Goal: Task Accomplishment & Management: Manage account settings

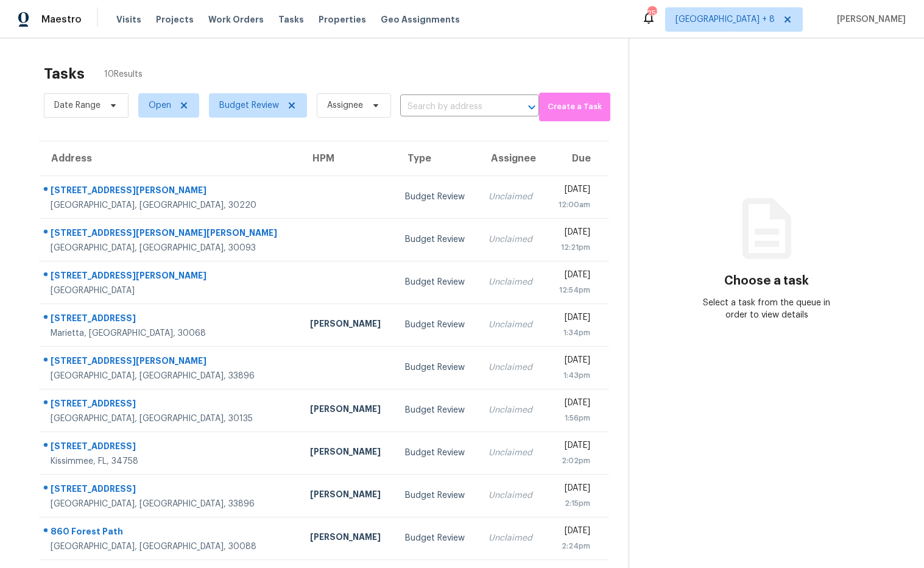
scroll to position [44, 0]
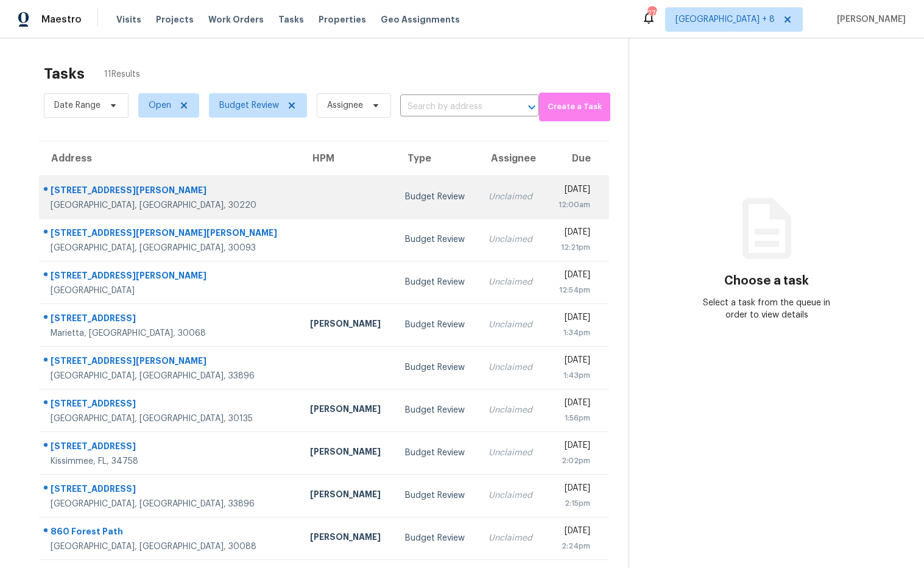
scroll to position [67, 0]
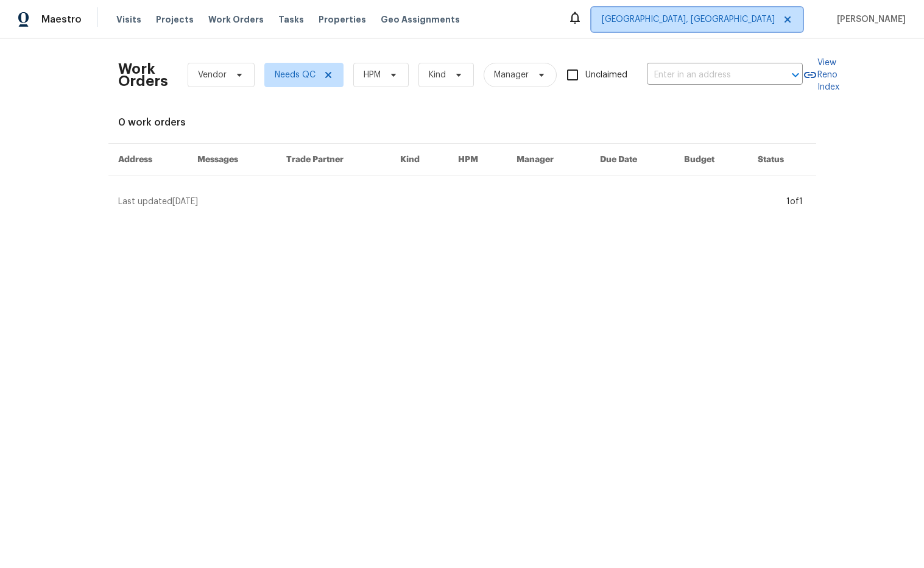
click at [775, 23] on span "[GEOGRAPHIC_DATA], [GEOGRAPHIC_DATA]" at bounding box center [688, 19] width 173 height 12
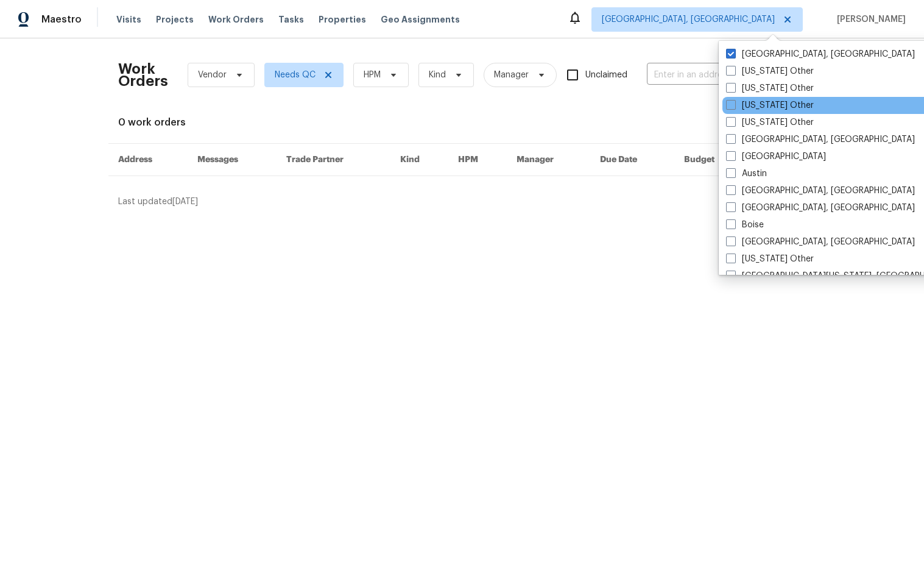
drag, startPoint x: 731, startPoint y: 161, endPoint x: 733, endPoint y: 113, distance: 48.1
click at [732, 158] on span at bounding box center [731, 156] width 10 height 10
click at [732, 158] on input "Atlanta" at bounding box center [730, 154] width 8 height 8
checkbox input "true"
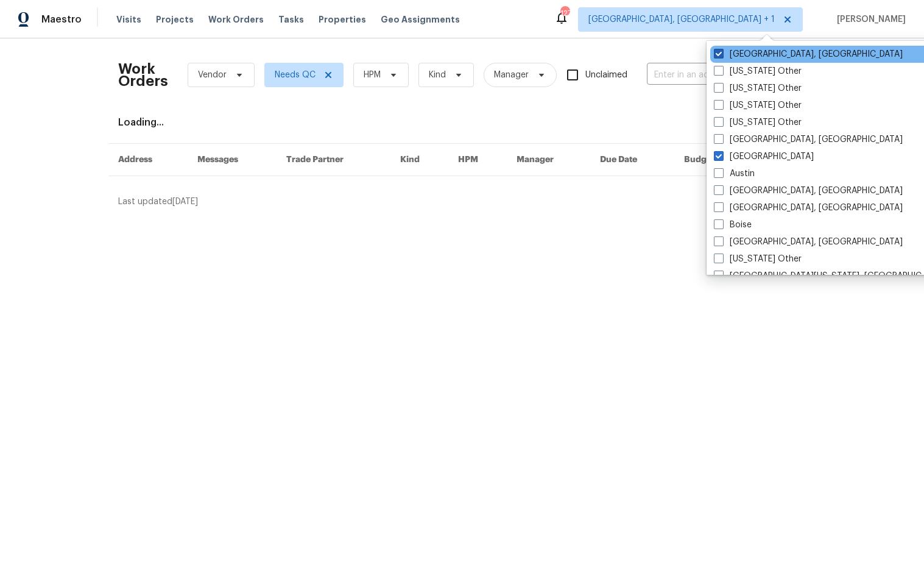
click at [716, 54] on span at bounding box center [719, 54] width 10 height 10
click at [716, 54] on input "Albuquerque, NM" at bounding box center [718, 52] width 8 height 8
checkbox input "false"
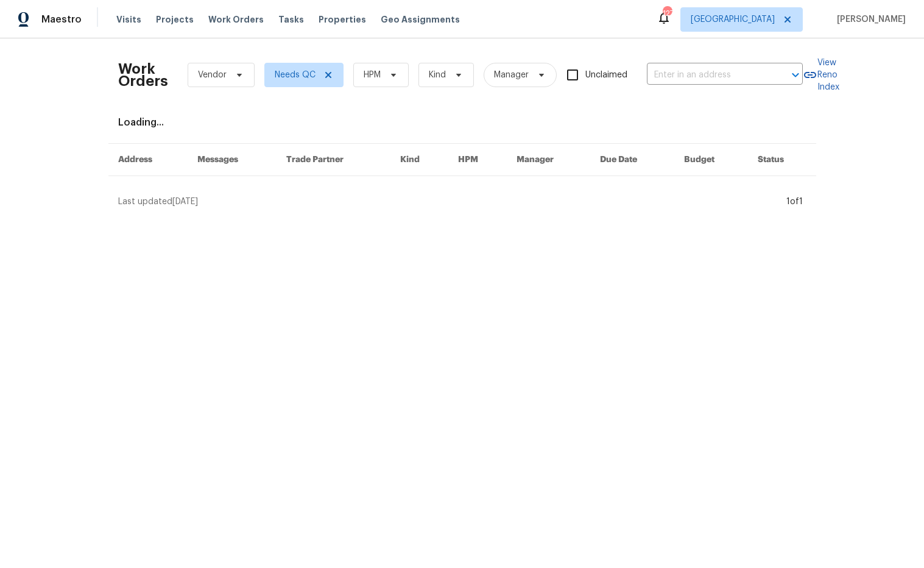
click at [657, 51] on div "Work Orders Vendor Needs QC HPM Kind Manager Unclaimed ​" at bounding box center [460, 75] width 685 height 54
click at [334, 22] on span "Properties" at bounding box center [343, 19] width 48 height 12
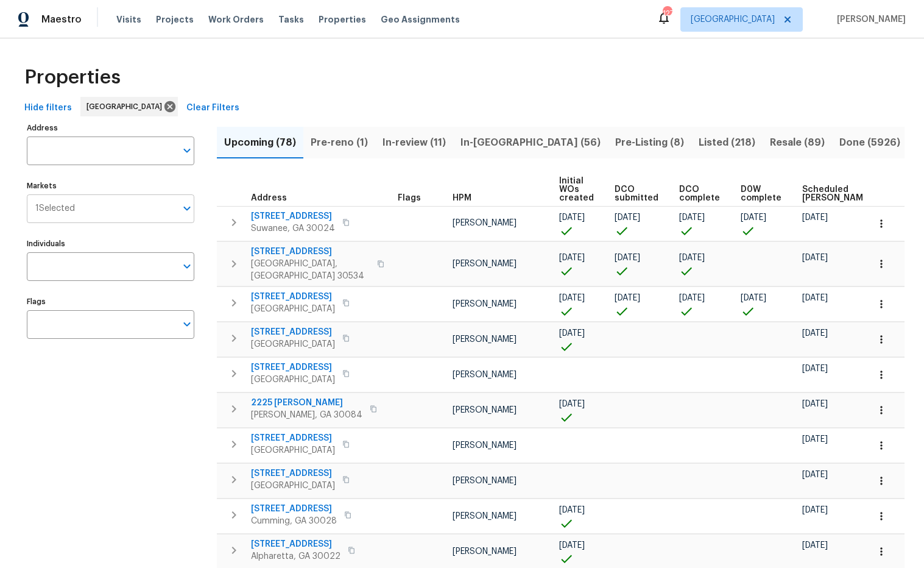
click at [188, 208] on icon "Open" at bounding box center [186, 208] width 7 height 4
click at [326, 23] on span "Properties" at bounding box center [343, 19] width 48 height 12
click at [185, 211] on icon "Open" at bounding box center [187, 208] width 15 height 15
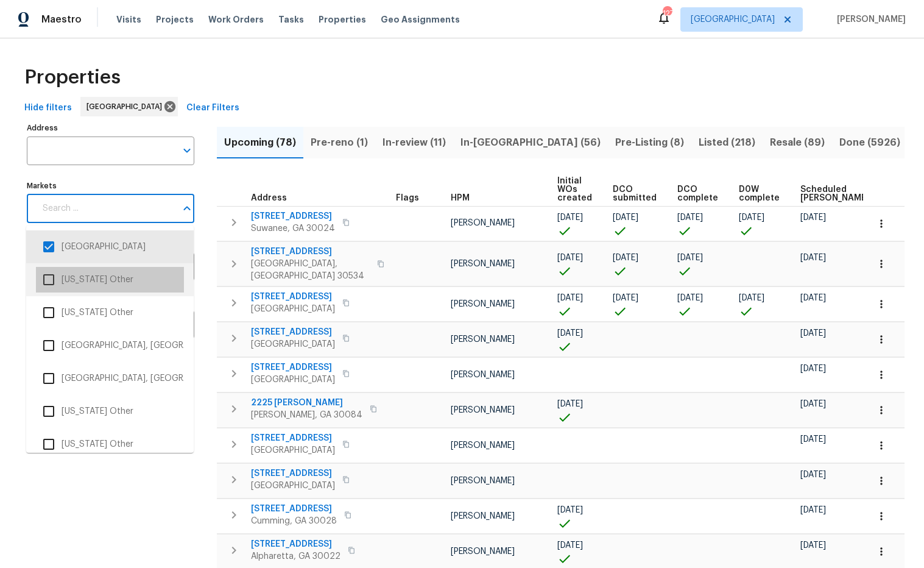
click at [152, 272] on li "Alabama Other" at bounding box center [110, 280] width 148 height 26
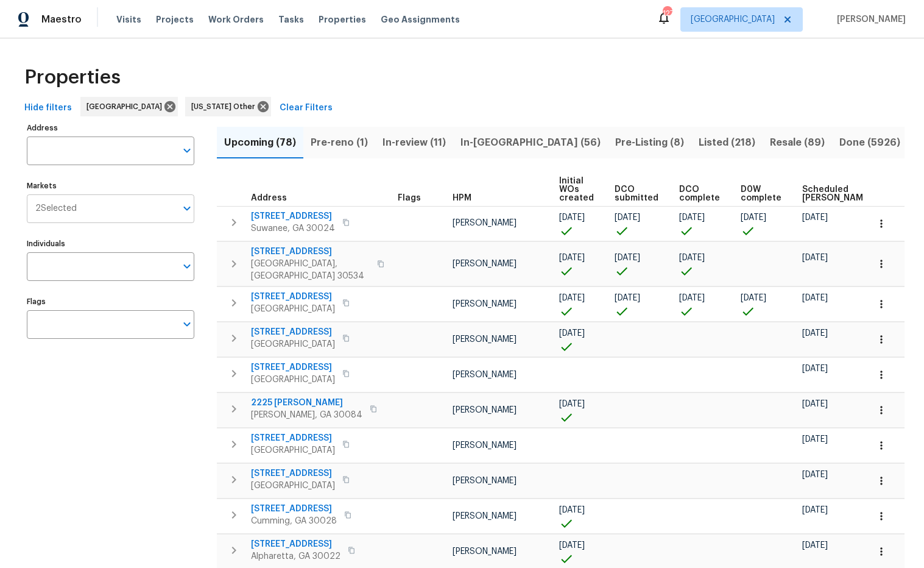
click at [185, 209] on icon "Open" at bounding box center [187, 208] width 15 height 15
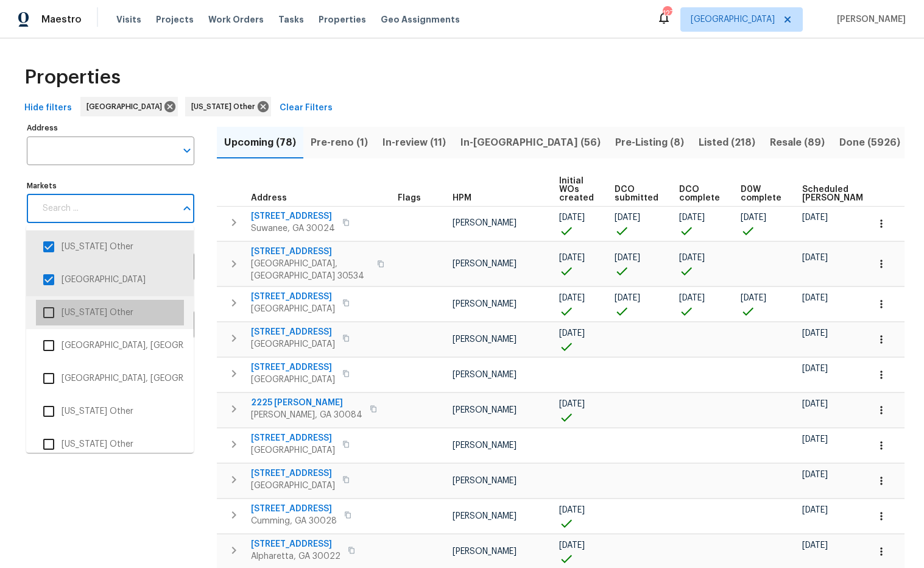
click at [141, 306] on li "Alaska Other" at bounding box center [110, 313] width 148 height 26
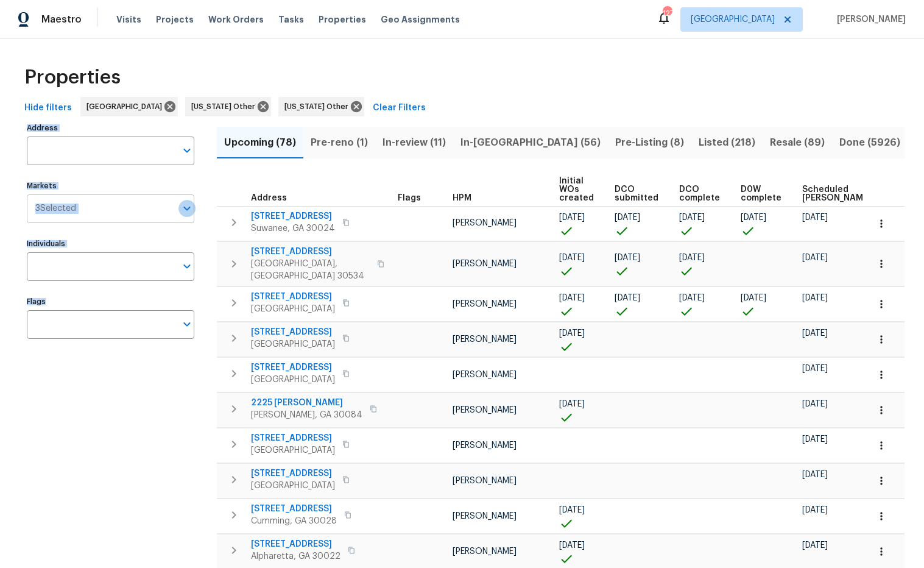
click at [185, 206] on icon "Open" at bounding box center [187, 208] width 15 height 15
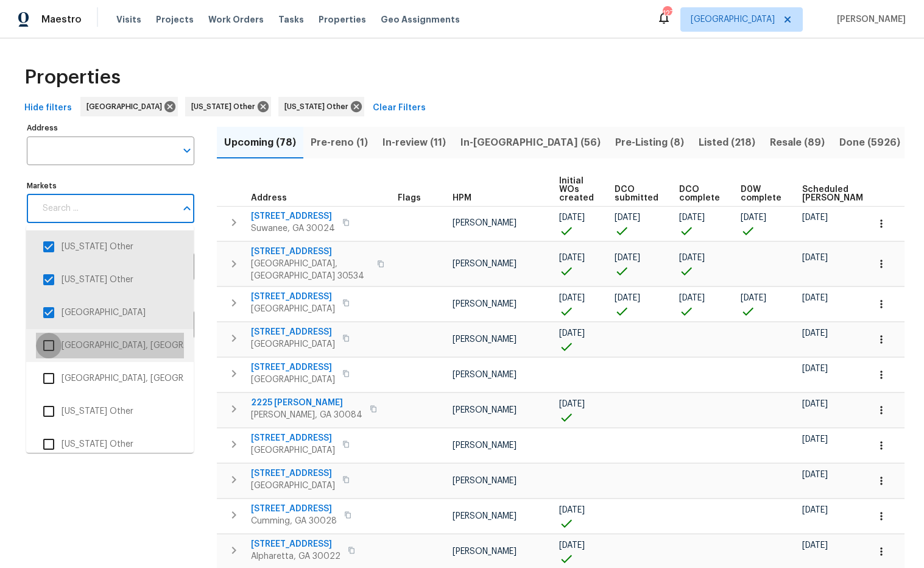
drag, startPoint x: 49, startPoint y: 343, endPoint x: 48, endPoint y: 351, distance: 7.9
click at [49, 343] on input "checkbox" at bounding box center [49, 346] width 26 height 26
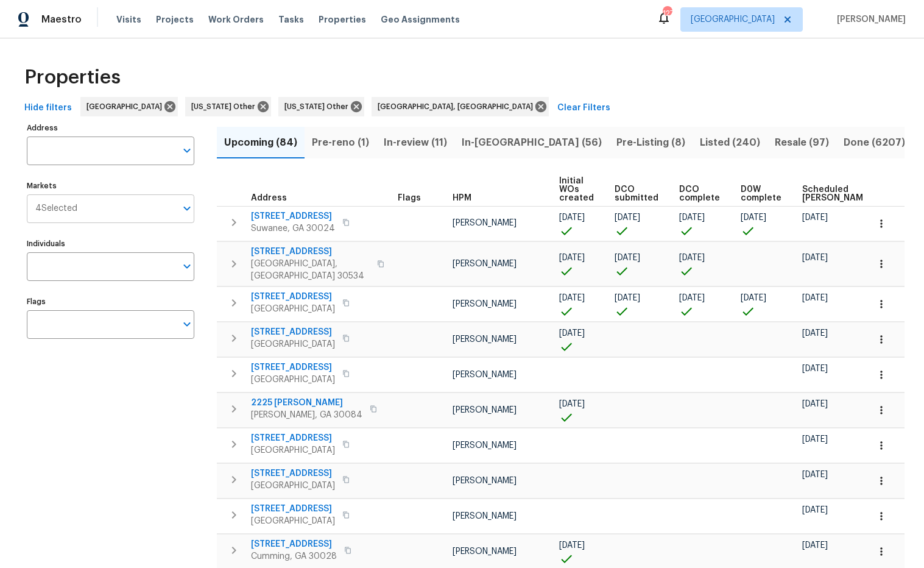
click at [184, 209] on icon "Open" at bounding box center [187, 208] width 15 height 15
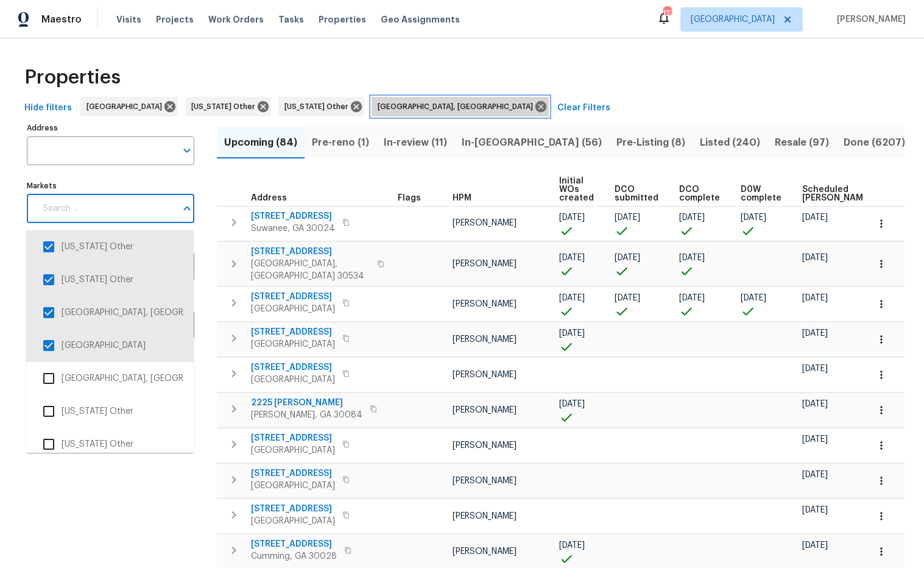
drag, startPoint x: 363, startPoint y: 107, endPoint x: 348, endPoint y: 108, distance: 14.7
click at [534, 107] on icon at bounding box center [540, 106] width 13 height 13
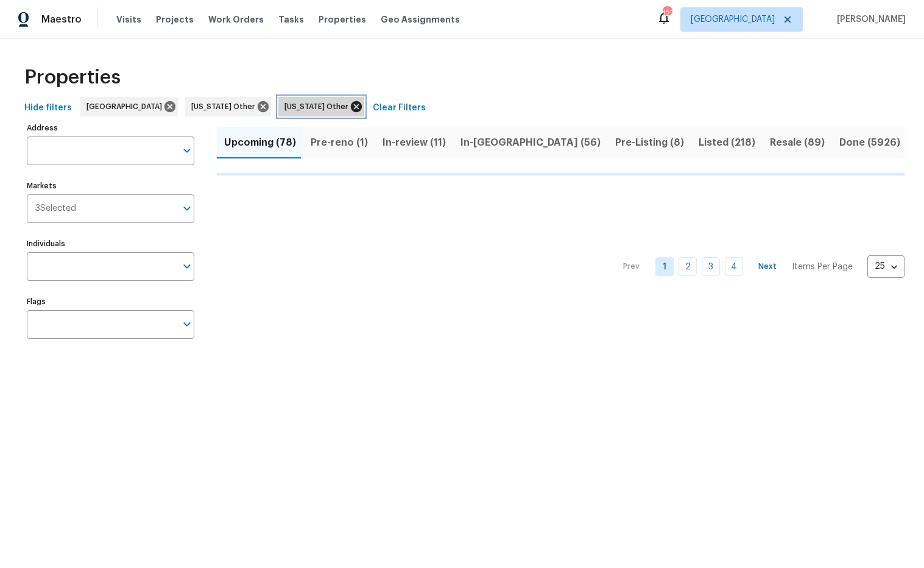
click at [351, 105] on icon at bounding box center [356, 106] width 11 height 11
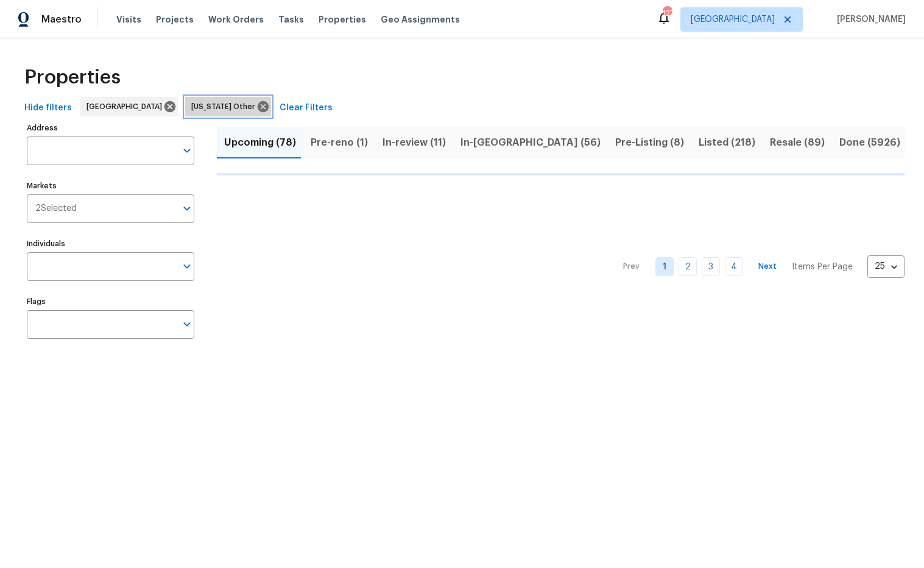
click at [256, 104] on icon at bounding box center [262, 106] width 13 height 13
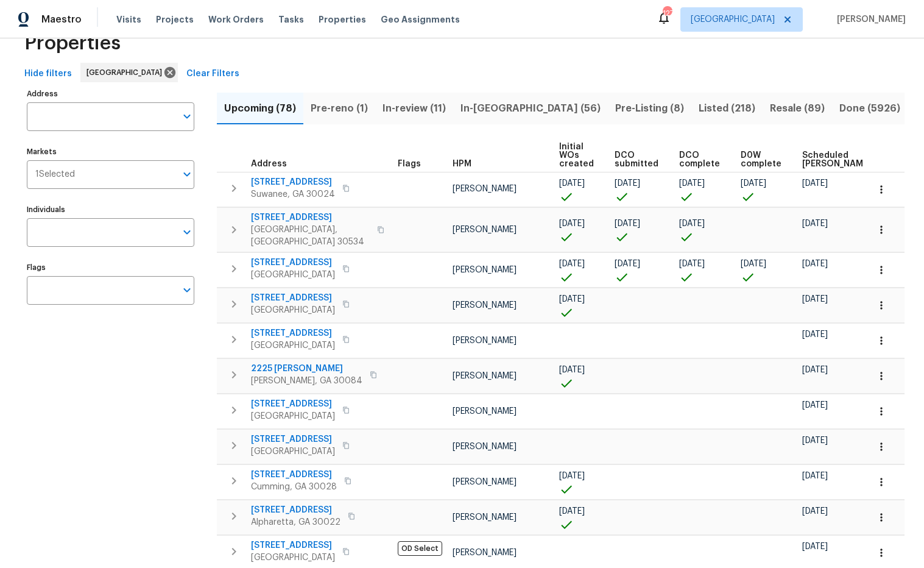
scroll to position [37, 0]
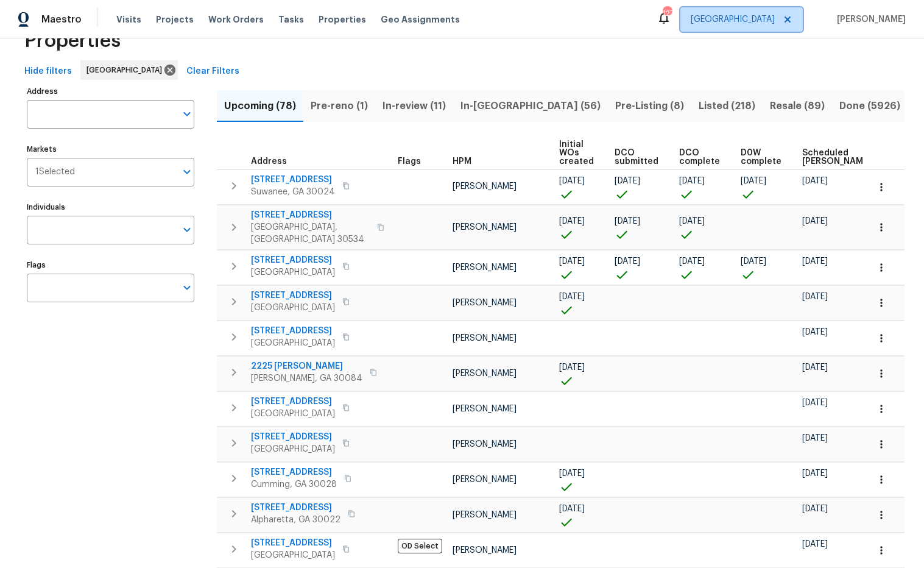
click at [775, 19] on span "Atlanta" at bounding box center [733, 19] width 84 height 12
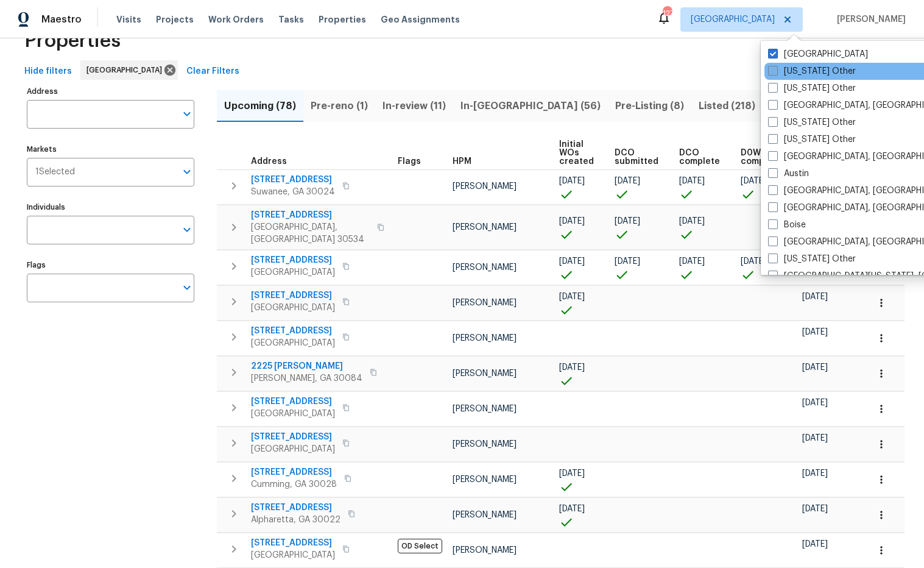
click at [771, 69] on span at bounding box center [773, 71] width 10 height 10
click at [771, 69] on input "Alabama Other" at bounding box center [772, 69] width 8 height 8
checkbox input "true"
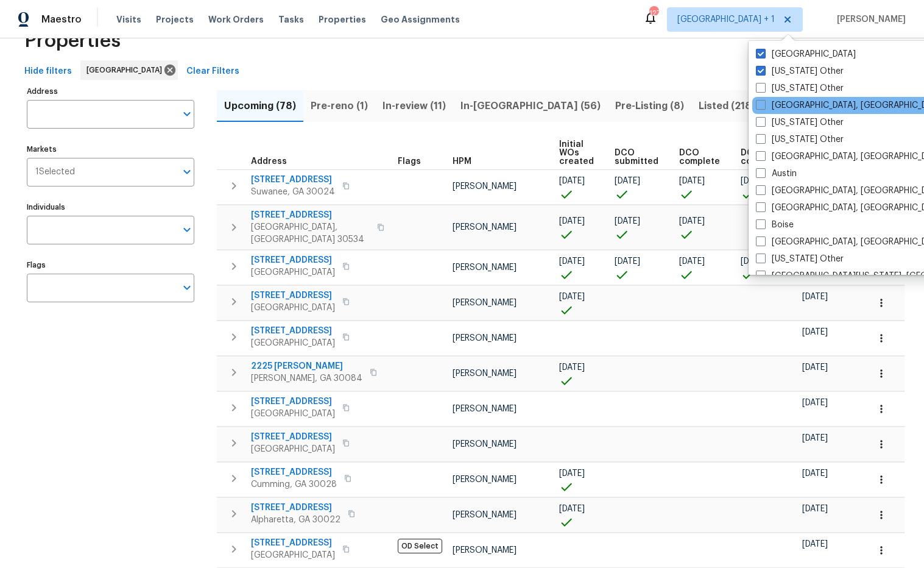
click at [765, 88] on span at bounding box center [761, 88] width 10 height 10
click at [764, 88] on input "Alaska Other" at bounding box center [760, 86] width 8 height 8
checkbox input "true"
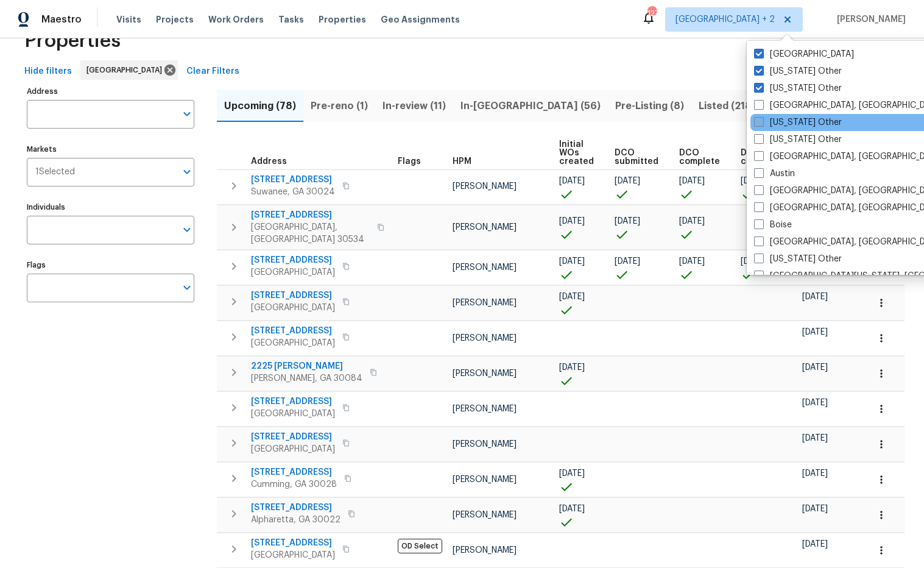
drag, startPoint x: 762, startPoint y: 105, endPoint x: 764, endPoint y: 121, distance: 15.9
click at [763, 104] on span at bounding box center [759, 105] width 10 height 10
click at [762, 104] on input "Albuquerque, NM" at bounding box center [758, 103] width 8 height 8
checkbox input "true"
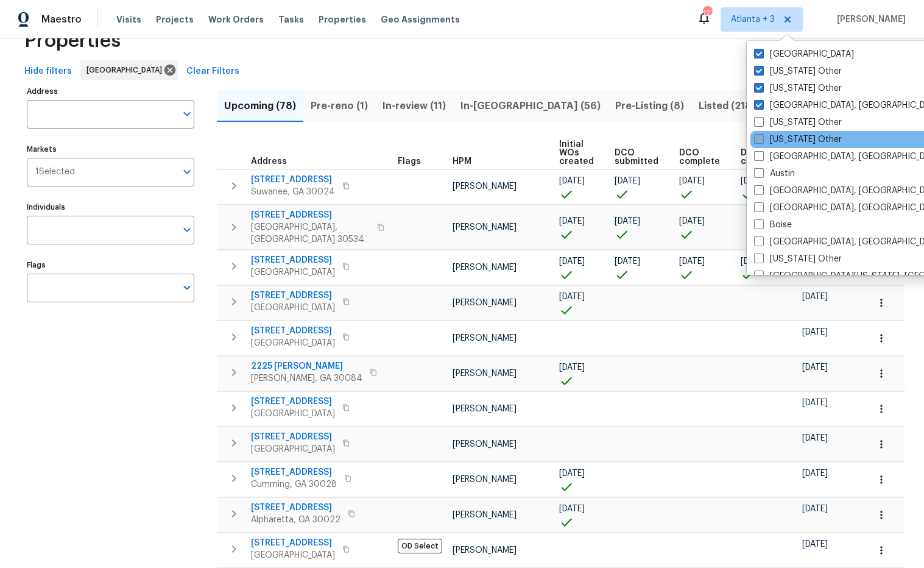
click at [759, 122] on span at bounding box center [759, 122] width 10 height 10
click at [759, 122] on input "Arizona Other" at bounding box center [758, 120] width 8 height 8
checkbox input "true"
click at [760, 144] on label "Arkansas Other" at bounding box center [798, 139] width 88 height 12
click at [760, 141] on input "Arkansas Other" at bounding box center [758, 137] width 8 height 8
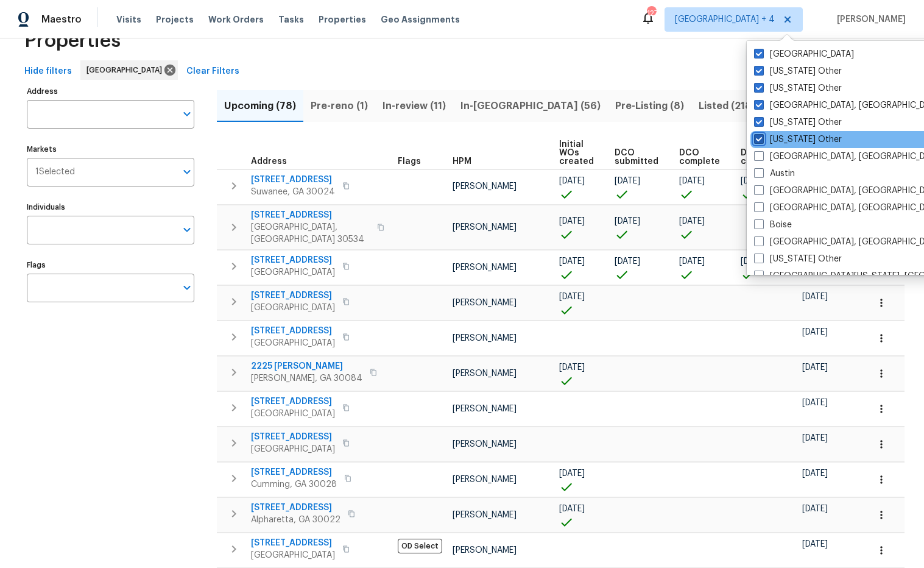
checkbox input "true"
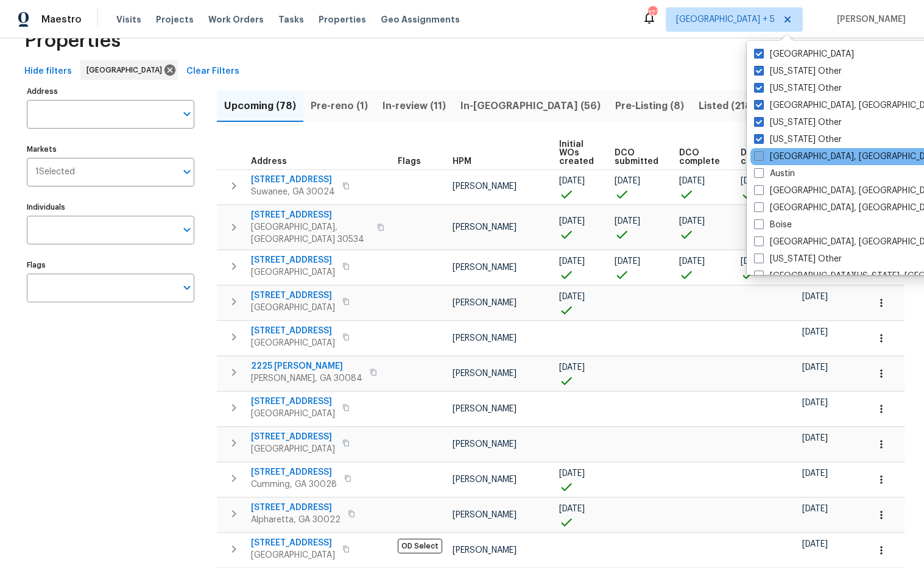
click at [761, 158] on span at bounding box center [759, 156] width 10 height 10
click at [761, 158] on input "Asheville, NC" at bounding box center [758, 154] width 8 height 8
checkbox input "true"
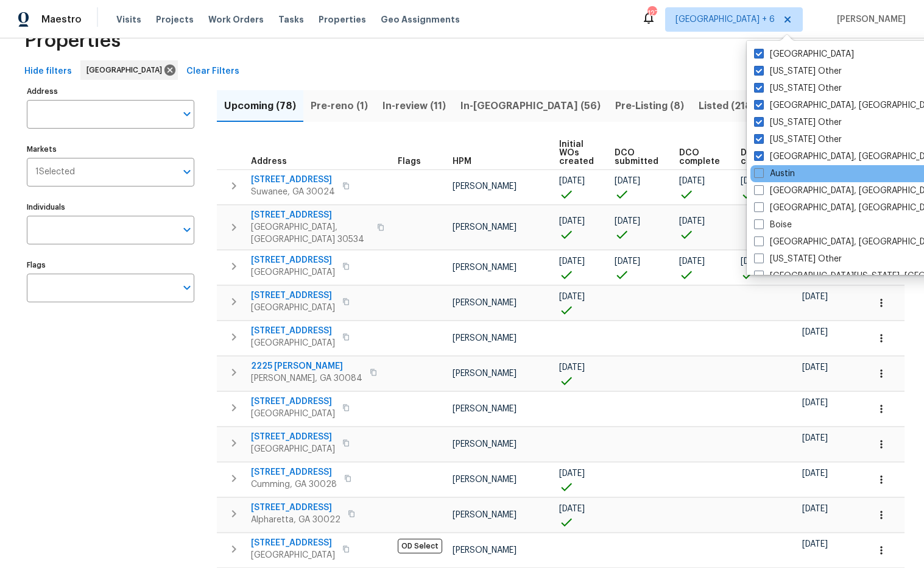
click at [761, 171] on span at bounding box center [759, 173] width 10 height 10
click at [761, 171] on input "Austin" at bounding box center [758, 171] width 8 height 8
checkbox input "true"
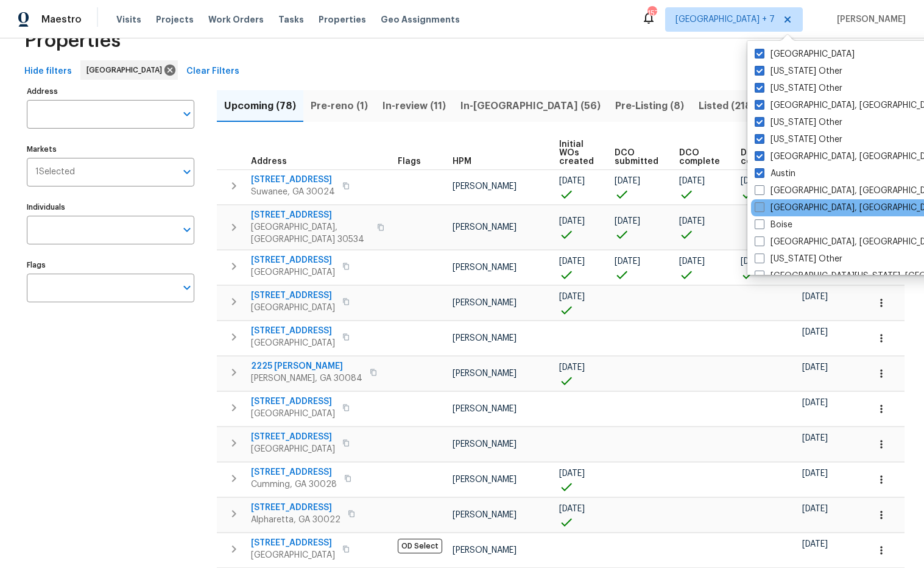
click at [763, 188] on span at bounding box center [760, 190] width 10 height 10
click at [762, 188] on input "Baltimore, MD" at bounding box center [759, 189] width 8 height 8
checkbox input "true"
click at [762, 205] on span at bounding box center [759, 207] width 10 height 10
click at [762, 205] on input "Birmingham, AL" at bounding box center [758, 206] width 8 height 8
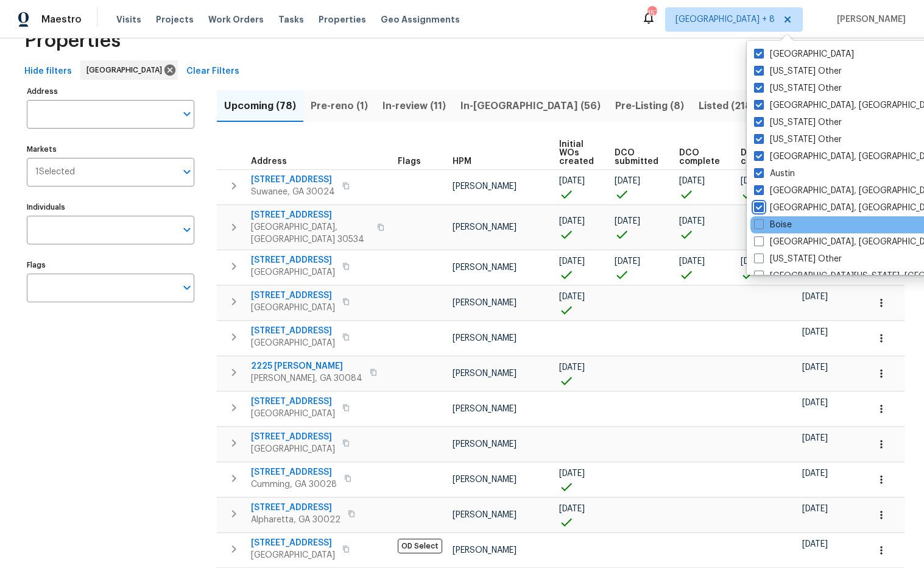
checkbox input "true"
click at [761, 224] on span at bounding box center [759, 224] width 10 height 10
click at [761, 224] on input "Boise" at bounding box center [758, 223] width 8 height 8
checkbox input "true"
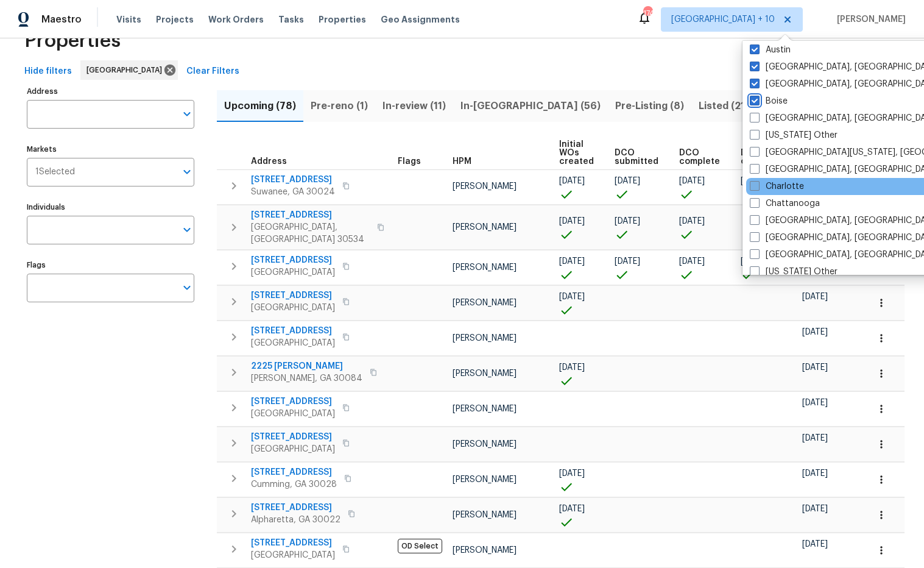
scroll to position [125, 0]
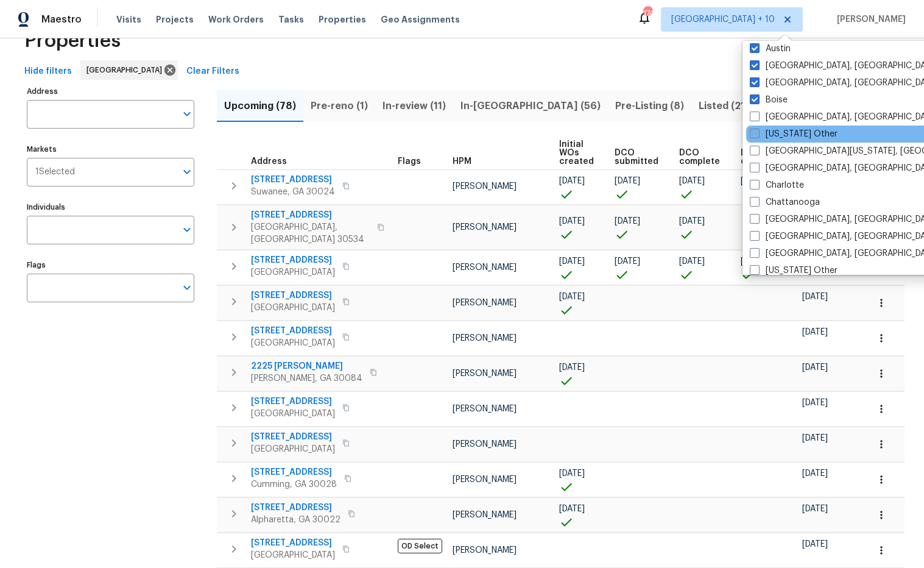
drag, startPoint x: 752, startPoint y: 118, endPoint x: 753, endPoint y: 132, distance: 13.5
click at [752, 118] on span at bounding box center [755, 116] width 10 height 10
click at [752, 118] on input "Boston, MA" at bounding box center [754, 115] width 8 height 8
checkbox input "true"
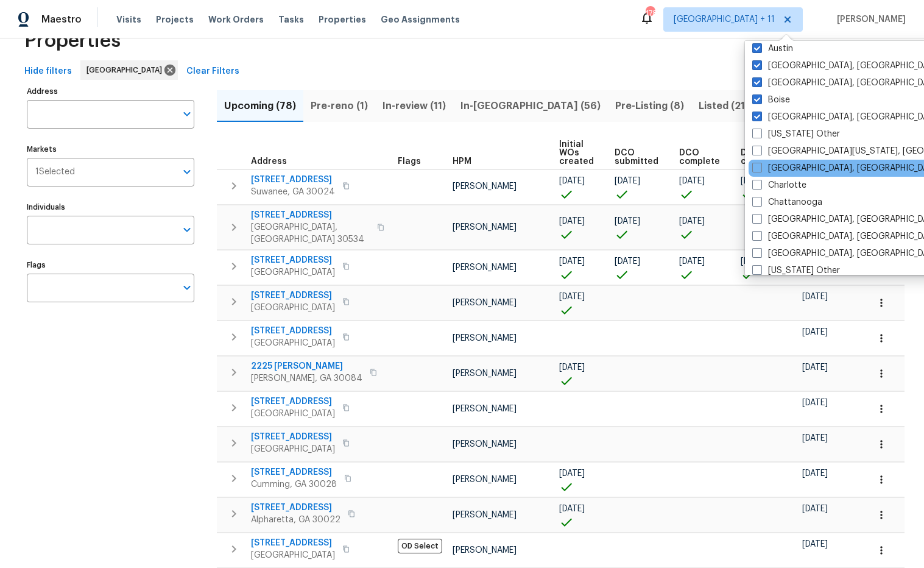
click at [753, 132] on span at bounding box center [757, 133] width 10 height 10
click at [753, 132] on input "California Other" at bounding box center [756, 132] width 8 height 8
checkbox input "true"
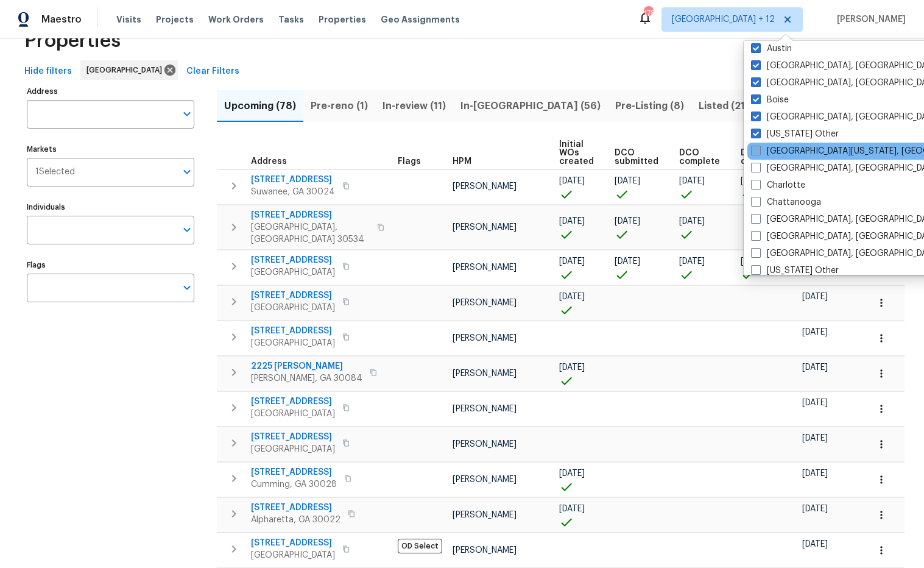
drag, startPoint x: 756, startPoint y: 152, endPoint x: 769, endPoint y: 157, distance: 13.7
click at [756, 152] on span at bounding box center [756, 151] width 10 height 10
click at [756, 152] on input "Central California, CA" at bounding box center [755, 149] width 8 height 8
checkbox input "true"
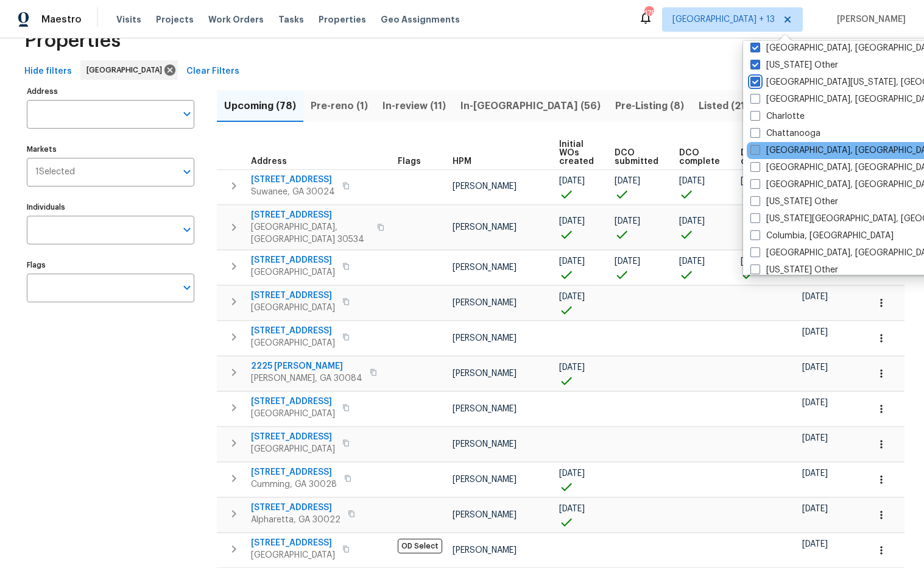
scroll to position [194, 0]
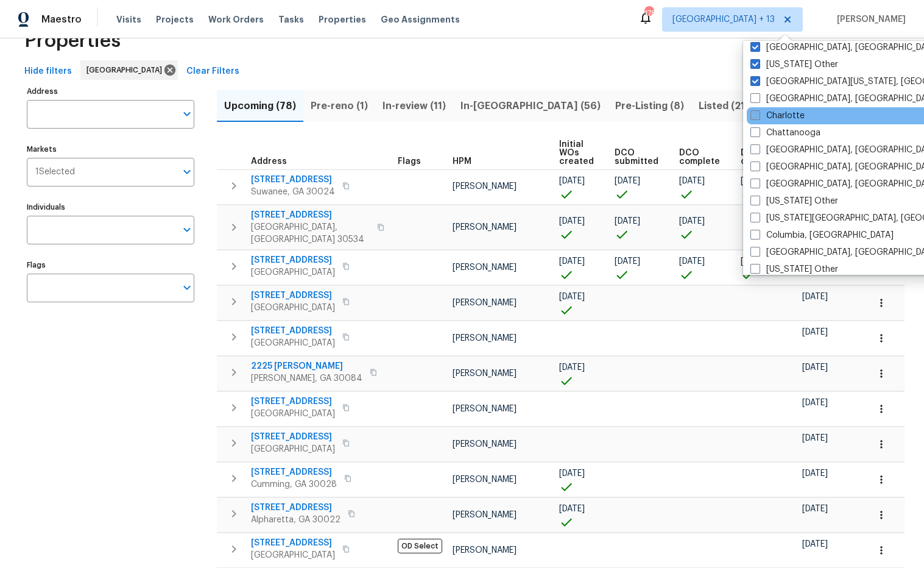
drag, startPoint x: 756, startPoint y: 97, endPoint x: 758, endPoint y: 109, distance: 12.2
click at [756, 97] on span at bounding box center [755, 98] width 10 height 10
click at [756, 97] on input "Charleston, SC" at bounding box center [754, 97] width 8 height 8
checkbox input "true"
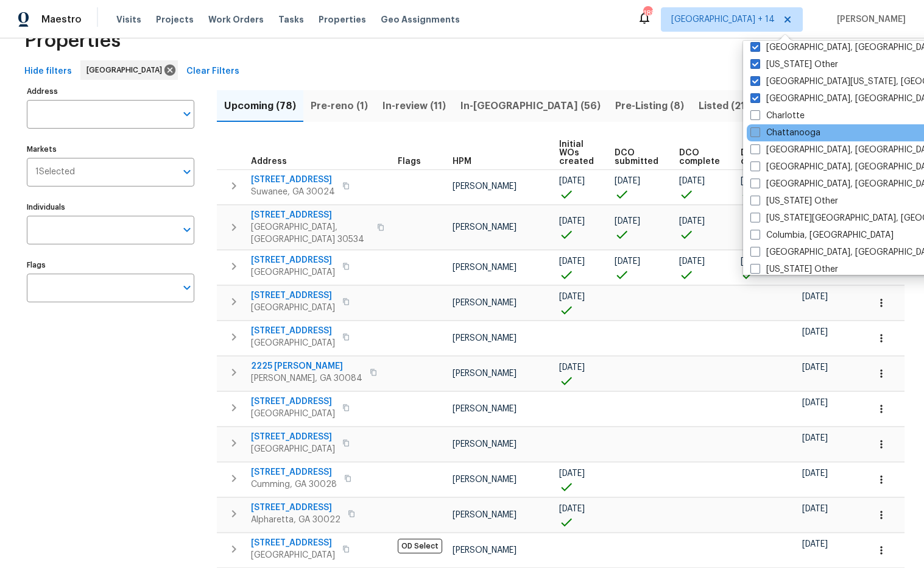
drag, startPoint x: 755, startPoint y: 116, endPoint x: 753, endPoint y: 131, distance: 15.4
click at [756, 114] on span at bounding box center [755, 115] width 10 height 10
click at [756, 114] on input "Charlotte" at bounding box center [754, 114] width 8 height 8
checkbox input "true"
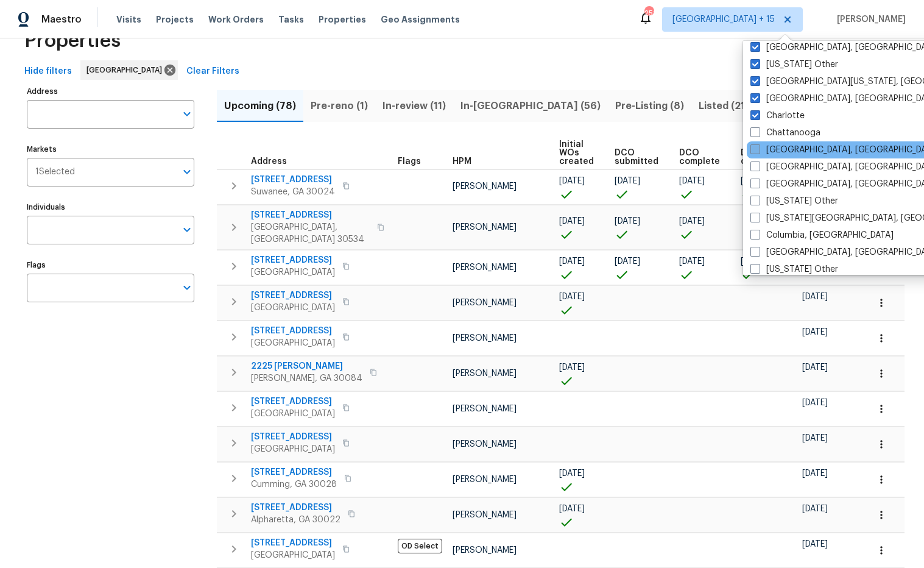
drag, startPoint x: 752, startPoint y: 134, endPoint x: 752, endPoint y: 143, distance: 9.1
click at [753, 133] on span at bounding box center [755, 132] width 10 height 10
click at [753, 133] on input "Chattanooga" at bounding box center [754, 131] width 8 height 8
checkbox input "true"
click at [755, 146] on span at bounding box center [755, 149] width 10 height 10
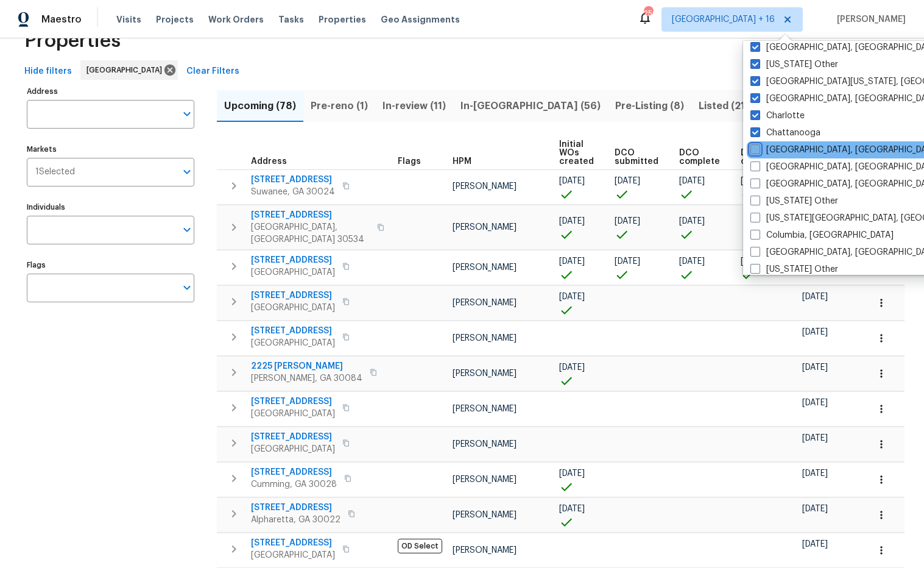
click at [755, 146] on input "Chicago, IL" at bounding box center [754, 148] width 8 height 8
checkbox input "true"
click at [760, 164] on span at bounding box center [756, 166] width 10 height 10
click at [759, 164] on input "Cincinnati, OH" at bounding box center [755, 165] width 8 height 8
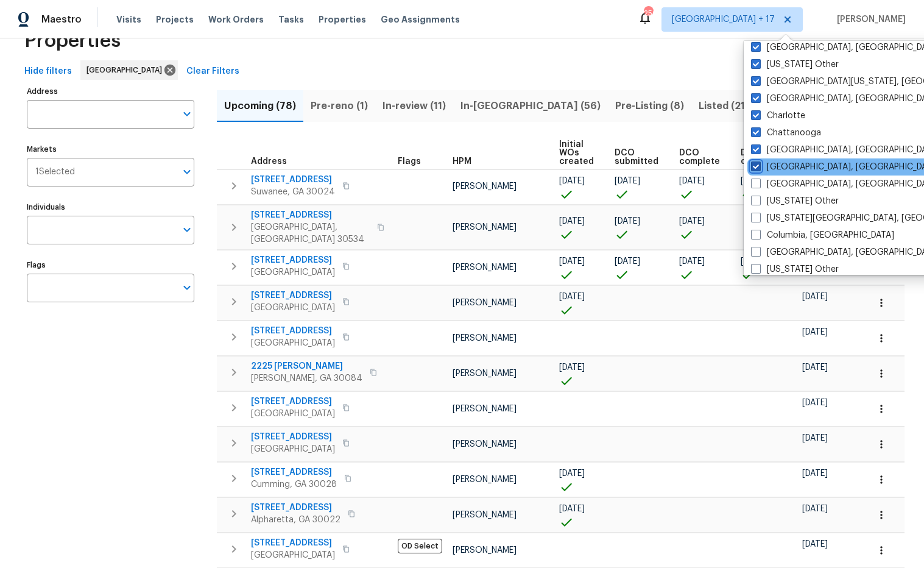
checkbox input "true"
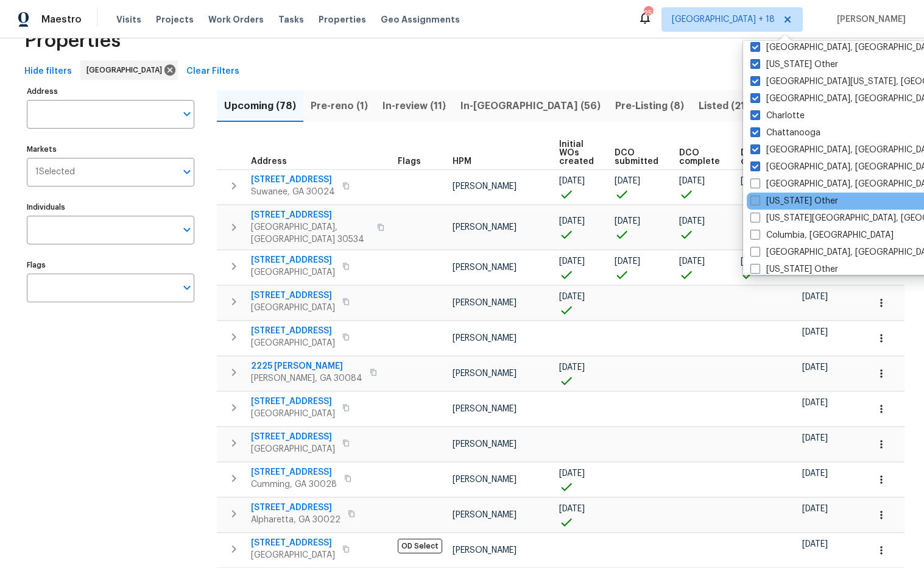
click at [758, 183] on span at bounding box center [755, 183] width 10 height 10
click at [758, 183] on input "Cleveland, OH" at bounding box center [754, 182] width 8 height 8
checkbox input "true"
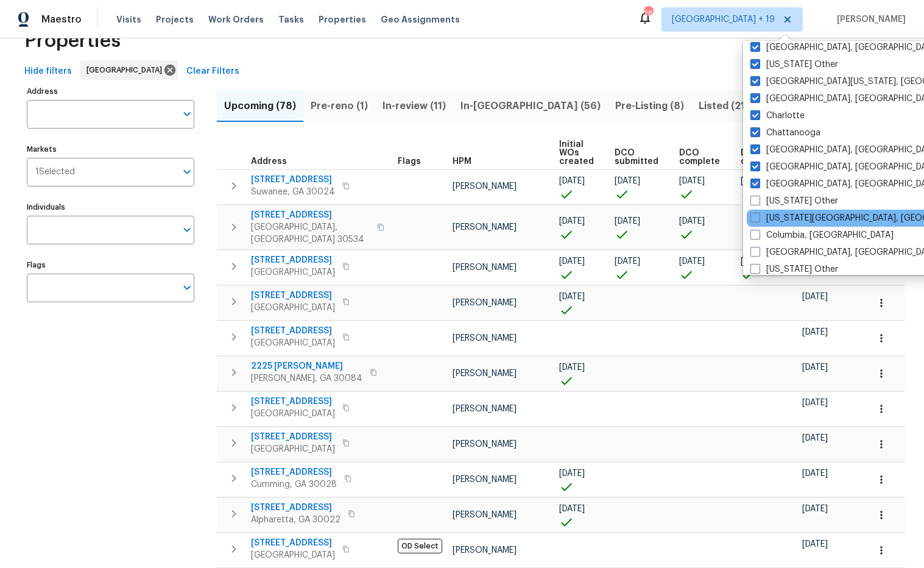
drag, startPoint x: 756, startPoint y: 199, endPoint x: 757, endPoint y: 211, distance: 12.2
click at [756, 199] on span at bounding box center [755, 200] width 10 height 10
click at [756, 199] on input "Colorado Other" at bounding box center [754, 199] width 8 height 8
checkbox input "true"
click at [756, 213] on span at bounding box center [753, 218] width 10 height 10
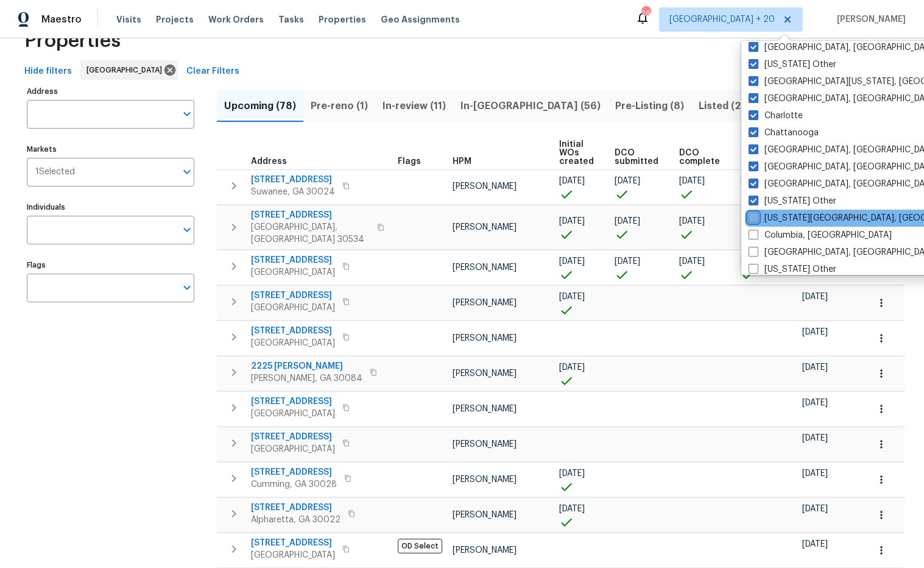
click at [756, 212] on input "Colorado Springs, CO" at bounding box center [752, 216] width 8 height 8
checkbox input "true"
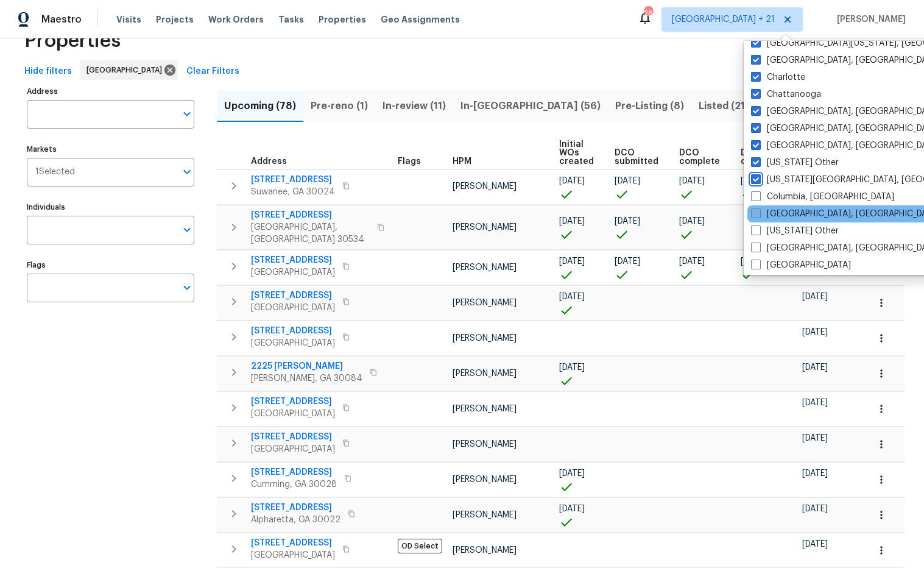
scroll to position [242, 0]
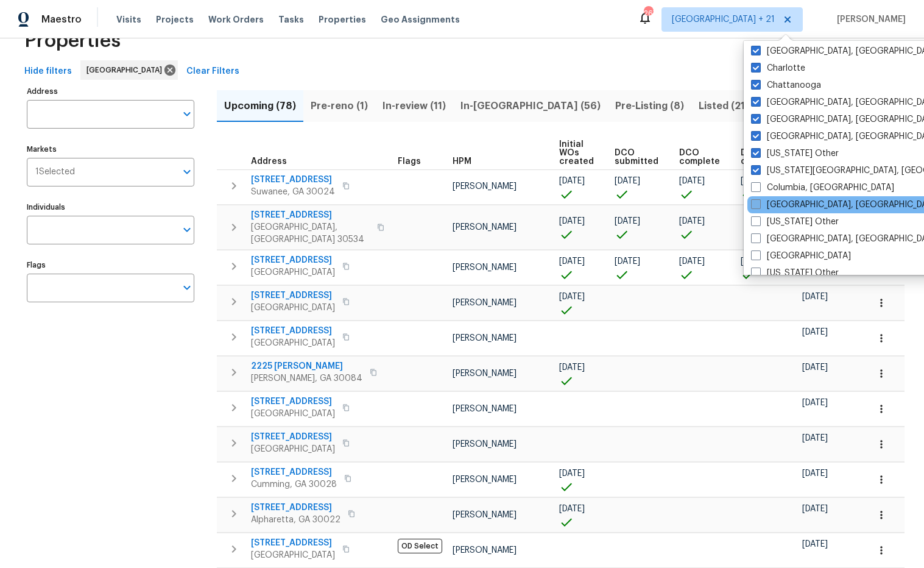
drag, startPoint x: 756, startPoint y: 191, endPoint x: 756, endPoint y: 208, distance: 17.1
click at [756, 191] on span at bounding box center [756, 187] width 10 height 10
click at [756, 189] on input "Columbia, SC" at bounding box center [755, 185] width 8 height 8
checkbox input "true"
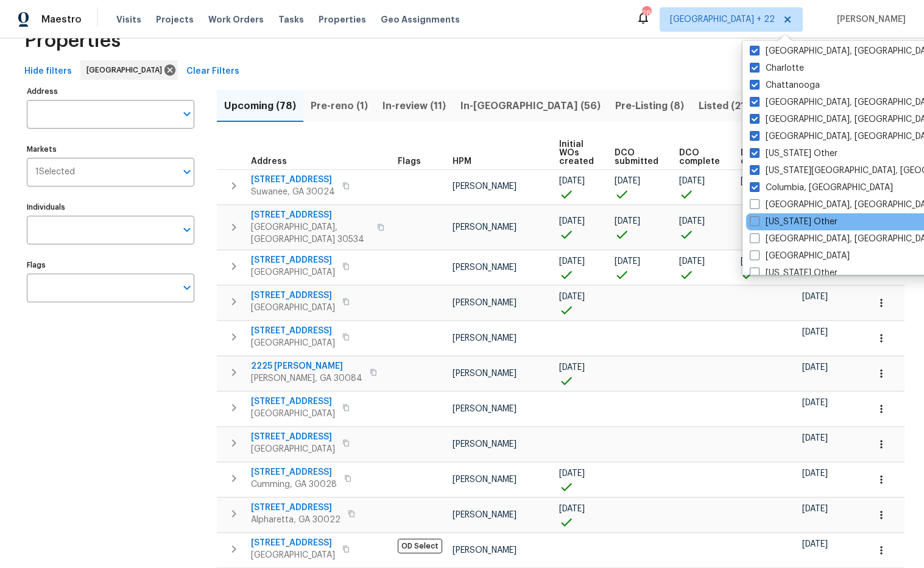
drag, startPoint x: 756, startPoint y: 208, endPoint x: 762, endPoint y: 213, distance: 8.7
click at [756, 207] on span at bounding box center [755, 204] width 10 height 10
click at [756, 206] on input "Columbus, OH" at bounding box center [754, 203] width 8 height 8
checkbox input "true"
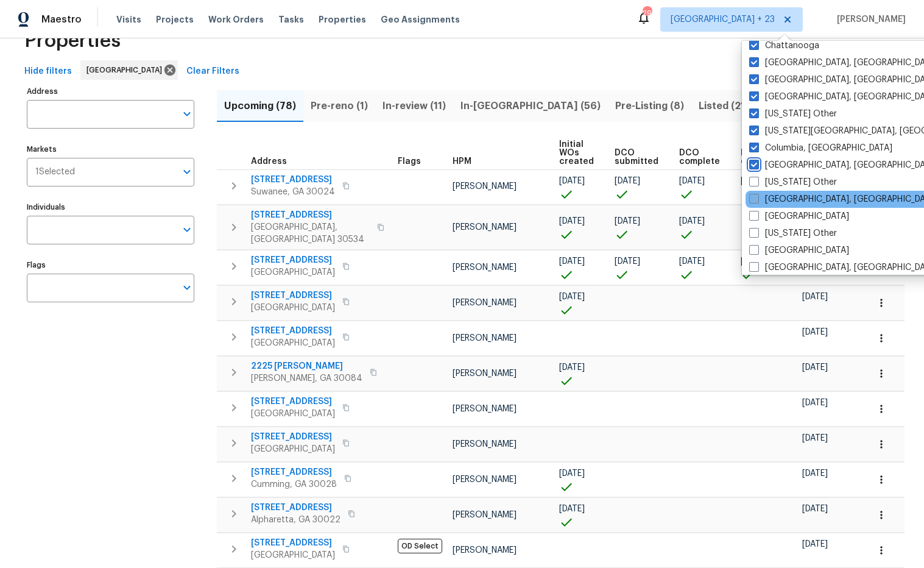
scroll to position [282, 0]
drag, startPoint x: 753, startPoint y: 181, endPoint x: 753, endPoint y: 195, distance: 14.6
click at [753, 183] on span at bounding box center [754, 181] width 10 height 10
click at [753, 183] on input "Connecticut Other" at bounding box center [753, 179] width 8 height 8
checkbox input "true"
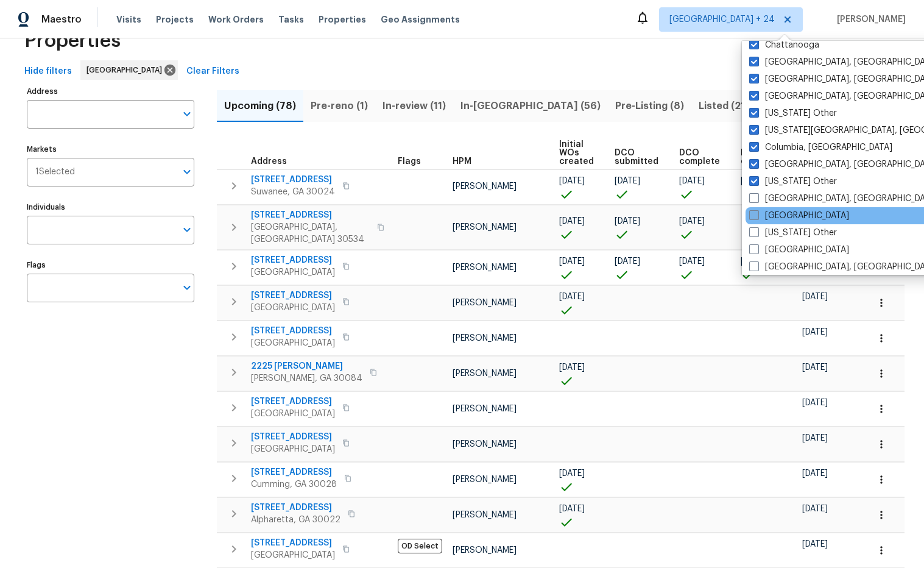
drag, startPoint x: 753, startPoint y: 195, endPoint x: 770, endPoint y: 215, distance: 25.9
click at [753, 195] on span at bounding box center [754, 198] width 10 height 10
click at [753, 195] on input "Corpus Christi, TX" at bounding box center [753, 196] width 8 height 8
checkbox input "true"
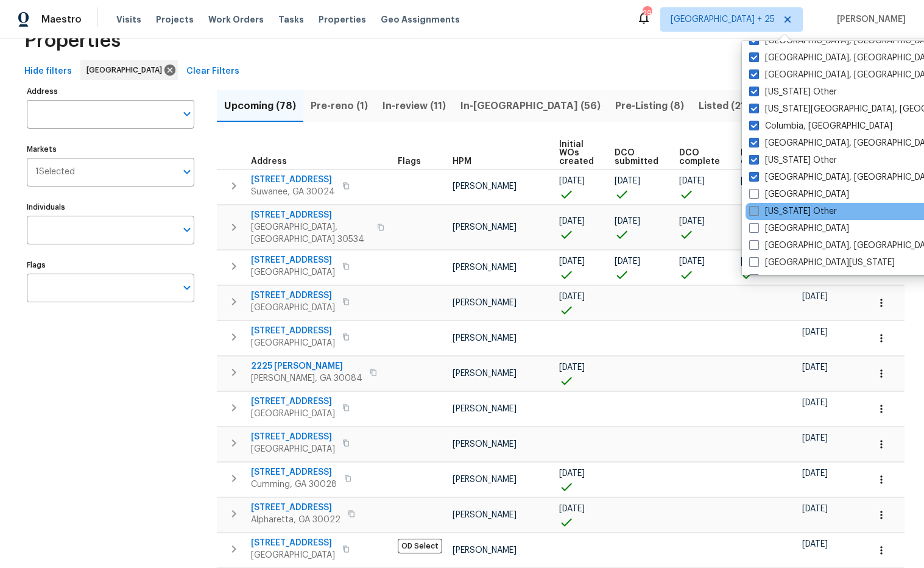
click at [756, 193] on span at bounding box center [754, 194] width 10 height 10
click at [756, 193] on input "Dallas" at bounding box center [753, 192] width 8 height 8
checkbox input "true"
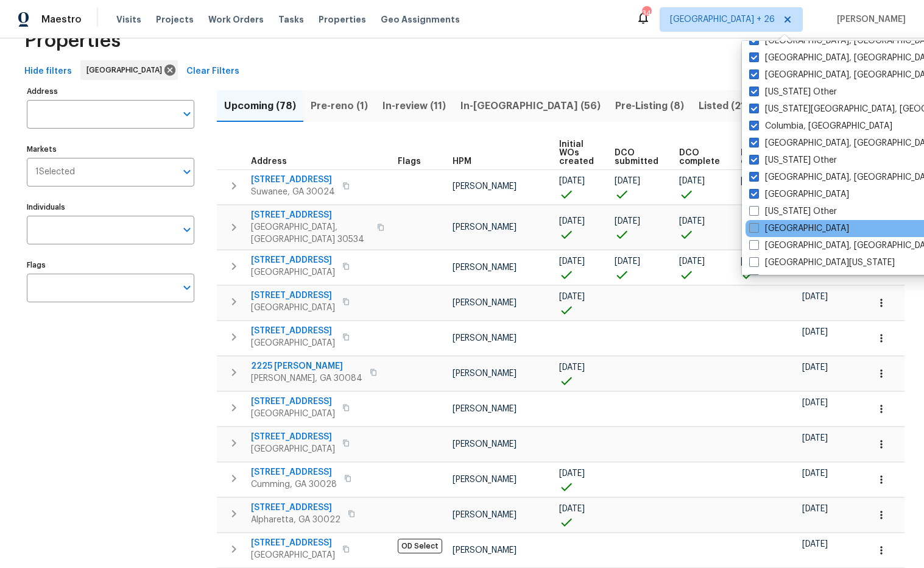
drag, startPoint x: 758, startPoint y: 211, endPoint x: 758, endPoint y: 224, distance: 12.8
click at [758, 210] on span at bounding box center [754, 211] width 10 height 10
click at [757, 210] on input "Delaware Other" at bounding box center [753, 209] width 8 height 8
checkbox input "true"
click at [756, 230] on span at bounding box center [755, 228] width 10 height 10
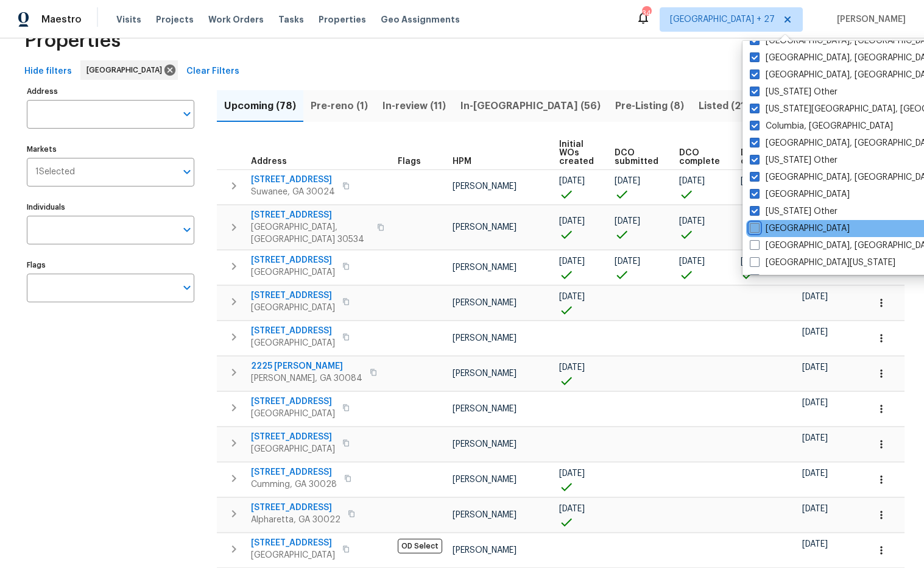
click at [756, 230] on input "Denver" at bounding box center [754, 226] width 8 height 8
checkbox input "true"
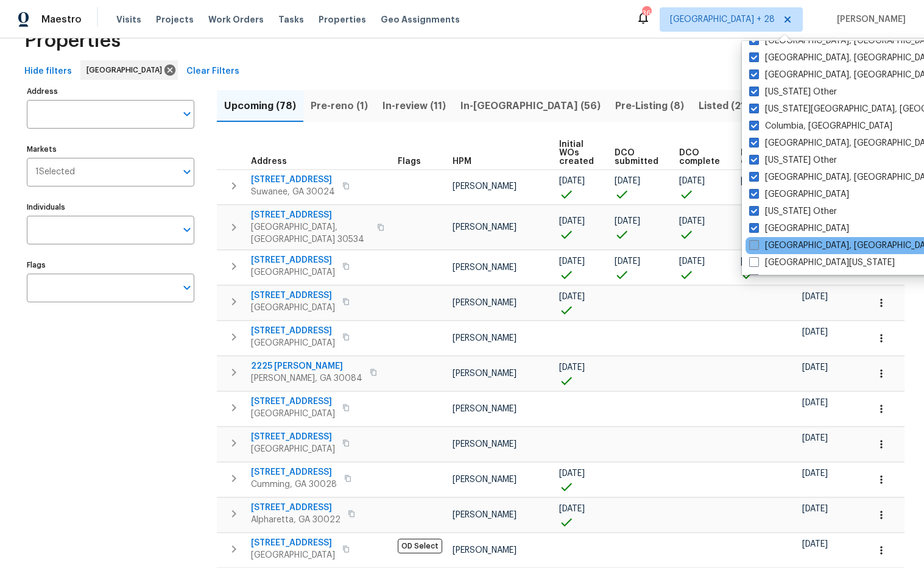
click at [755, 244] on span at bounding box center [754, 245] width 10 height 10
click at [755, 244] on input "Detroit, MI" at bounding box center [753, 243] width 8 height 8
checkbox input "true"
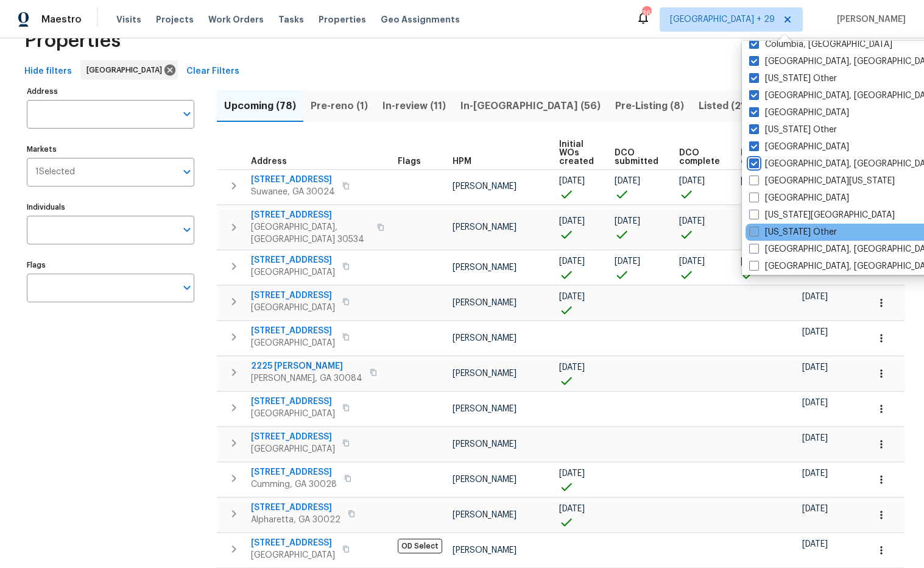
scroll to position [385, 0]
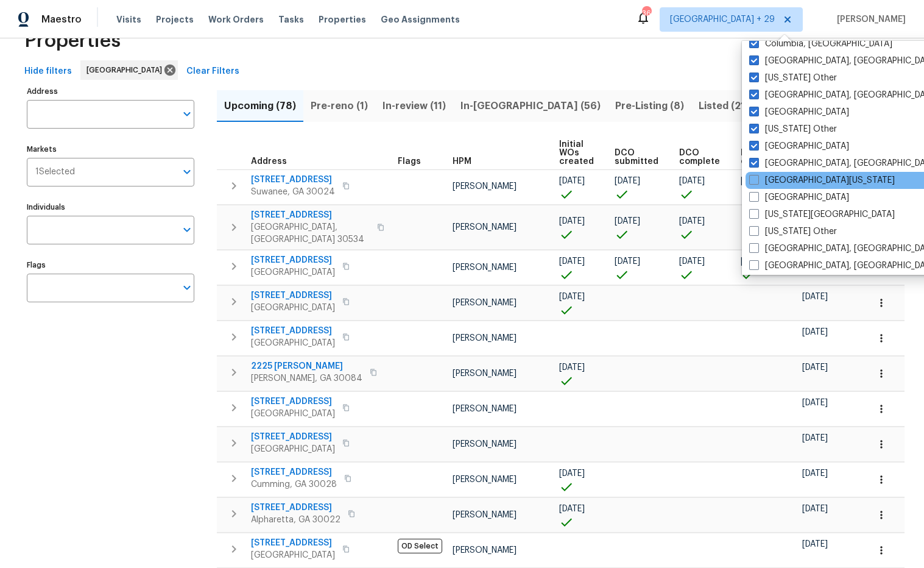
click at [756, 181] on span at bounding box center [754, 180] width 10 height 10
click at [756, 181] on input "East Texas" at bounding box center [753, 178] width 8 height 8
checkbox input "true"
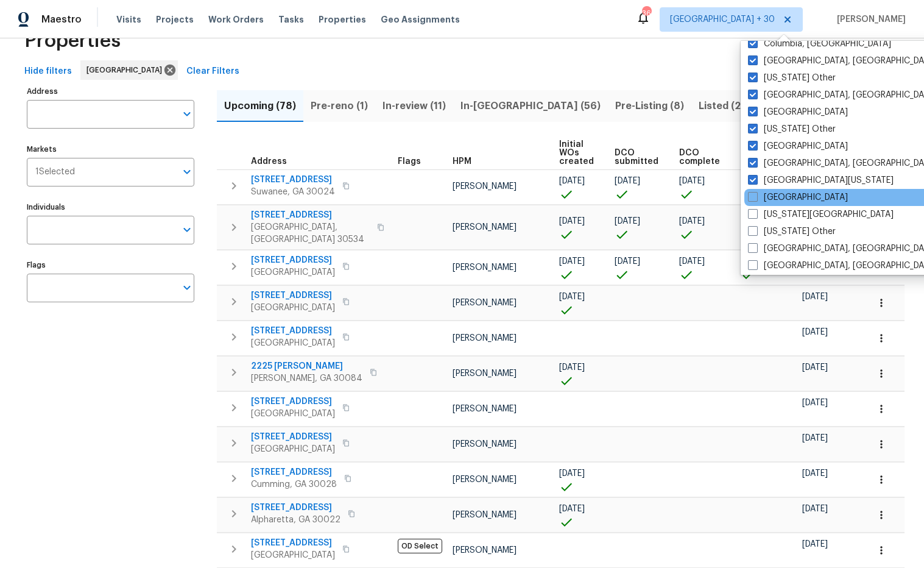
drag, startPoint x: 754, startPoint y: 192, endPoint x: 756, endPoint y: 206, distance: 14.1
click at [754, 192] on label "El Paso" at bounding box center [798, 197] width 100 height 12
click at [754, 192] on input "El Paso" at bounding box center [752, 195] width 8 height 8
checkbox input "true"
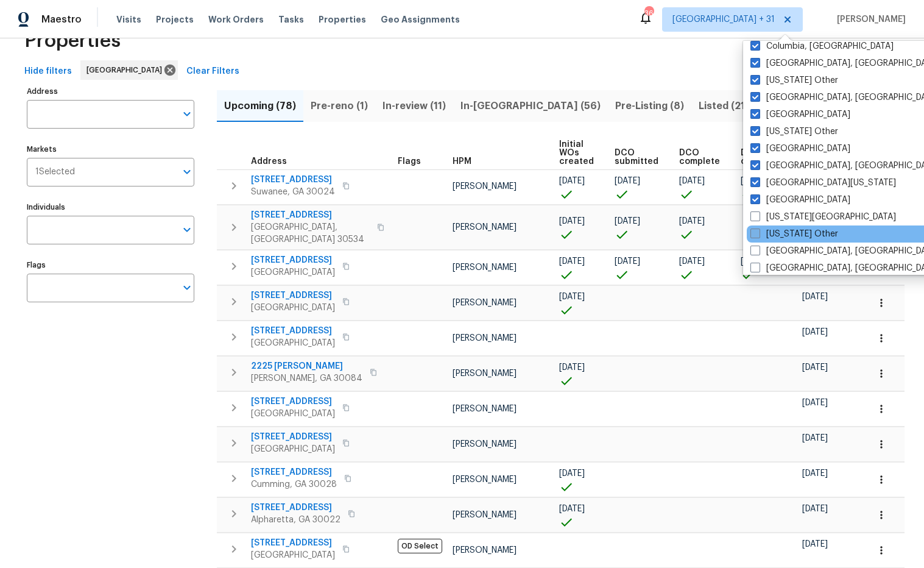
click at [753, 214] on span at bounding box center [755, 216] width 10 height 10
click at [753, 214] on input "Florida Panhandle" at bounding box center [754, 215] width 8 height 8
checkbox input "true"
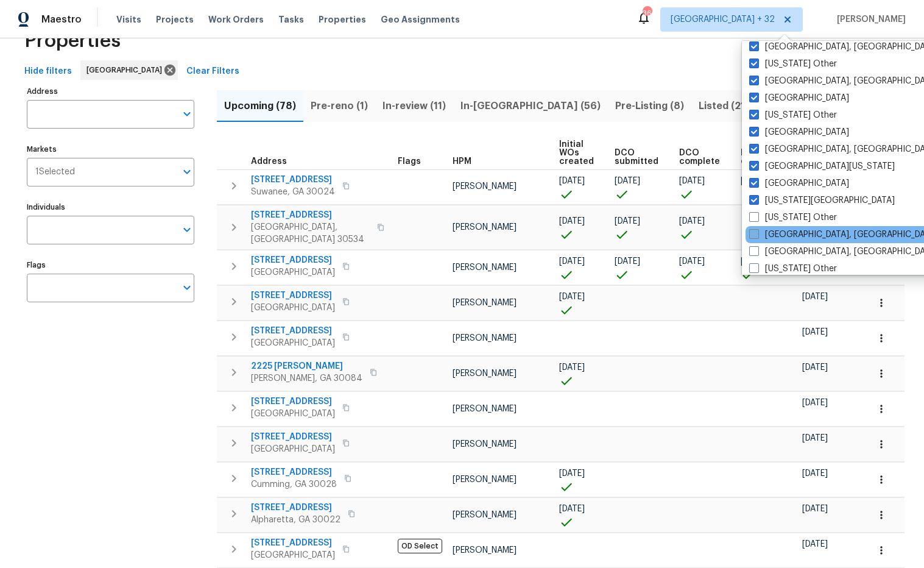
click at [755, 218] on span at bounding box center [754, 217] width 10 height 10
click at [755, 218] on input "Georgia Other" at bounding box center [753, 215] width 8 height 8
checkbox input "true"
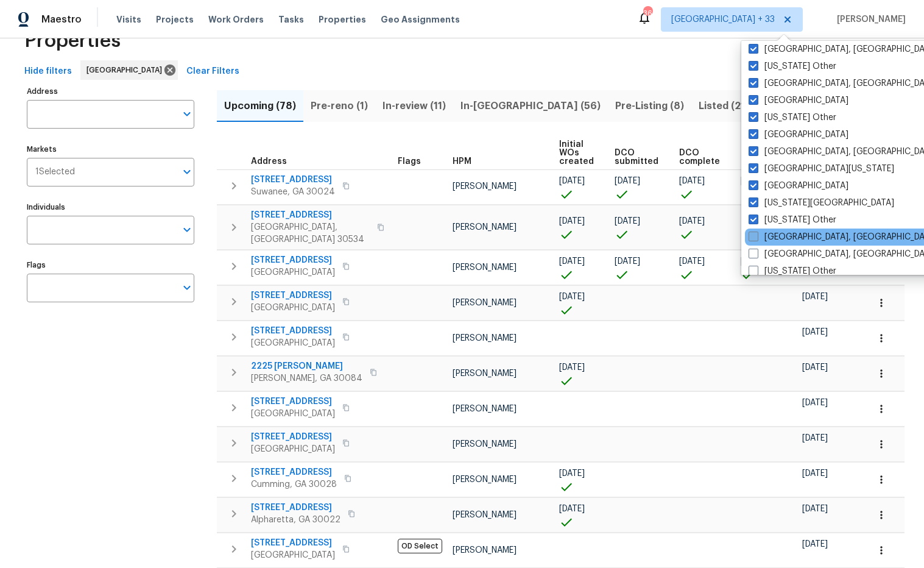
drag, startPoint x: 755, startPoint y: 236, endPoint x: 764, endPoint y: 236, distance: 9.1
click at [755, 236] on span at bounding box center [753, 236] width 10 height 10
click at [755, 236] on input "Greensboro, NC" at bounding box center [752, 235] width 8 height 8
checkbox input "true"
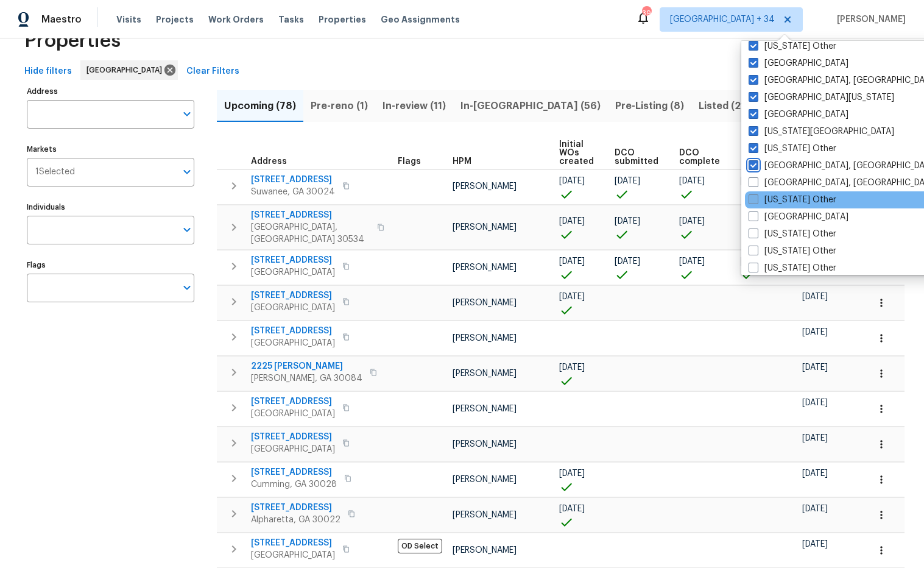
scroll to position [469, 0]
drag, startPoint x: 753, startPoint y: 178, endPoint x: 750, endPoint y: 194, distance: 16.1
click at [753, 178] on span at bounding box center [753, 182] width 10 height 10
click at [753, 178] on input "Greenville, SC" at bounding box center [752, 180] width 8 height 8
checkbox input "true"
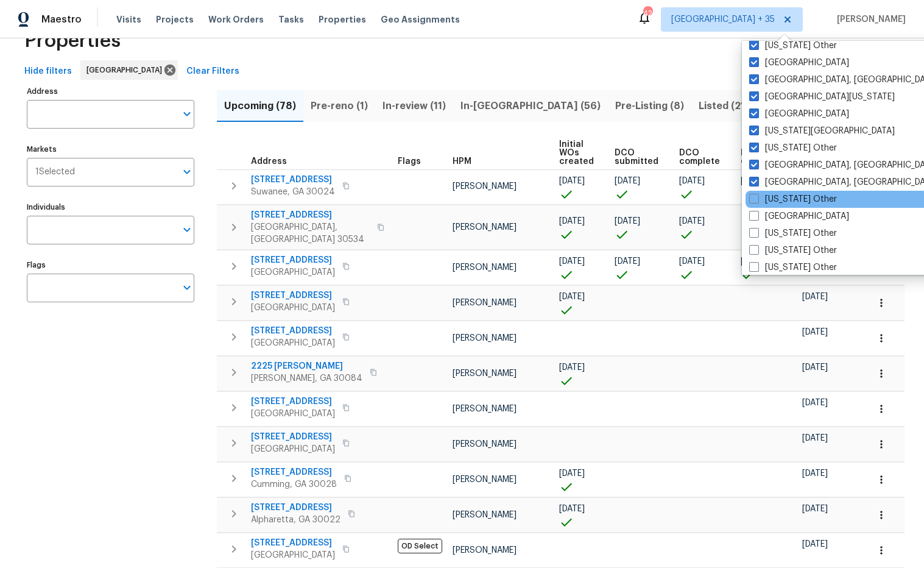
drag, startPoint x: 751, startPoint y: 200, endPoint x: 759, endPoint y: 206, distance: 9.6
click at [754, 199] on span at bounding box center [754, 199] width 10 height 10
click at [754, 199] on input "Hawaii Other" at bounding box center [753, 197] width 8 height 8
checkbox input "true"
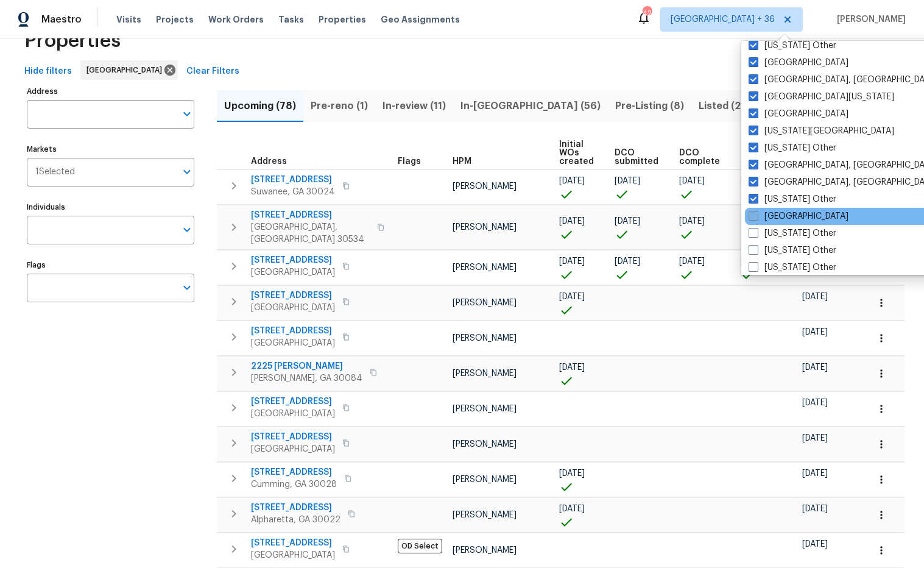
drag, startPoint x: 755, startPoint y: 217, endPoint x: 769, endPoint y: 222, distance: 14.3
click at [756, 216] on span at bounding box center [753, 216] width 10 height 10
click at [756, 216] on input "Houston" at bounding box center [752, 214] width 8 height 8
checkbox input "true"
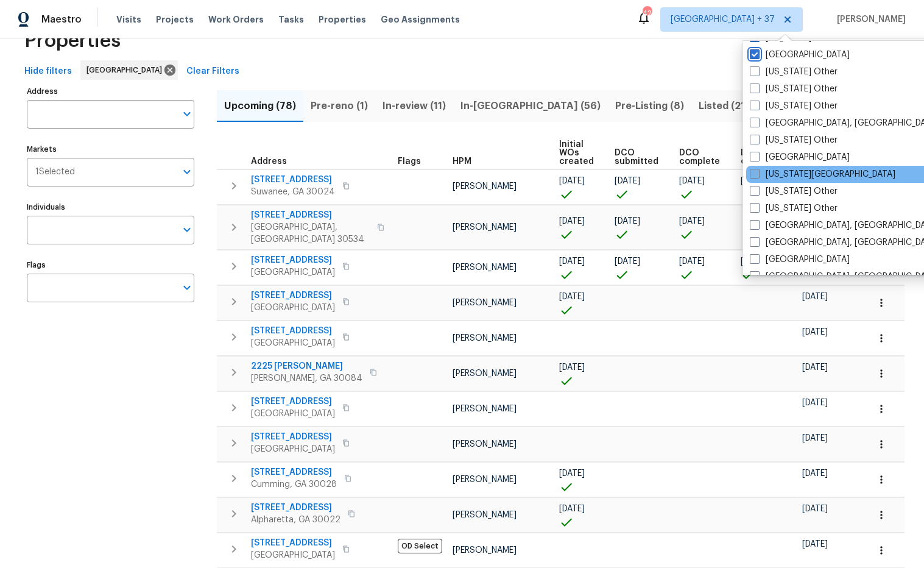
scroll to position [631, 0]
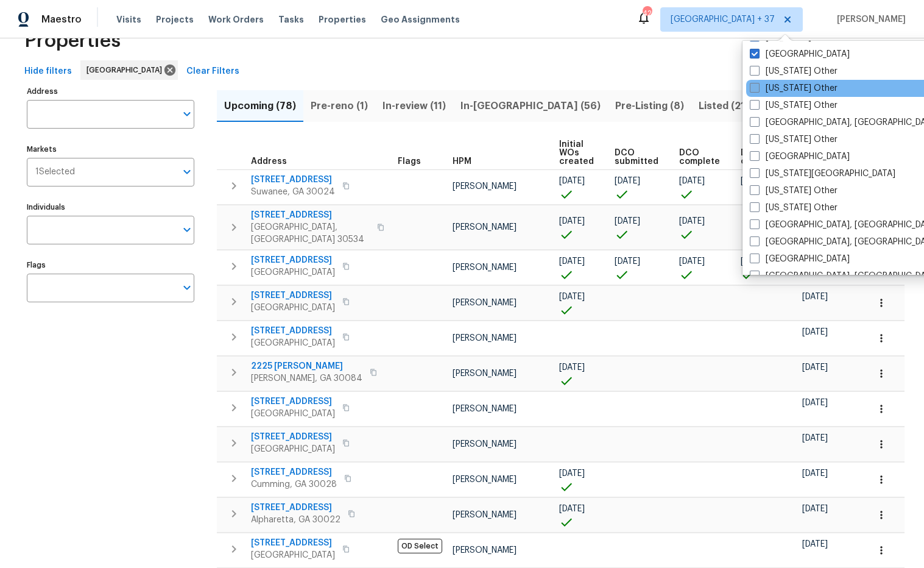
drag, startPoint x: 757, startPoint y: 72, endPoint x: 756, endPoint y: 82, distance: 10.4
click at [757, 72] on span at bounding box center [755, 71] width 10 height 10
click at [757, 72] on input "Idaho Other" at bounding box center [754, 69] width 8 height 8
checkbox input "true"
drag, startPoint x: 758, startPoint y: 86, endPoint x: 754, endPoint y: 96, distance: 9.8
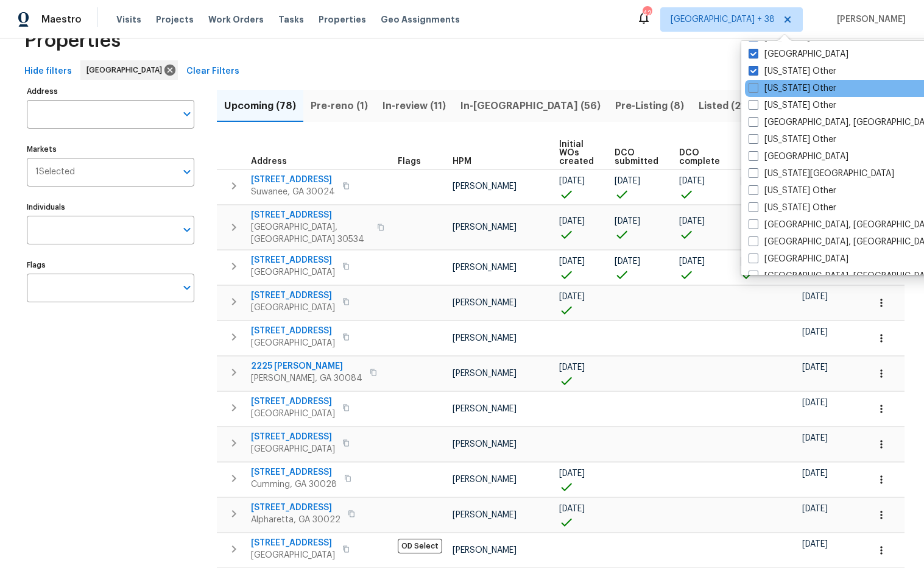
click at [757, 86] on span at bounding box center [753, 88] width 10 height 10
click at [756, 86] on input "Illinois Other" at bounding box center [752, 86] width 8 height 8
checkbox input "true"
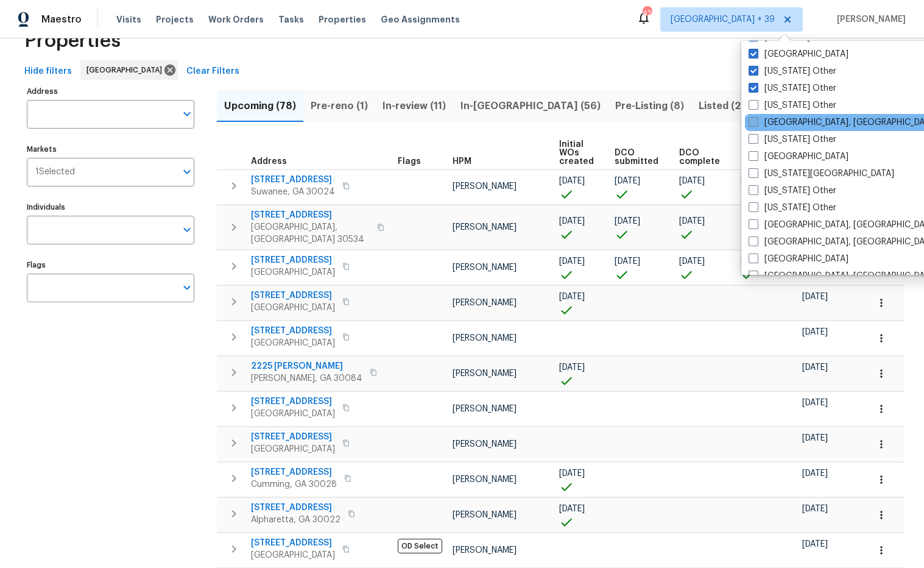
drag, startPoint x: 754, startPoint y: 105, endPoint x: 753, endPoint y: 116, distance: 11.0
click at [754, 105] on span at bounding box center [753, 105] width 10 height 10
click at [754, 105] on input "Indiana Other" at bounding box center [752, 103] width 8 height 8
checkbox input "true"
drag, startPoint x: 754, startPoint y: 124, endPoint x: 755, endPoint y: 137, distance: 12.8
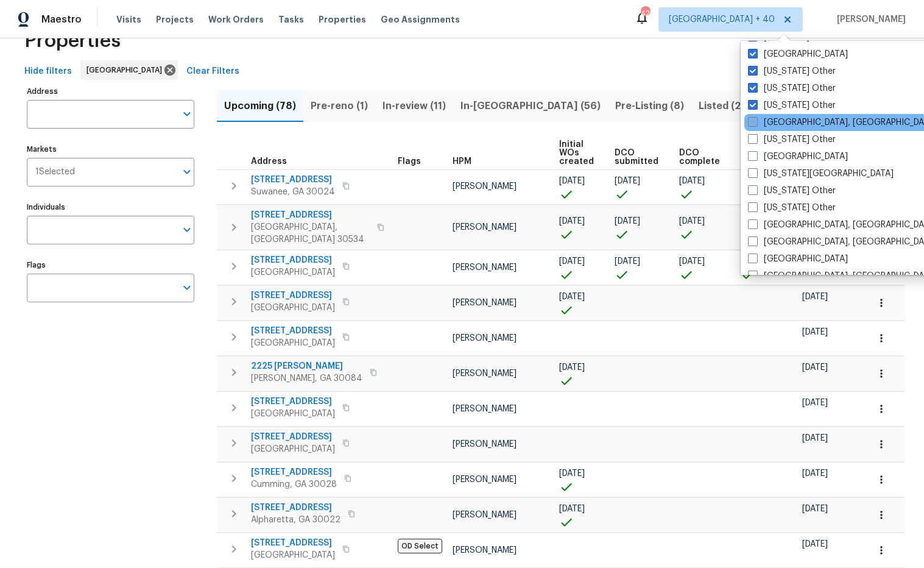
click at [754, 124] on span at bounding box center [753, 122] width 10 height 10
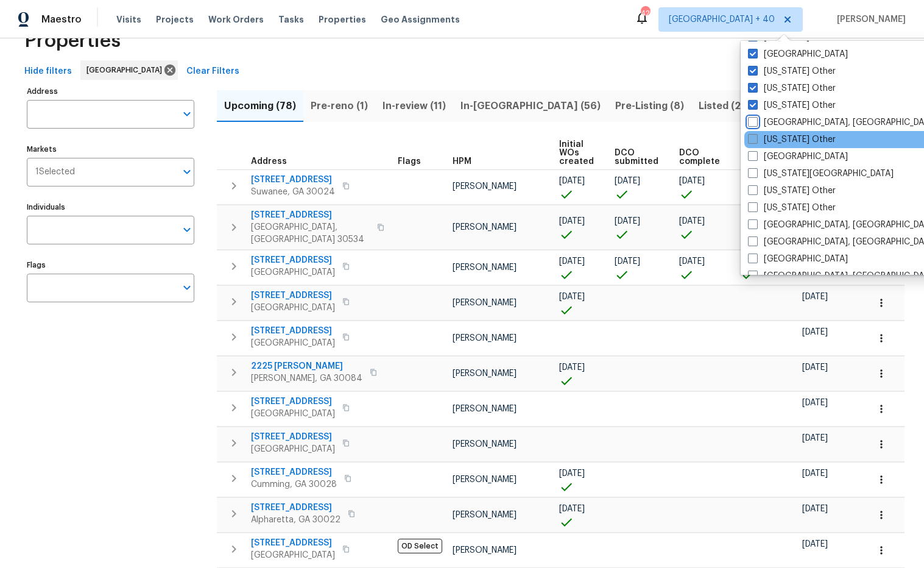
click at [754, 124] on input "Indianapolis, IN" at bounding box center [752, 120] width 8 height 8
checkbox input "true"
click at [754, 138] on span at bounding box center [755, 139] width 10 height 10
click at [754, 138] on input "Iowa Other" at bounding box center [754, 137] width 8 height 8
checkbox input "true"
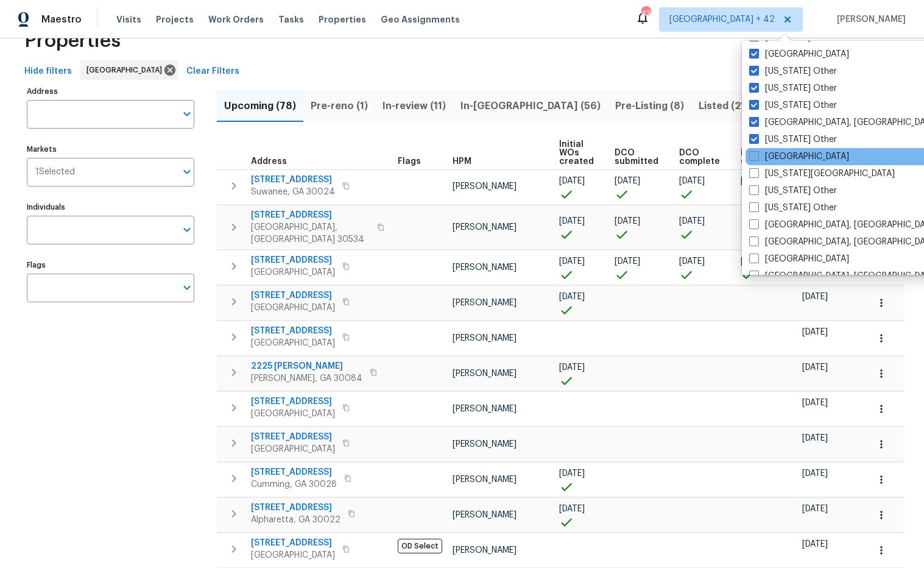
click at [756, 153] on span at bounding box center [754, 156] width 10 height 10
click at [756, 153] on input "Jacksonville" at bounding box center [753, 154] width 8 height 8
checkbox input "true"
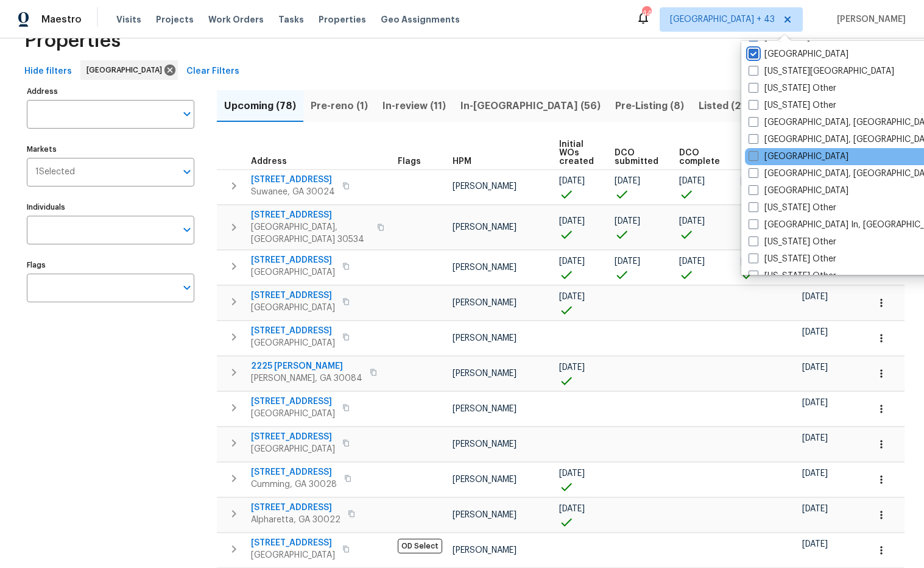
scroll to position [734, 0]
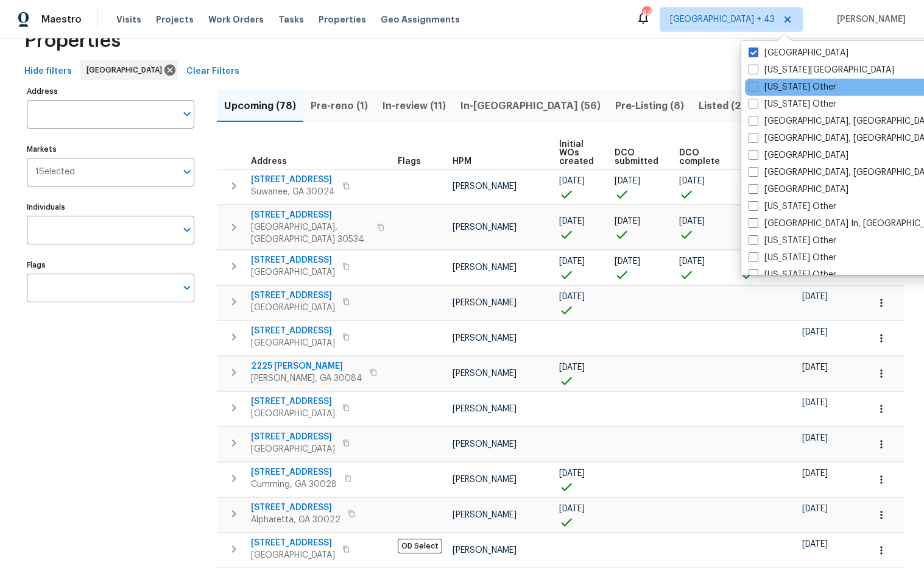
drag, startPoint x: 753, startPoint y: 72, endPoint x: 752, endPoint y: 90, distance: 17.7
click at [753, 72] on span at bounding box center [753, 70] width 10 height 10
click at [753, 72] on input "Kansas City" at bounding box center [752, 68] width 8 height 8
checkbox input "true"
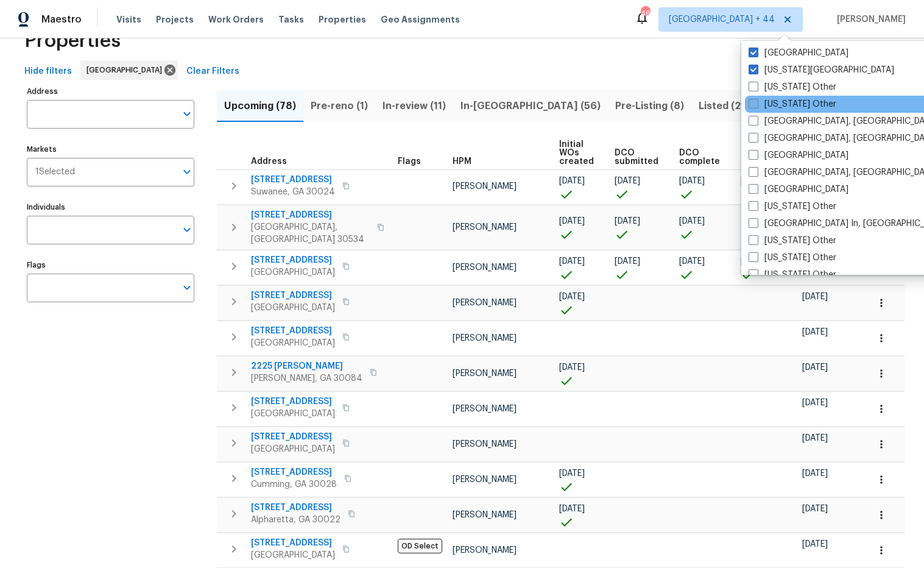
drag, startPoint x: 752, startPoint y: 90, endPoint x: 751, endPoint y: 98, distance: 8.0
click at [752, 90] on span at bounding box center [753, 87] width 10 height 10
click at [752, 89] on input "Kansas Other" at bounding box center [752, 85] width 8 height 8
checkbox input "true"
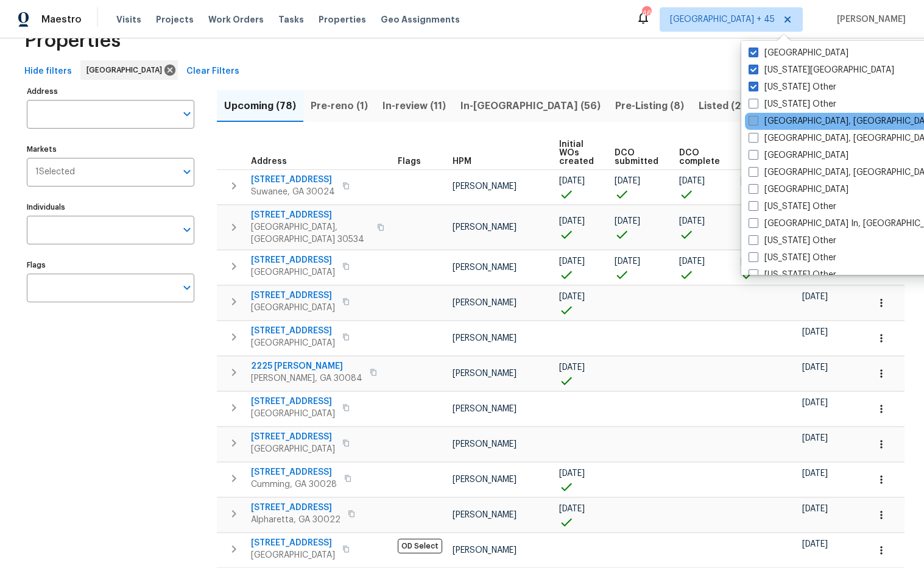
drag, startPoint x: 753, startPoint y: 106, endPoint x: 754, endPoint y: 116, distance: 9.8
click at [753, 107] on span at bounding box center [753, 104] width 10 height 10
click at [753, 106] on input "Kentucky Other" at bounding box center [752, 102] width 8 height 8
checkbox input "true"
click at [754, 116] on span at bounding box center [753, 121] width 10 height 10
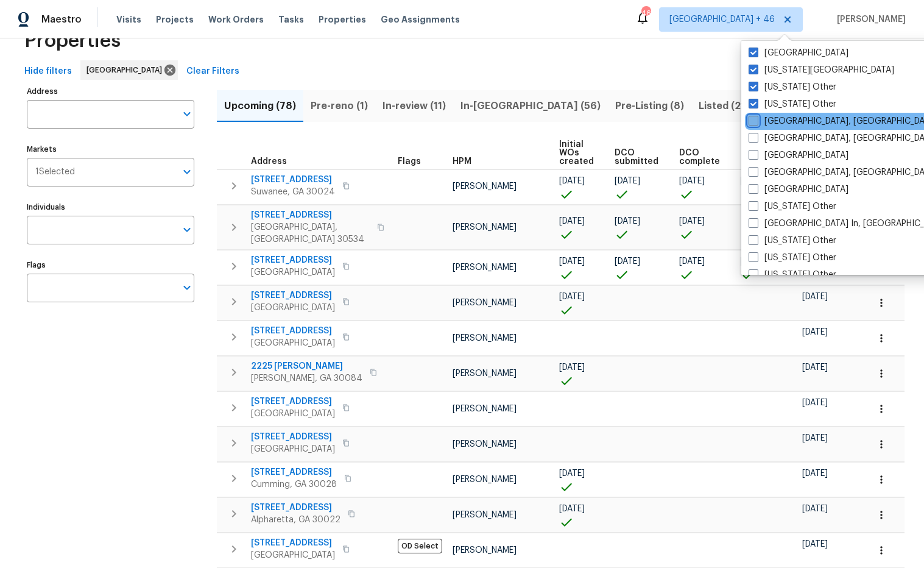
click at [754, 116] on input "Killeen, TX" at bounding box center [752, 119] width 8 height 8
checkbox input "true"
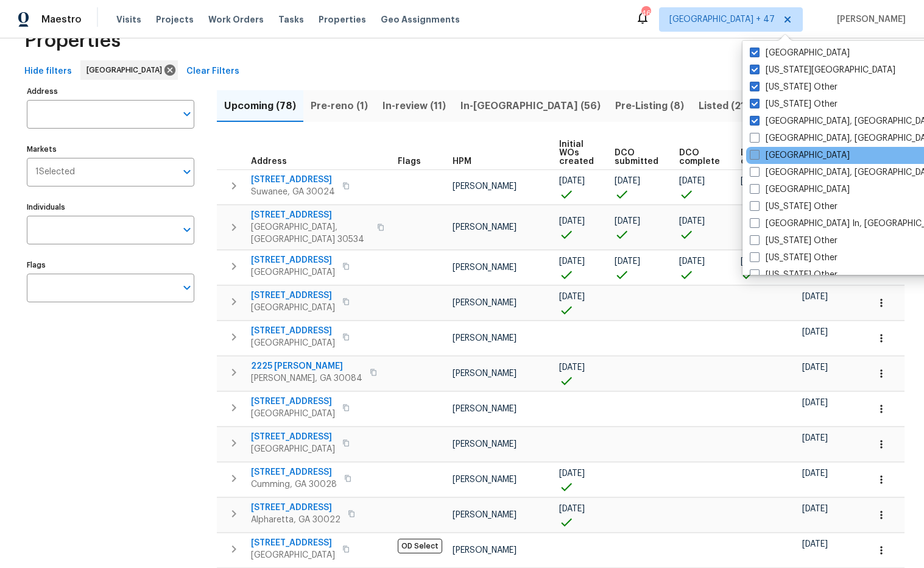
click at [753, 136] on span at bounding box center [755, 138] width 10 height 10
click at [753, 136] on input "Knoxville, TN" at bounding box center [754, 136] width 8 height 8
checkbox input "true"
click at [757, 156] on span at bounding box center [753, 155] width 10 height 10
click at [756, 156] on input "Las Vegas" at bounding box center [752, 153] width 8 height 8
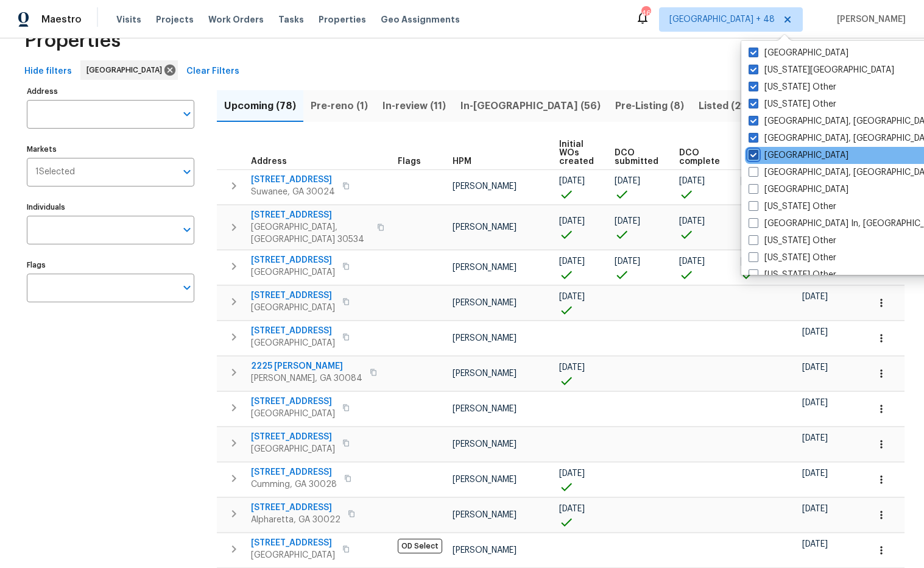
checkbox input "true"
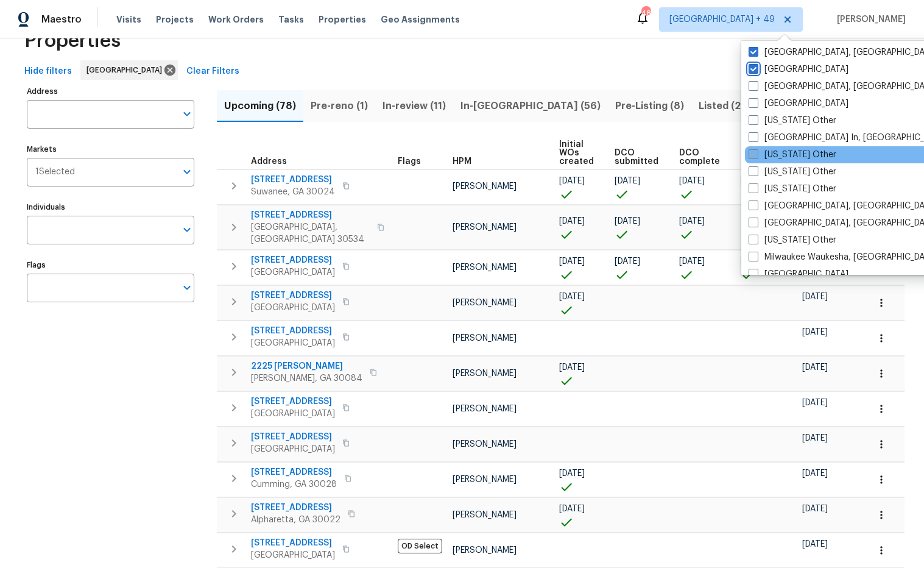
scroll to position [822, 0]
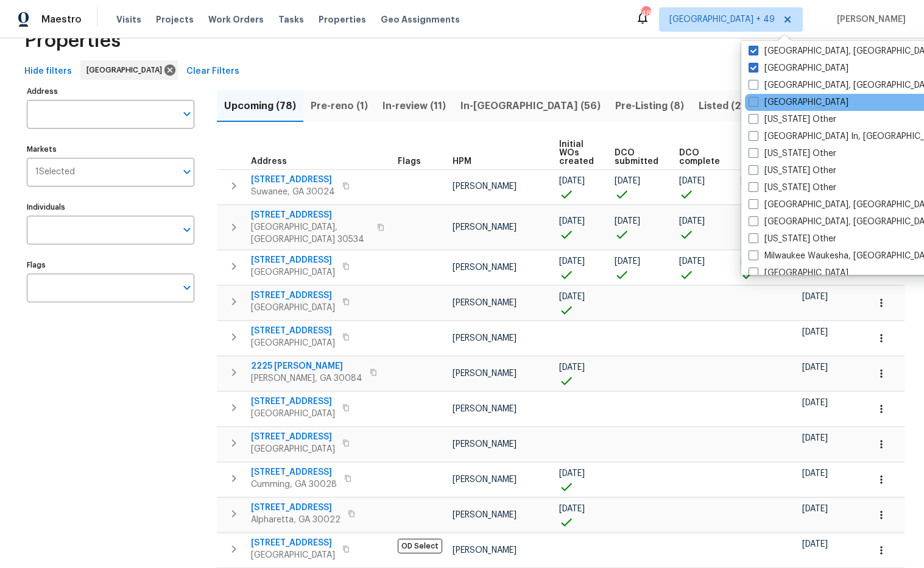
drag, startPoint x: 755, startPoint y: 86, endPoint x: 755, endPoint y: 108, distance: 21.9
click at [755, 86] on span at bounding box center [753, 85] width 10 height 10
click at [755, 86] on input "Little Rock, AR" at bounding box center [752, 83] width 8 height 8
checkbox input "true"
drag, startPoint x: 753, startPoint y: 104, endPoint x: 752, endPoint y: 112, distance: 8.1
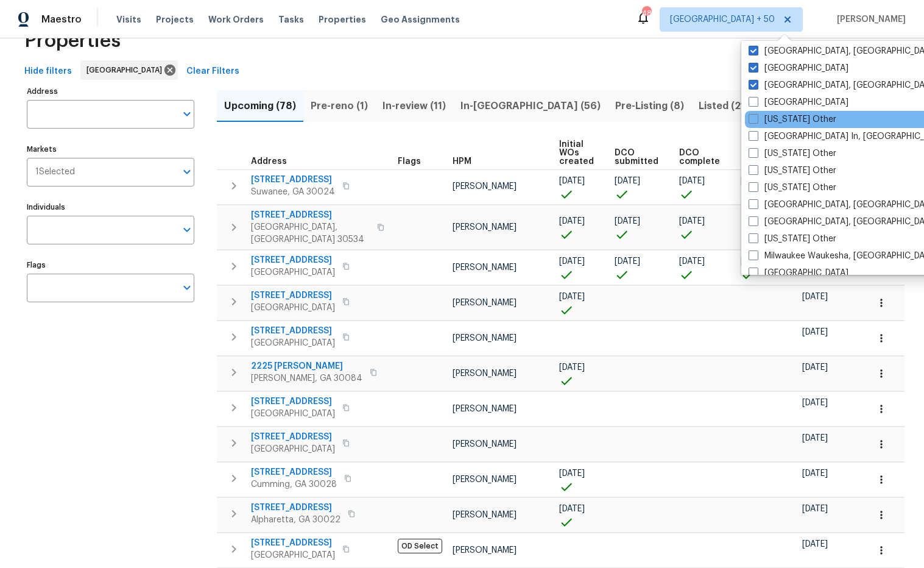
click at [753, 104] on span at bounding box center [753, 102] width 10 height 10
click at [753, 104] on input "Los Angeles" at bounding box center [752, 100] width 8 height 8
checkbox input "true"
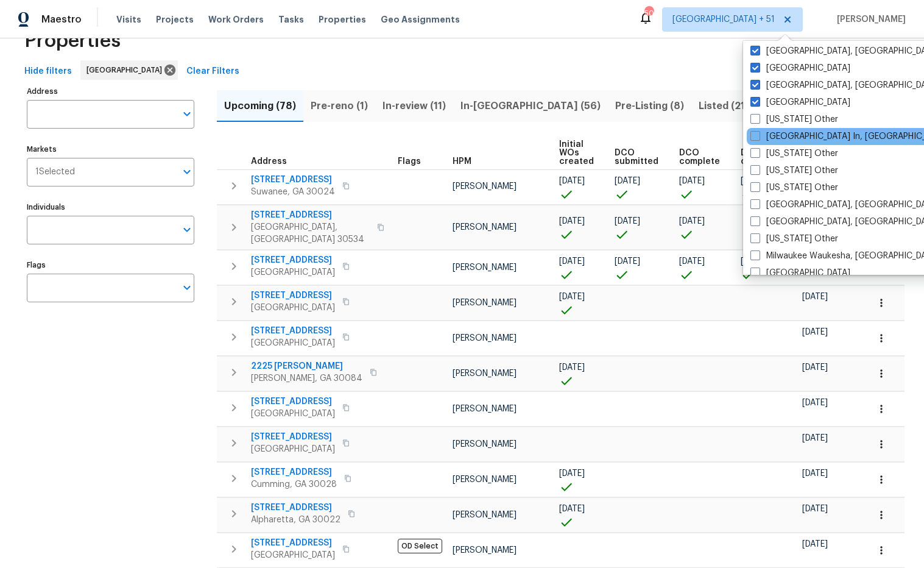
drag, startPoint x: 755, startPoint y: 117, endPoint x: 754, endPoint y: 128, distance: 11.6
click at [755, 117] on span at bounding box center [755, 119] width 10 height 10
click at [755, 117] on input "Louisiana Other" at bounding box center [754, 117] width 8 height 8
checkbox input "true"
click at [755, 137] on span at bounding box center [754, 136] width 10 height 10
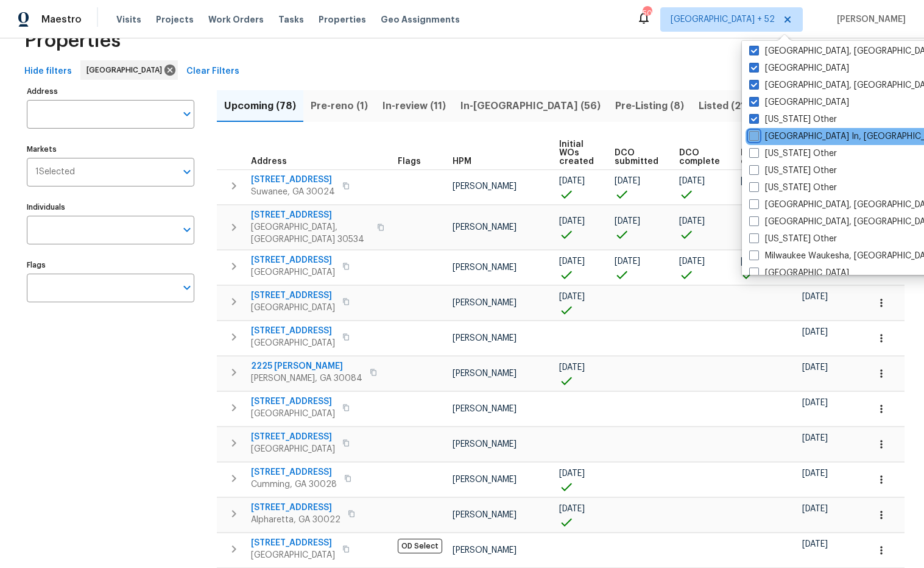
click at [755, 137] on input "Louisville In, KY" at bounding box center [753, 134] width 8 height 8
checkbox input "true"
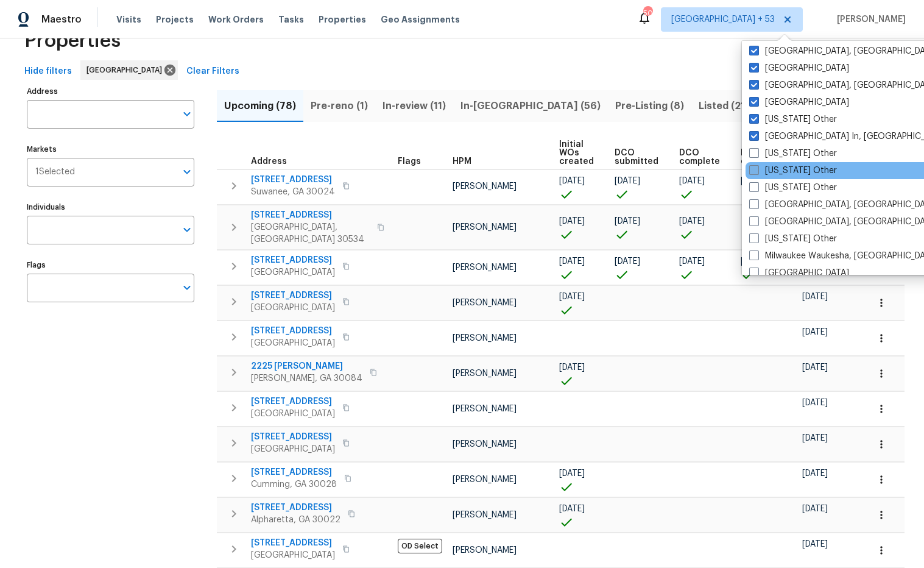
drag, startPoint x: 753, startPoint y: 149, endPoint x: 764, endPoint y: 169, distance: 23.7
click at [753, 149] on span at bounding box center [754, 153] width 10 height 10
click at [753, 149] on input "Maine Other" at bounding box center [753, 151] width 8 height 8
checkbox input "true"
click at [760, 169] on label "Maryland Other" at bounding box center [793, 170] width 88 height 12
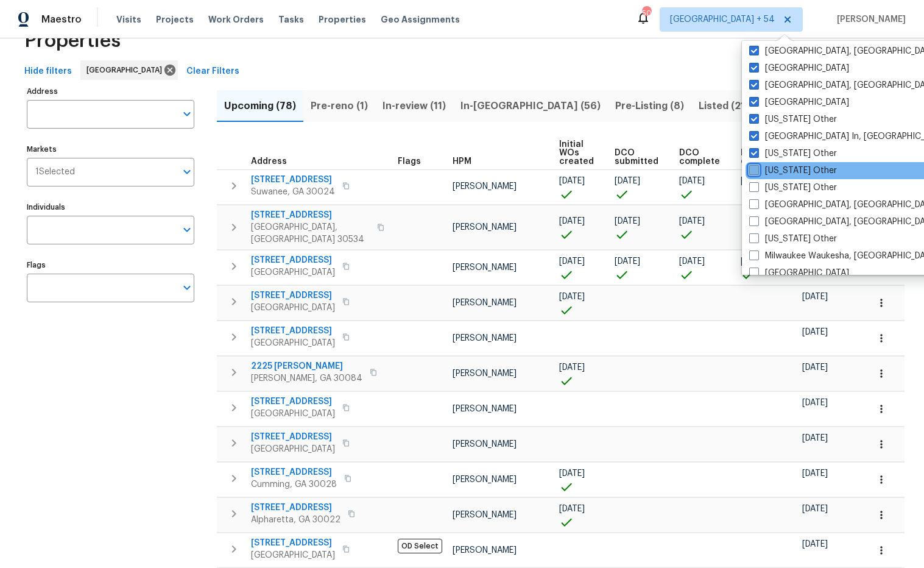
click at [757, 169] on input "Maryland Other" at bounding box center [753, 168] width 8 height 8
checkbox input "true"
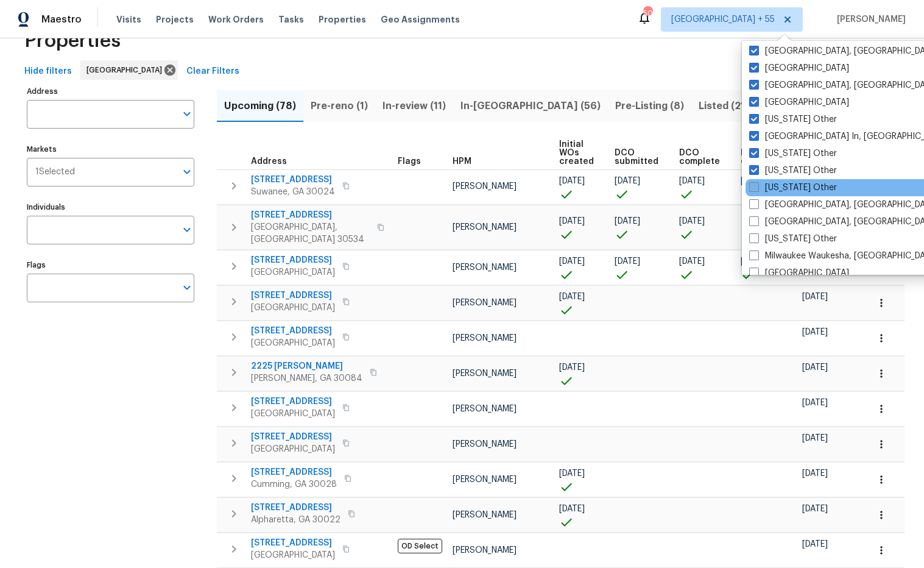
click at [759, 189] on label "Massachusetts Other" at bounding box center [793, 187] width 88 height 12
click at [757, 189] on input "Massachusetts Other" at bounding box center [753, 185] width 8 height 8
checkbox input "true"
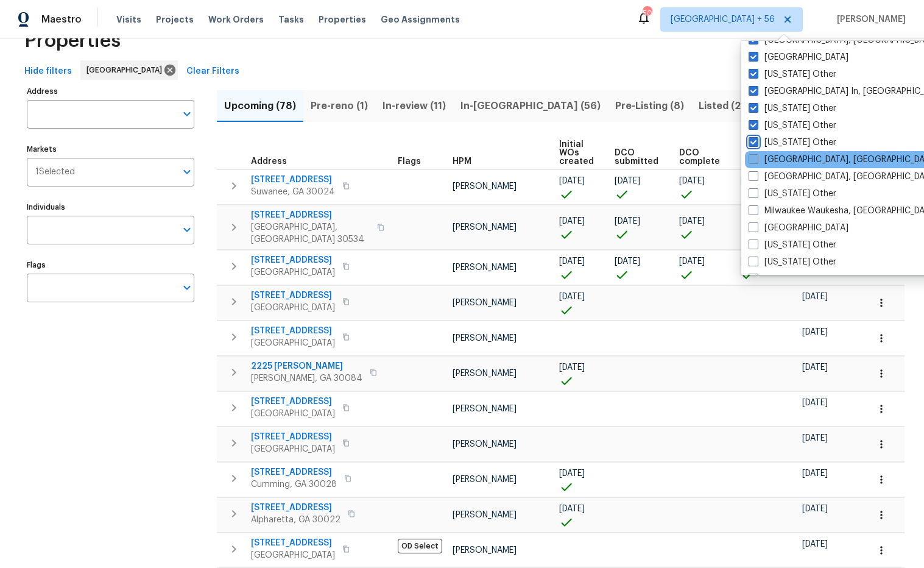
scroll to position [868, 0]
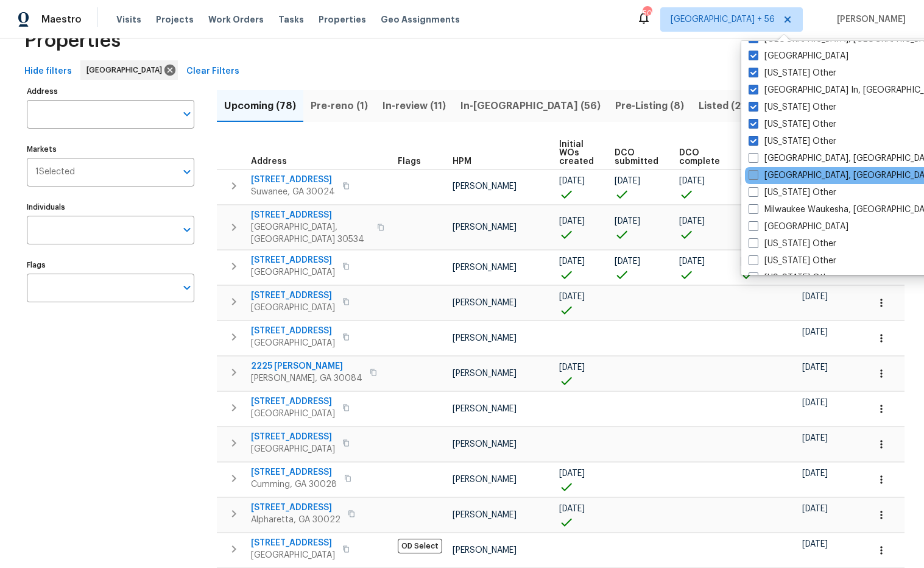
drag
click at [756, 159] on span at bounding box center [753, 158] width 10 height 10
click at [756, 159] on input "Memphis, TN" at bounding box center [752, 156] width 8 height 8
checkbox input "true"
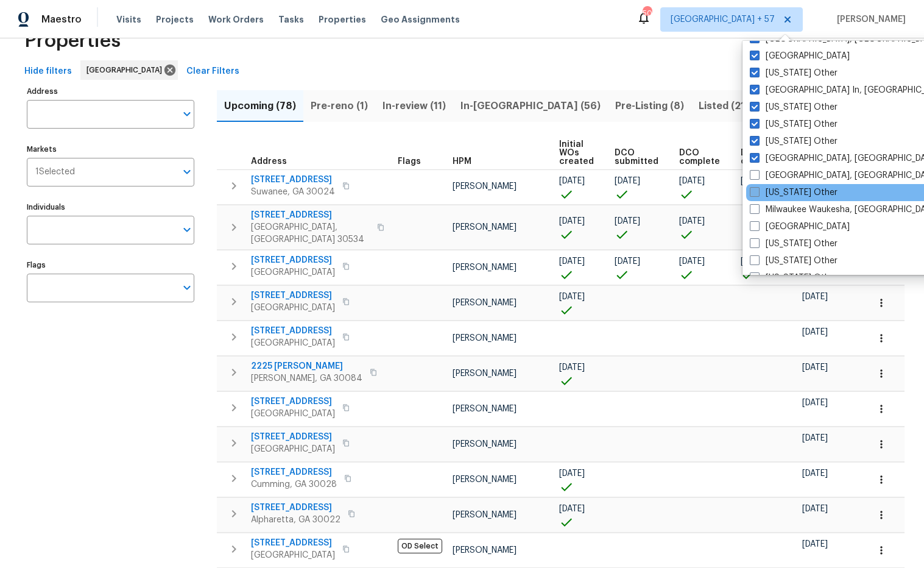
click at [752, 175] on span at bounding box center [755, 175] width 10 height 10
click at [752, 175] on input "Miami, FL" at bounding box center [754, 173] width 8 height 8
checkbox input "true"
click at [756, 192] on span at bounding box center [754, 192] width 10 height 10
click at [756, 192] on input "Michigan Other" at bounding box center [753, 190] width 8 height 8
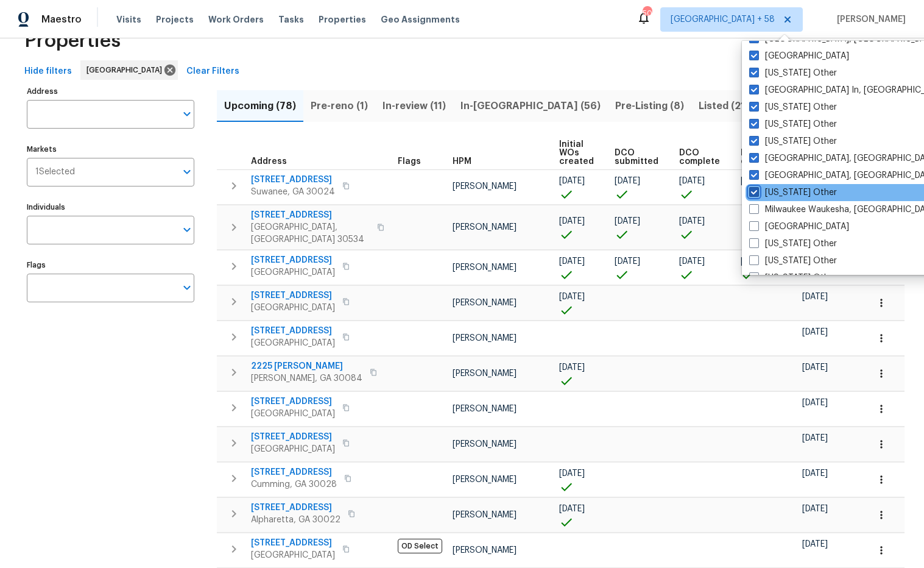
checkbox input "true"
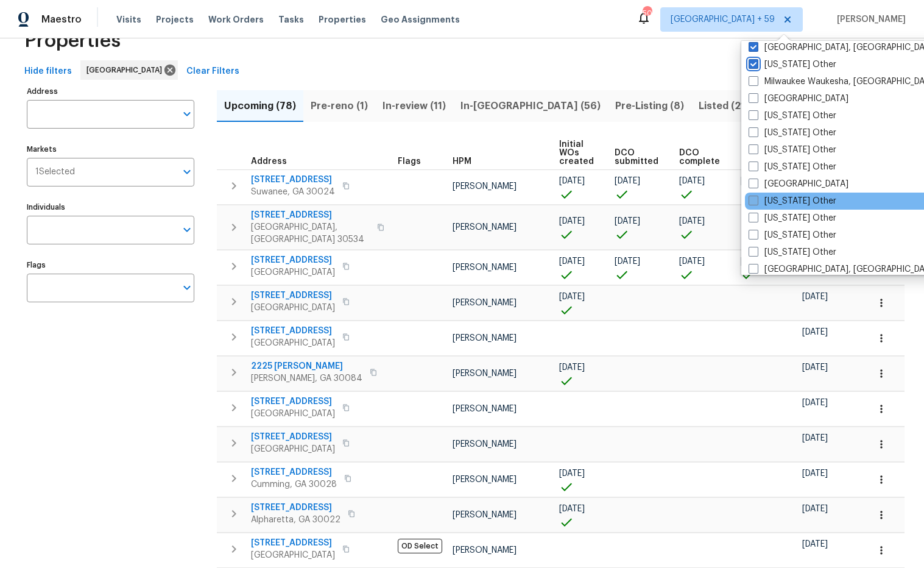
scroll to position [999, 0]
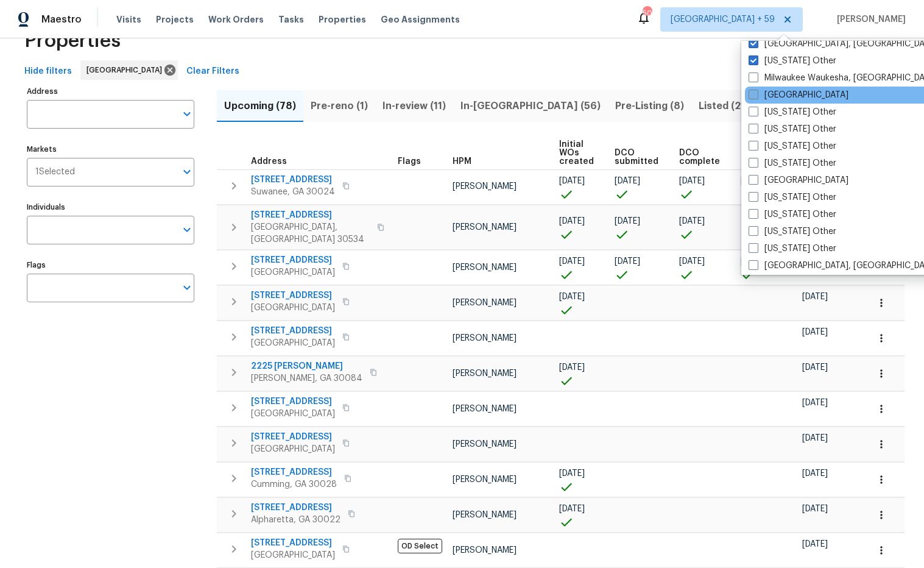
click at [753, 77] on span at bounding box center [753, 77] width 10 height 10
click at [753, 77] on input "Milwaukee Waukesha, WI" at bounding box center [752, 76] width 8 height 8
checkbox input "true"
click at [754, 90] on span at bounding box center [753, 95] width 10 height 10
click at [754, 89] on input "Minneapolis" at bounding box center [752, 93] width 8 height 8
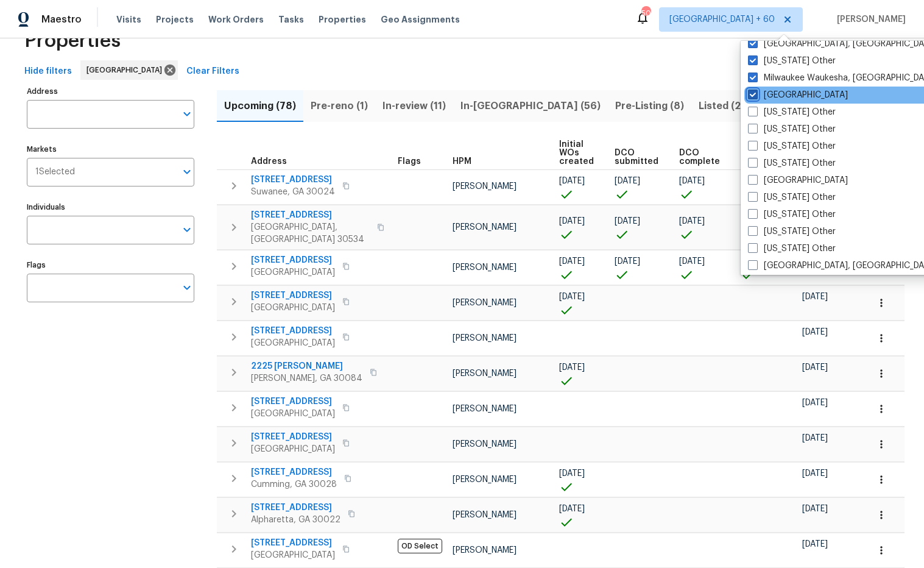
checkbox input "true"
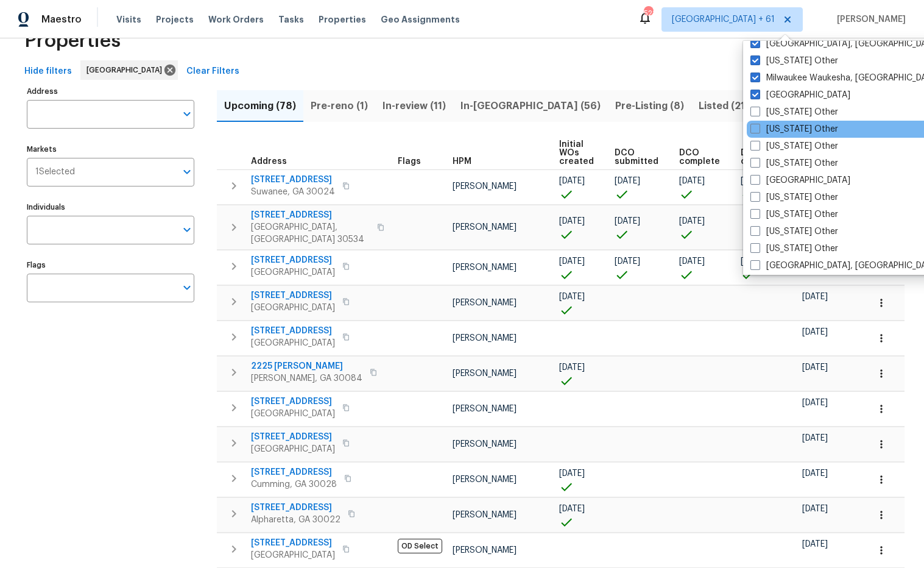
click at [755, 109] on span at bounding box center [755, 112] width 10 height 10
click at [755, 109] on input "Minnesota Other" at bounding box center [754, 110] width 8 height 8
checkbox input "true"
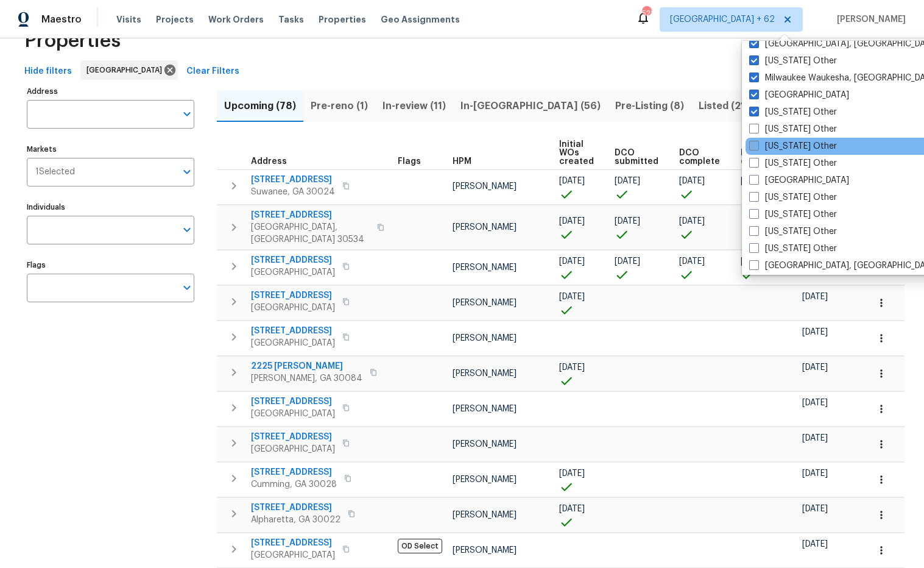
click at [755, 126] on span at bounding box center [754, 129] width 10 height 10
click at [755, 126] on input "Mississippi Other" at bounding box center [753, 127] width 8 height 8
checkbox input "true"
click at [756, 143] on span at bounding box center [753, 146] width 10 height 10
click at [756, 143] on input "Missouri Other" at bounding box center [752, 144] width 8 height 8
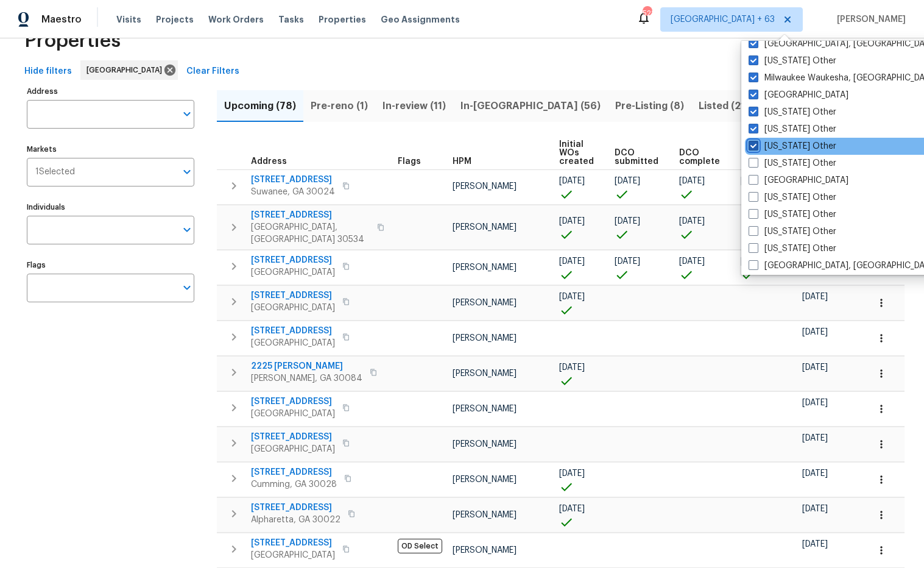
checkbox input "true"
click at [754, 166] on span at bounding box center [753, 163] width 10 height 10
click at [754, 165] on input "Montana Other" at bounding box center [752, 161] width 8 height 8
checkbox input "true"
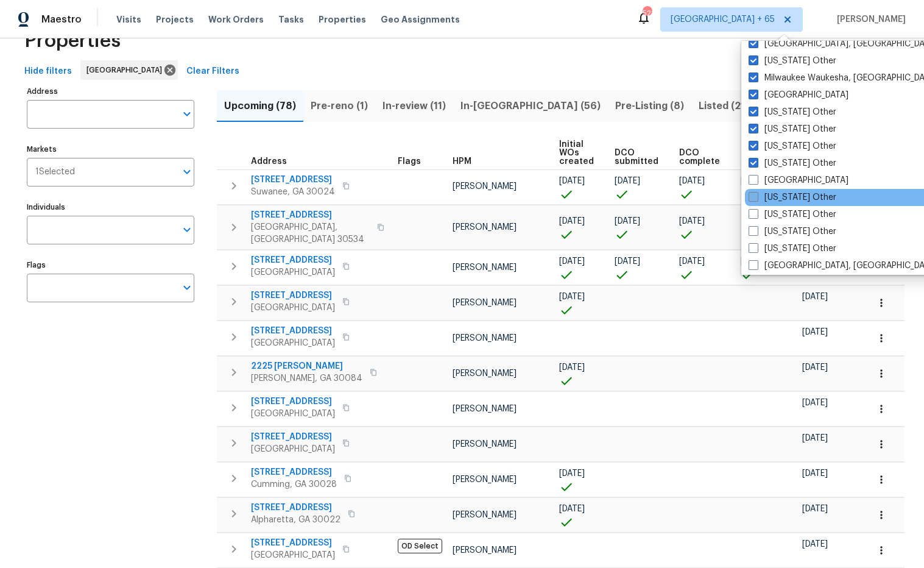
click at [755, 178] on span at bounding box center [753, 180] width 10 height 10
click at [755, 178] on input "Nashville" at bounding box center [752, 178] width 8 height 8
checkbox input "true"
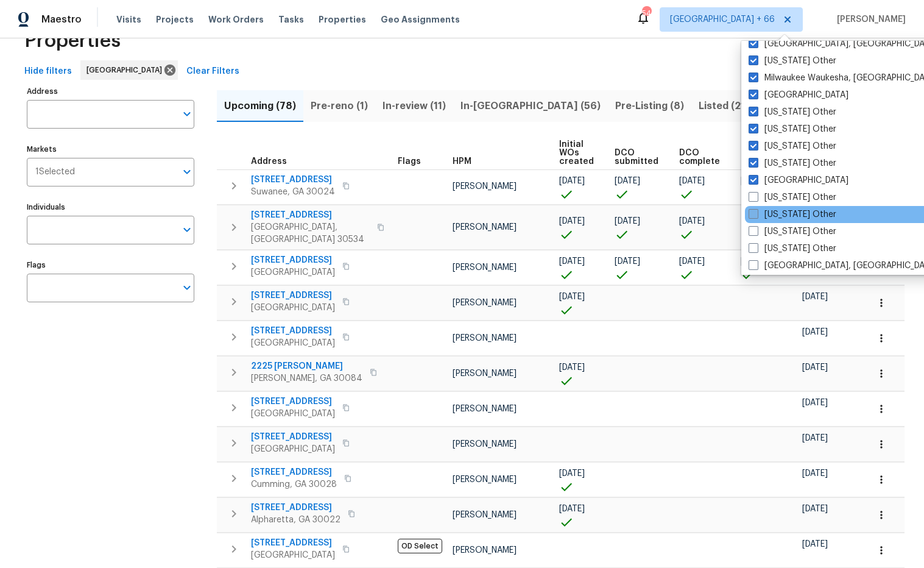
click at [753, 197] on span at bounding box center [753, 197] width 10 height 10
click at [753, 197] on input "Nebraska Other" at bounding box center [752, 195] width 8 height 8
checkbox input "true"
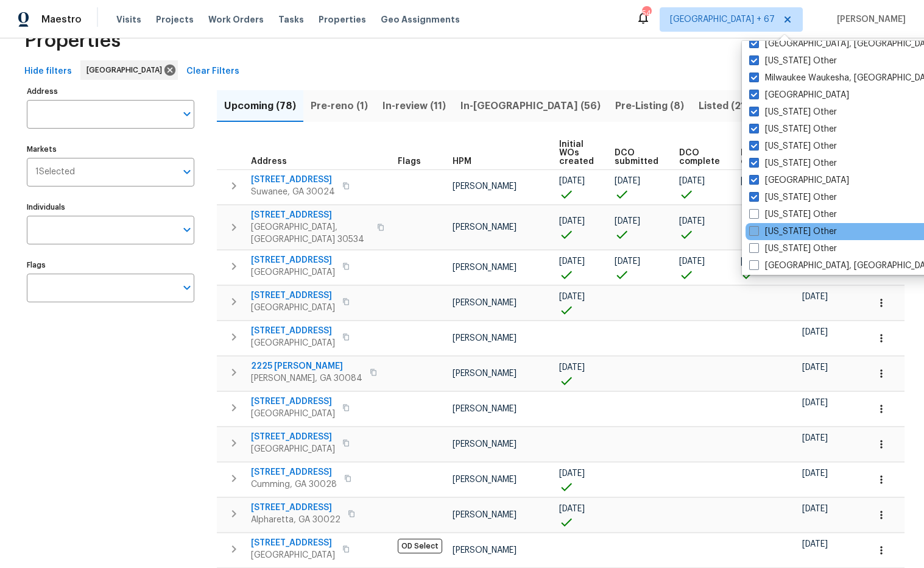
click at [754, 214] on span at bounding box center [754, 214] width 10 height 10
click at [754, 214] on input "Nevada Other" at bounding box center [753, 212] width 8 height 8
checkbox input "true"
click at [756, 226] on span at bounding box center [753, 231] width 10 height 10
click at [756, 225] on input "New Hampshire Other" at bounding box center [752, 229] width 8 height 8
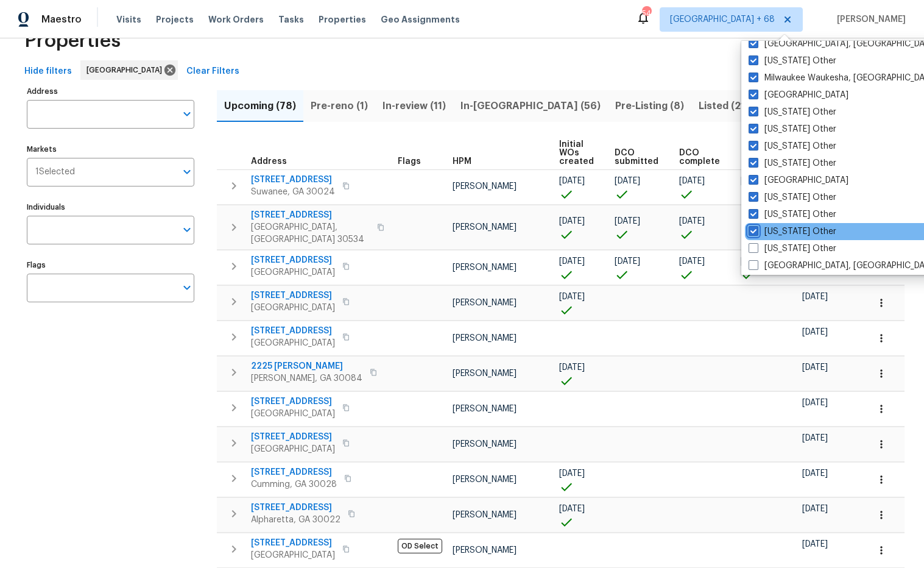
checkbox input "true"
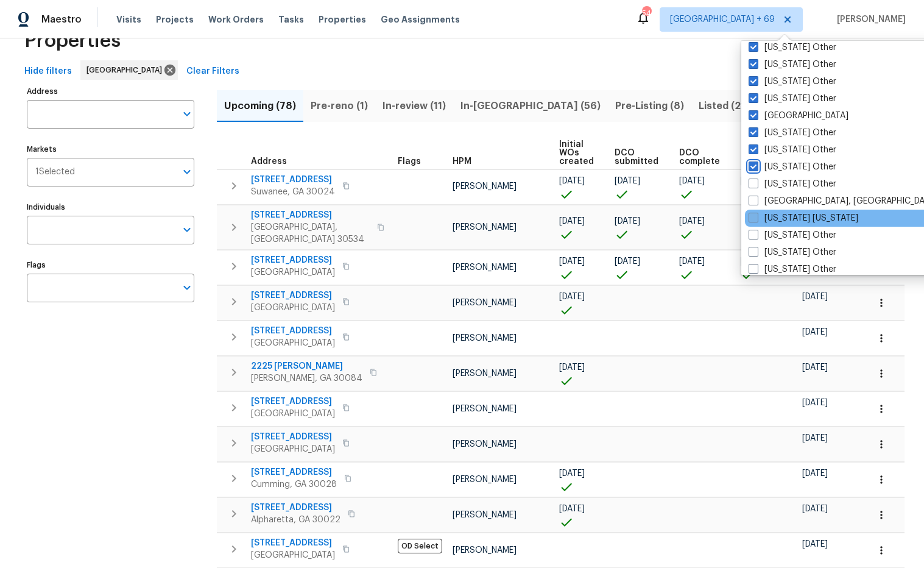
scroll to position [1065, 0]
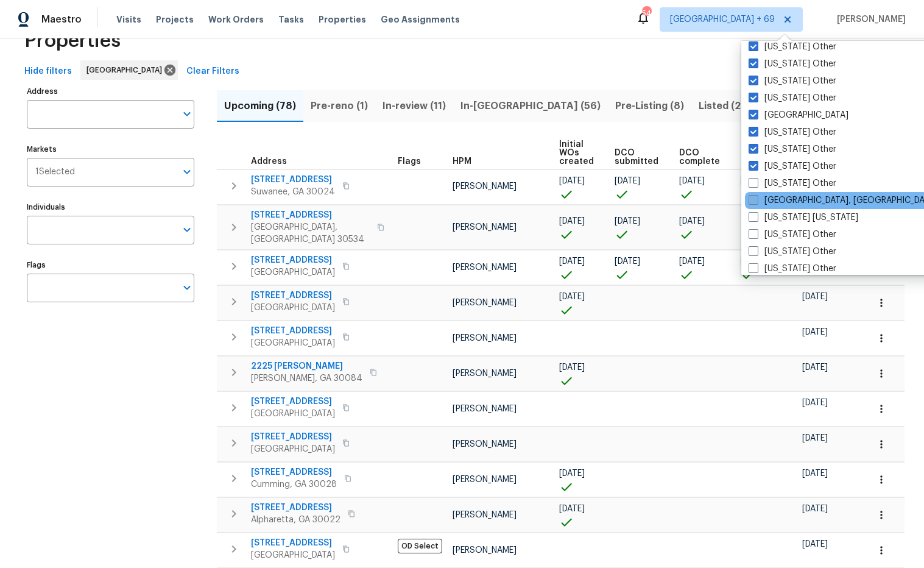
click at [754, 183] on span at bounding box center [753, 183] width 10 height 10
click at [754, 183] on input "New Mexico Other" at bounding box center [752, 181] width 8 height 8
checkbox input "true"
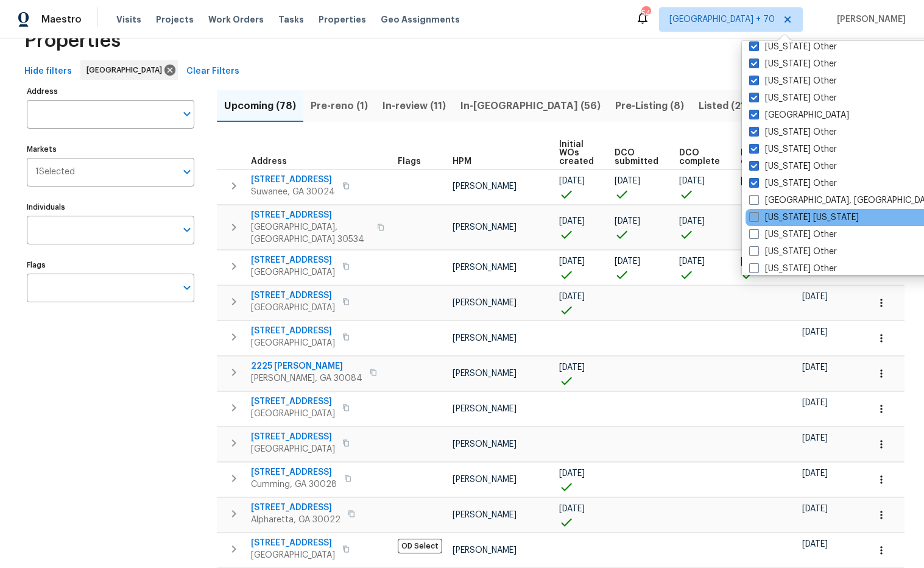
click at [755, 201] on span at bounding box center [754, 200] width 10 height 10
click at [755, 201] on input "New Orleans, LA" at bounding box center [753, 198] width 8 height 8
checkbox input "true"
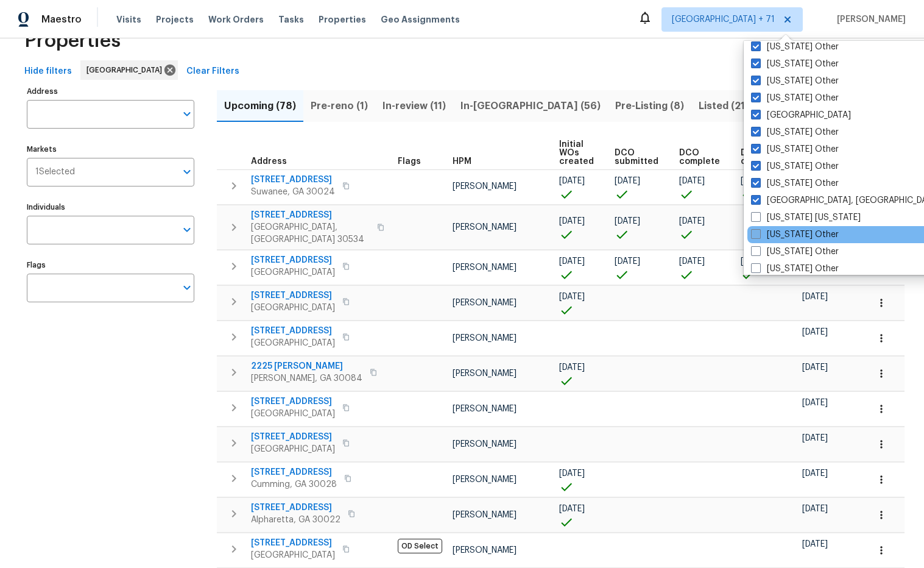
click at [756, 215] on span at bounding box center [756, 217] width 10 height 10
click at [756, 215] on input "New York New Jersey" at bounding box center [755, 215] width 8 height 8
checkbox input "true"
click at [755, 233] on span at bounding box center [755, 234] width 10 height 10
click at [755, 233] on input "New York Other" at bounding box center [754, 232] width 8 height 8
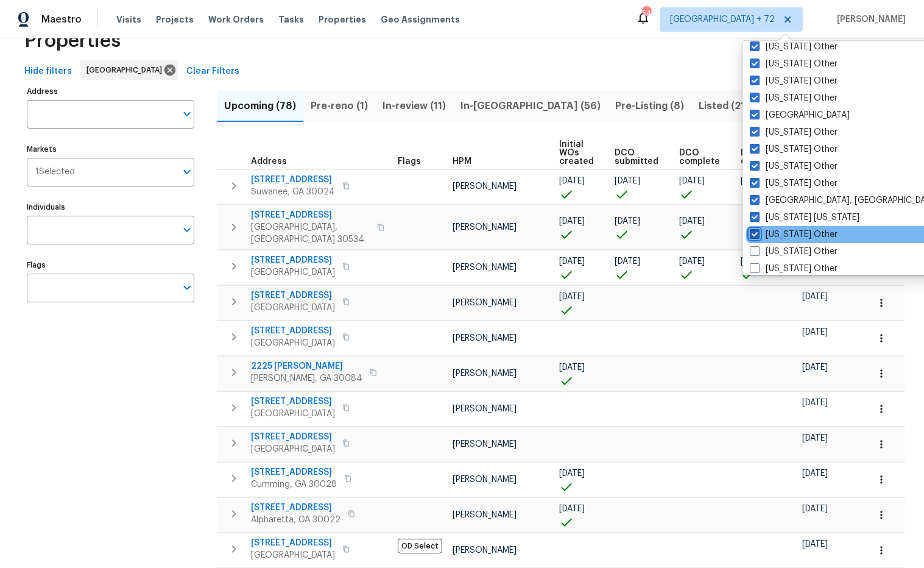
checkbox input "true"
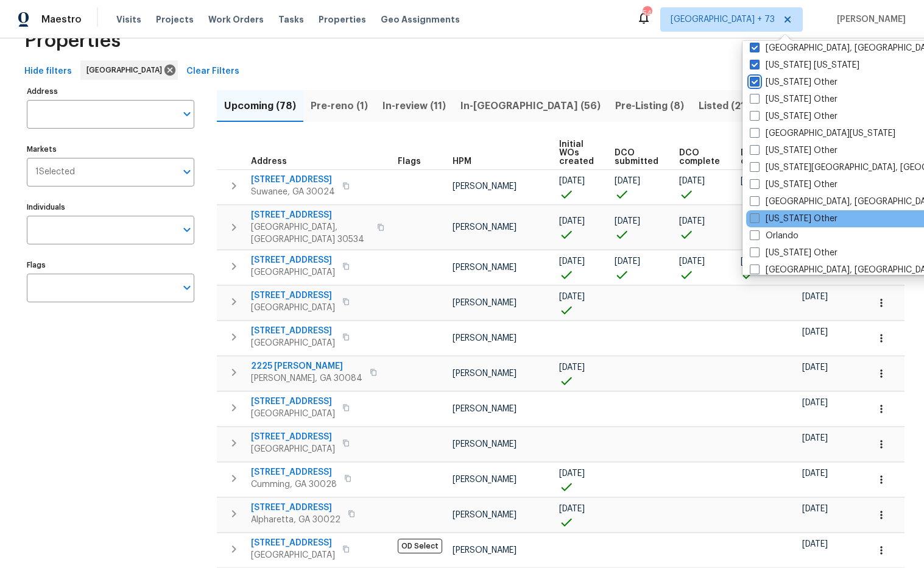
scroll to position [1229, 0]
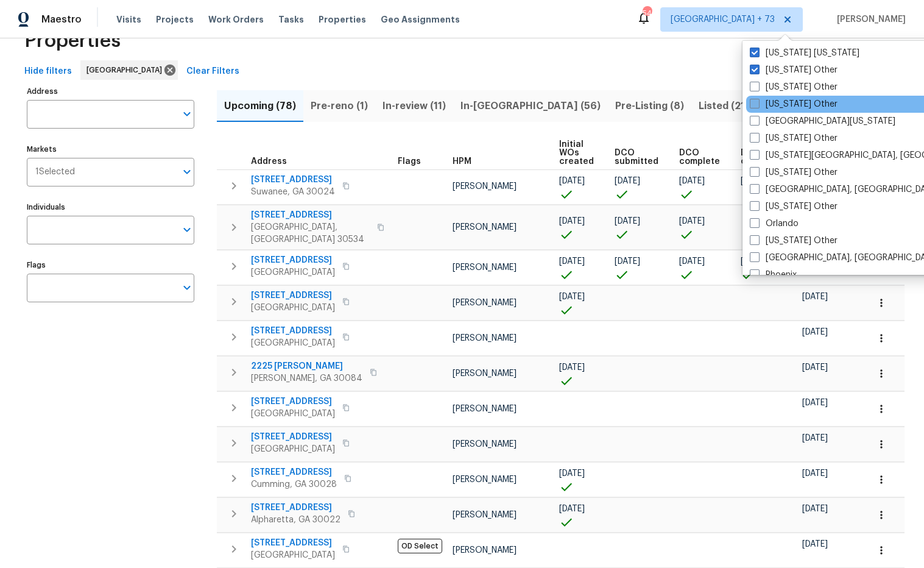
click at [754, 86] on span at bounding box center [755, 87] width 10 height 10
click at [754, 86] on input "North Carolina Other" at bounding box center [754, 85] width 8 height 8
checkbox input "true"
click at [752, 102] on span at bounding box center [755, 104] width 10 height 10
click at [752, 102] on input "North Dakota Other" at bounding box center [754, 102] width 8 height 8
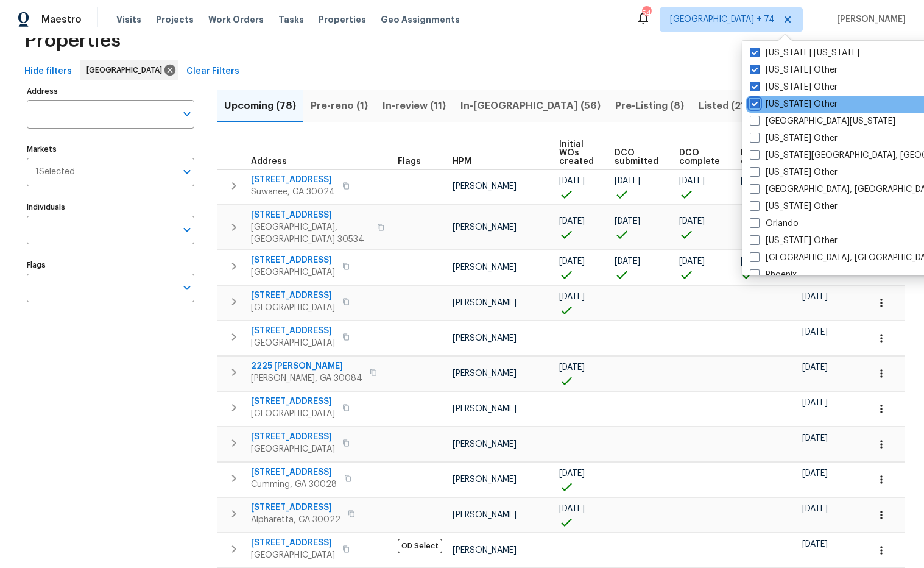
checkbox input "true"
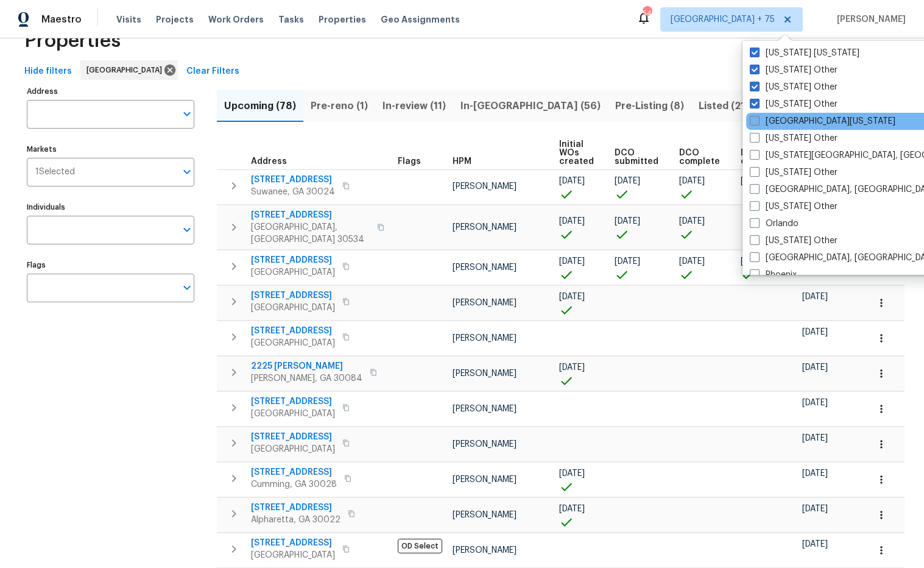
click at [753, 119] on span at bounding box center [755, 121] width 10 height 10
click at [753, 119] on input "Northern Colorado" at bounding box center [754, 119] width 8 height 8
checkbox input "true"
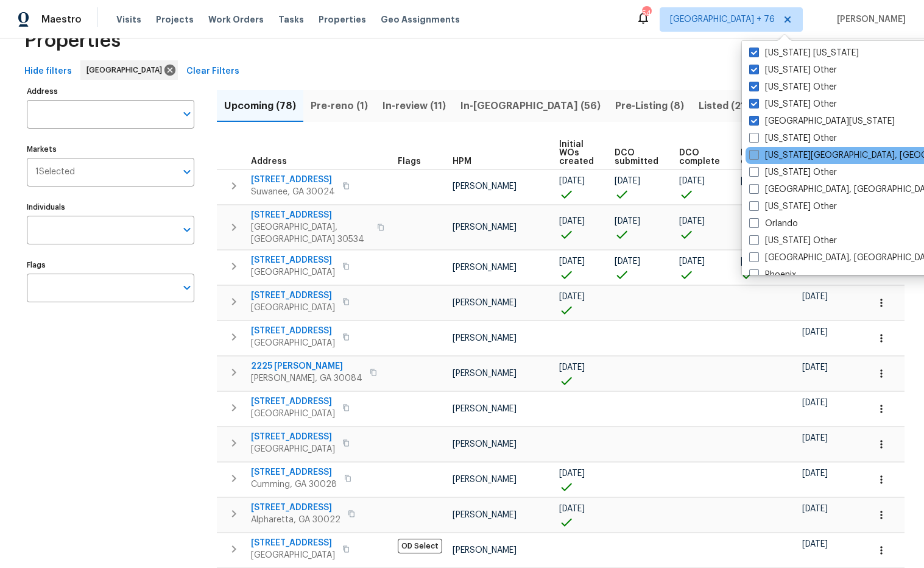
click at [756, 140] on span at bounding box center [754, 138] width 10 height 10
click at [756, 140] on input "Ohio Other" at bounding box center [753, 136] width 8 height 8
checkbox input "true"
click at [756, 152] on span at bounding box center [755, 155] width 10 height 10
click at [756, 152] on input "Oklahoma City, OK" at bounding box center [754, 153] width 8 height 8
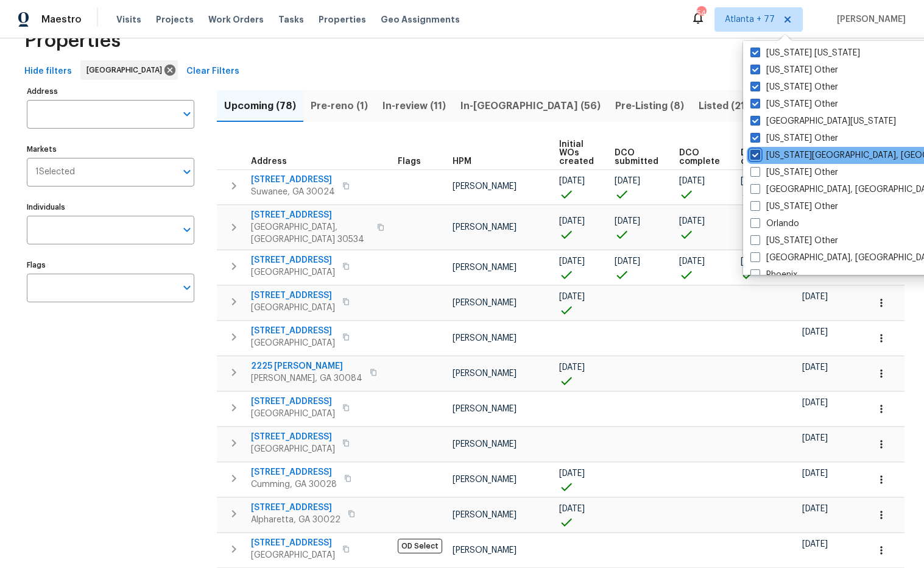
checkbox input "true"
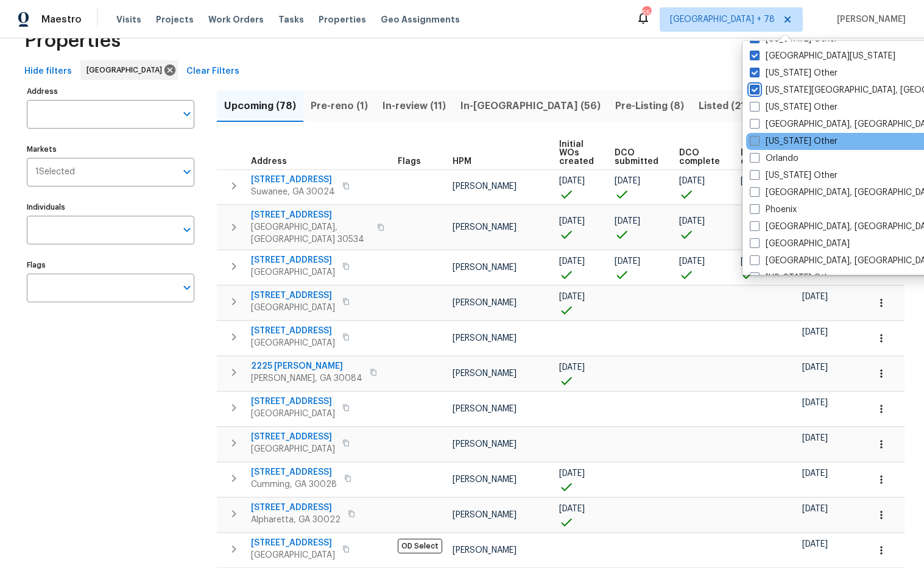
scroll to position [1299, 0]
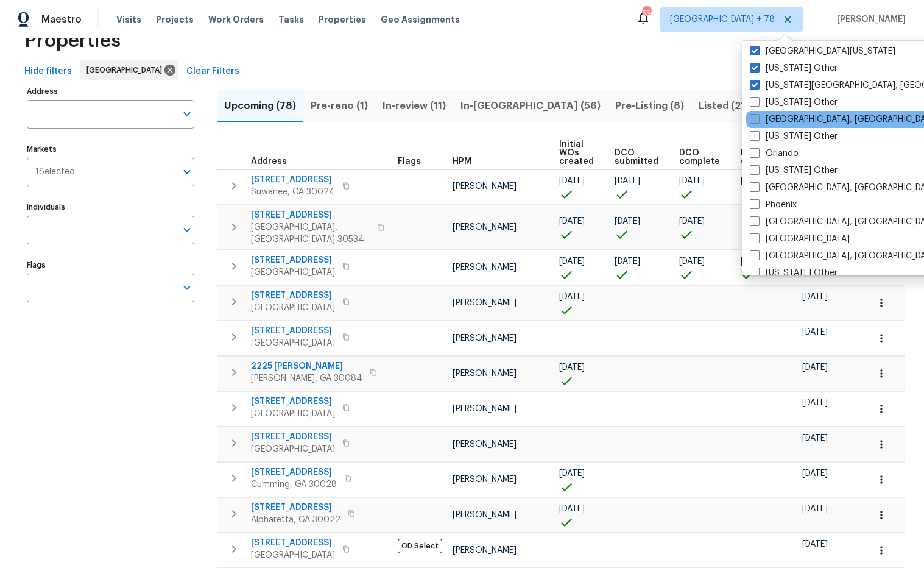
click at [752, 106] on span at bounding box center [755, 102] width 10 height 10
click at [752, 104] on input "Oklahoma Other" at bounding box center [754, 100] width 8 height 8
checkbox input "true"
click at [755, 116] on span at bounding box center [754, 119] width 10 height 10
click at [755, 116] on input "Omaha, NE" at bounding box center [753, 117] width 8 height 8
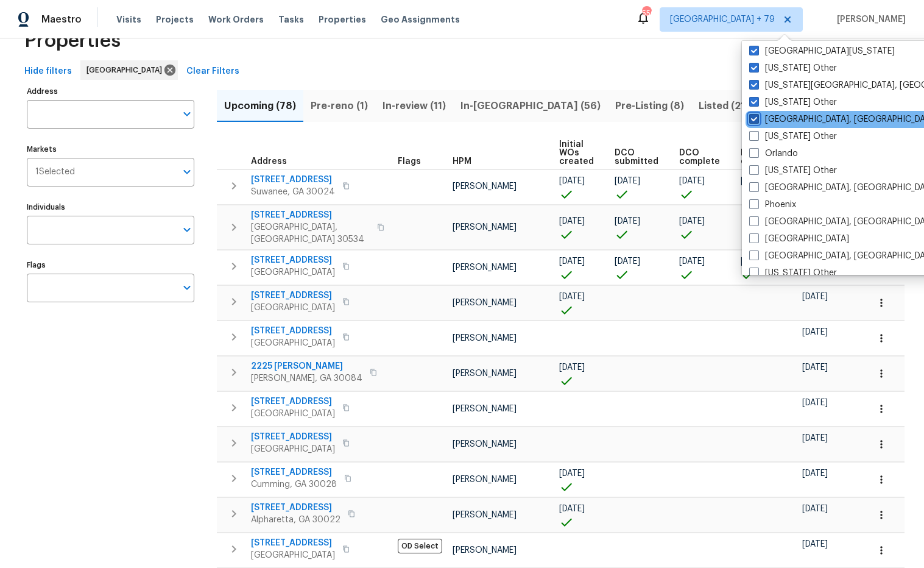
checkbox input "true"
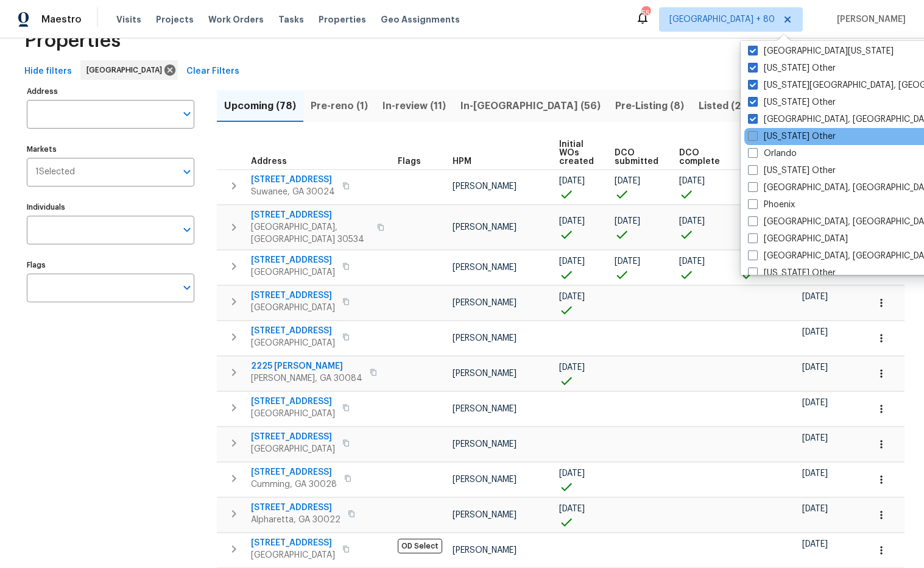
click at [753, 133] on span at bounding box center [753, 136] width 10 height 10
click at [753, 133] on input "Oregon Other" at bounding box center [752, 134] width 8 height 8
checkbox input "true"
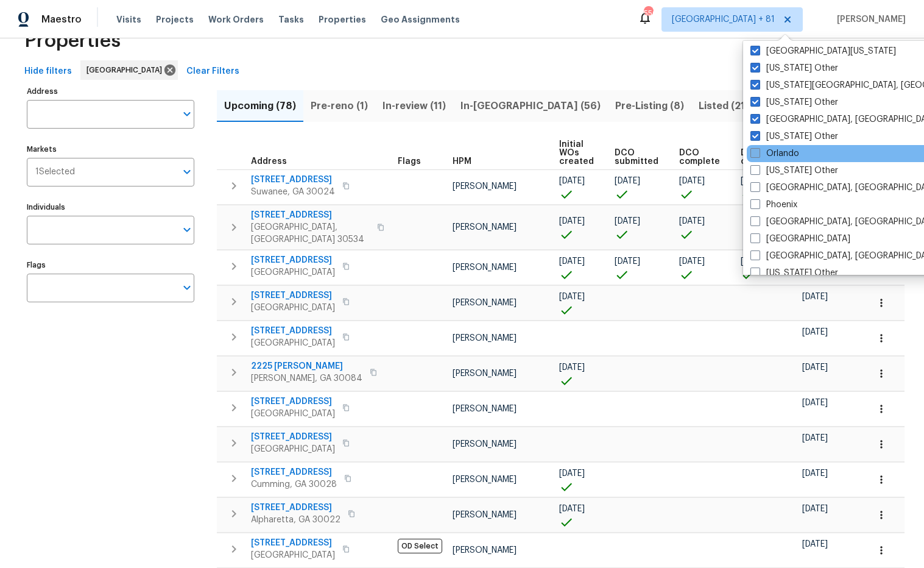
click at [754, 152] on span at bounding box center [755, 153] width 10 height 10
click at [754, 152] on input "Orlando" at bounding box center [754, 151] width 8 height 8
checkbox input "true"
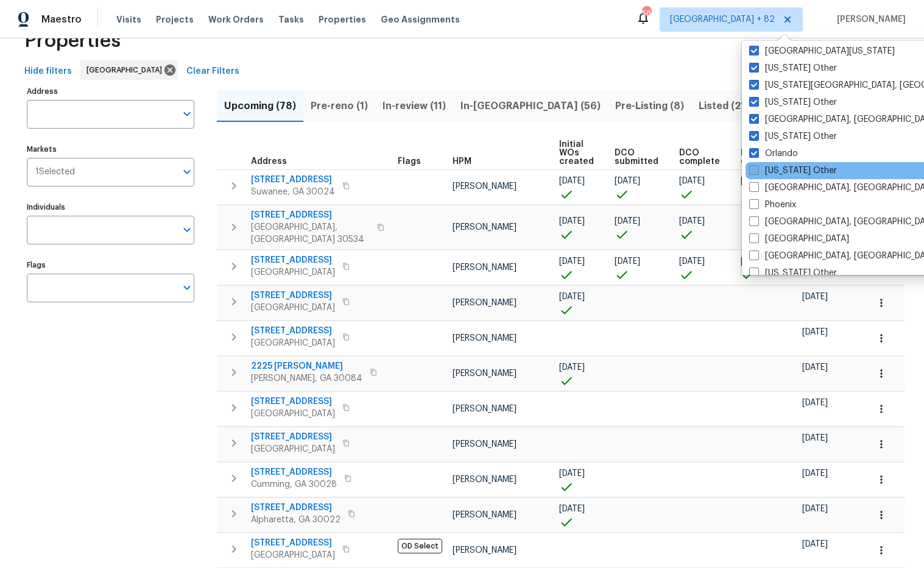
click at [753, 165] on span at bounding box center [754, 170] width 10 height 10
click at [753, 164] on input "Pennsylvania Other" at bounding box center [753, 168] width 8 height 8
checkbox input "true"
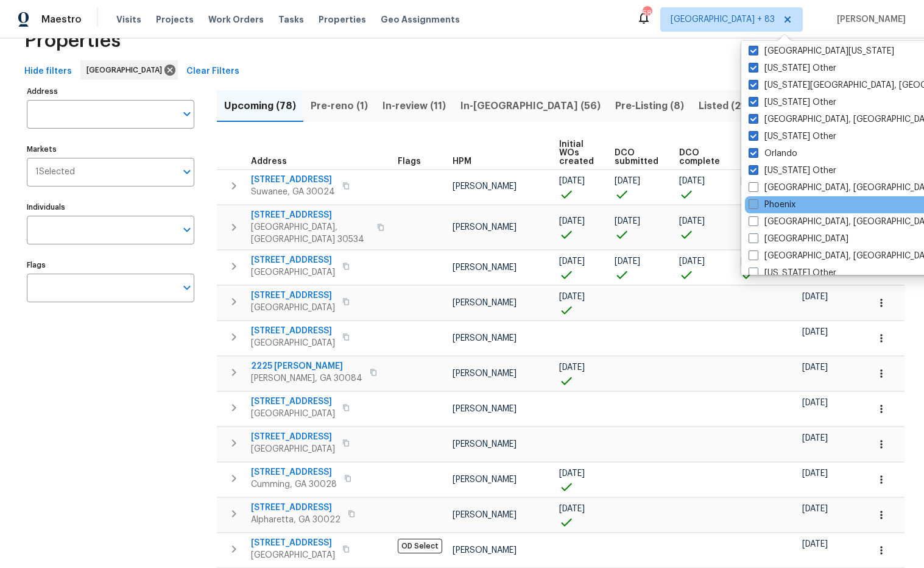
click at [758, 187] on span at bounding box center [753, 187] width 10 height 10
click at [756, 187] on input "Philadelphia, PA" at bounding box center [752, 185] width 8 height 8
checkbox input "true"
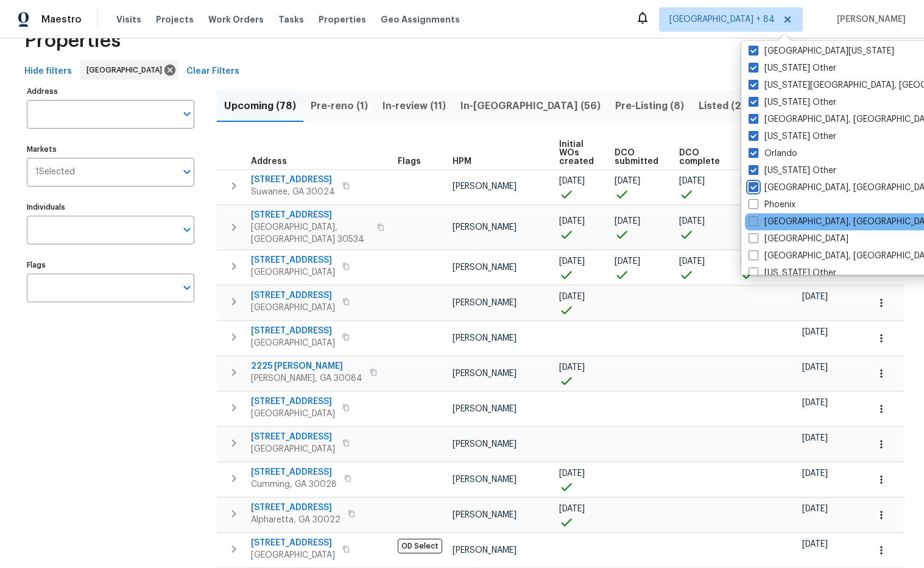
scroll to position [1316, 0]
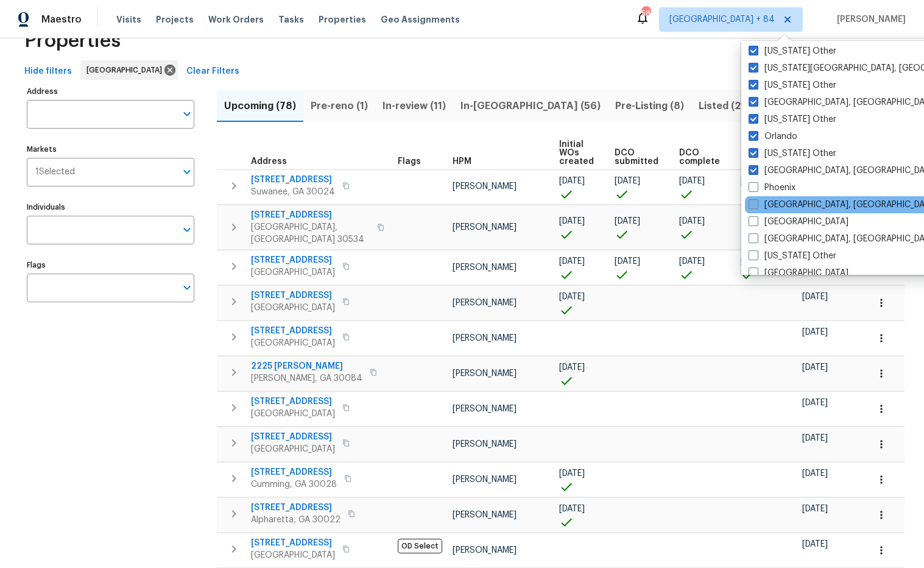
click at [753, 189] on span at bounding box center [753, 187] width 10 height 10
click at [753, 189] on input "Phoenix" at bounding box center [752, 185] width 8 height 8
checkbox input "true"
click at [756, 208] on label "Pittsburgh, PA" at bounding box center [842, 205] width 189 height 12
click at [756, 206] on input "Pittsburgh, PA" at bounding box center [752, 203] width 8 height 8
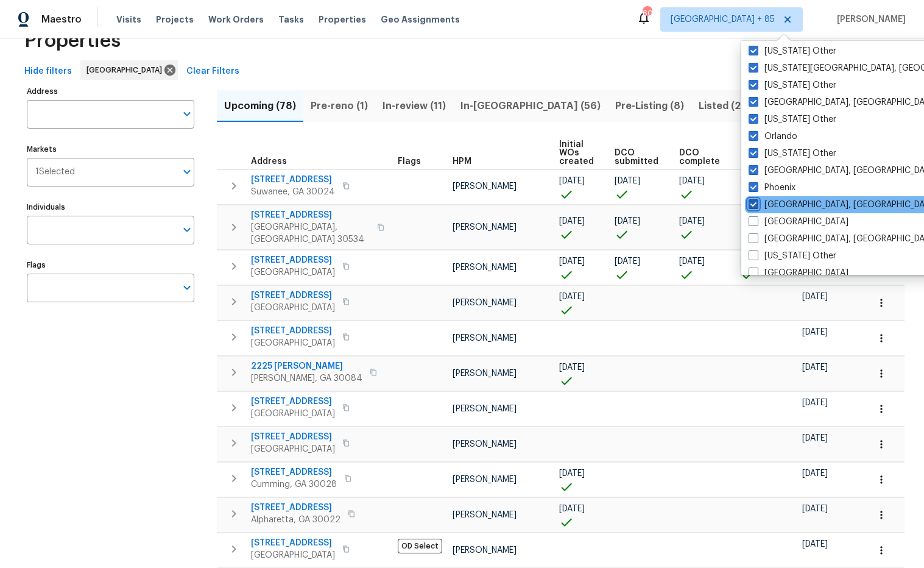
checkbox input "true"
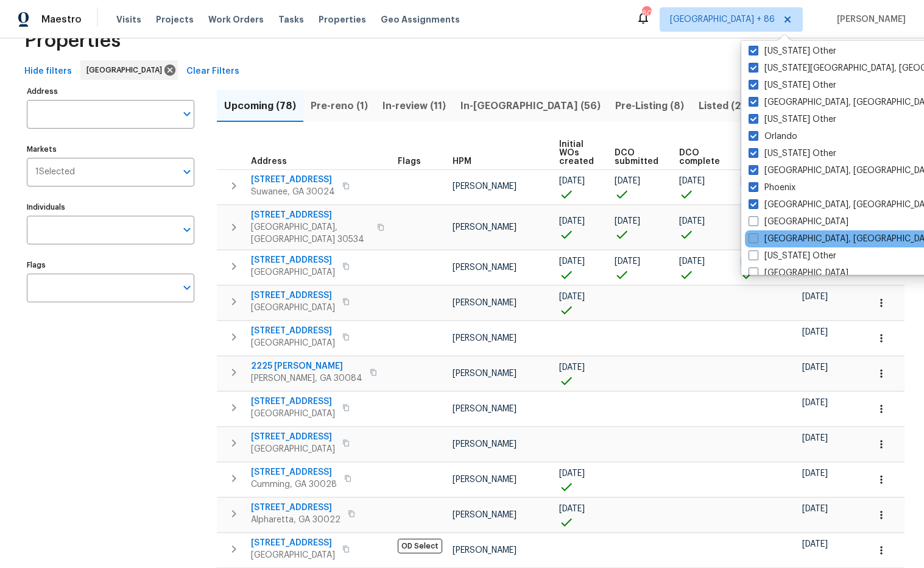
click at [752, 218] on span at bounding box center [753, 221] width 10 height 10
click at [752, 218] on input "Portland" at bounding box center [752, 220] width 8 height 8
checkbox input "true"
click at [754, 238] on span at bounding box center [755, 238] width 10 height 10
click at [754, 238] on input "Prescott, AZ" at bounding box center [754, 237] width 8 height 8
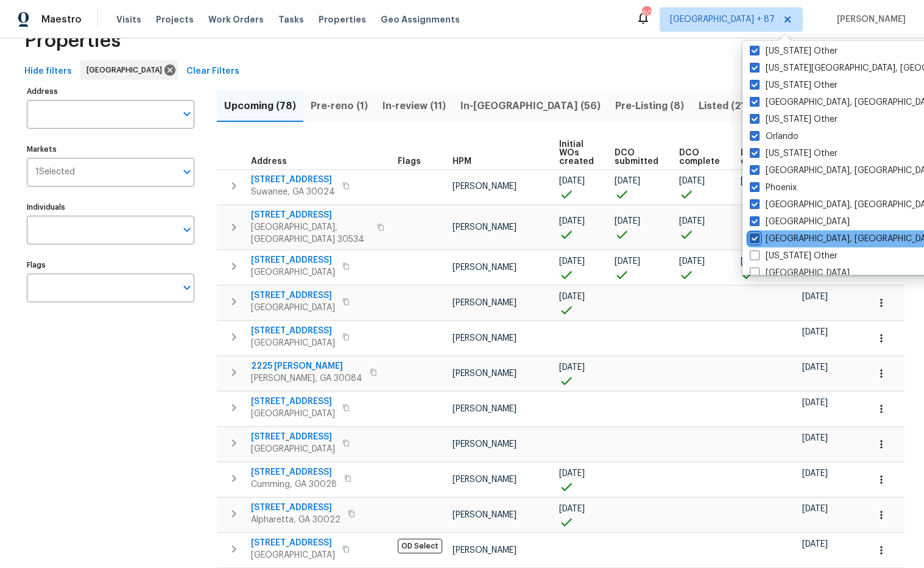
checkbox input "true"
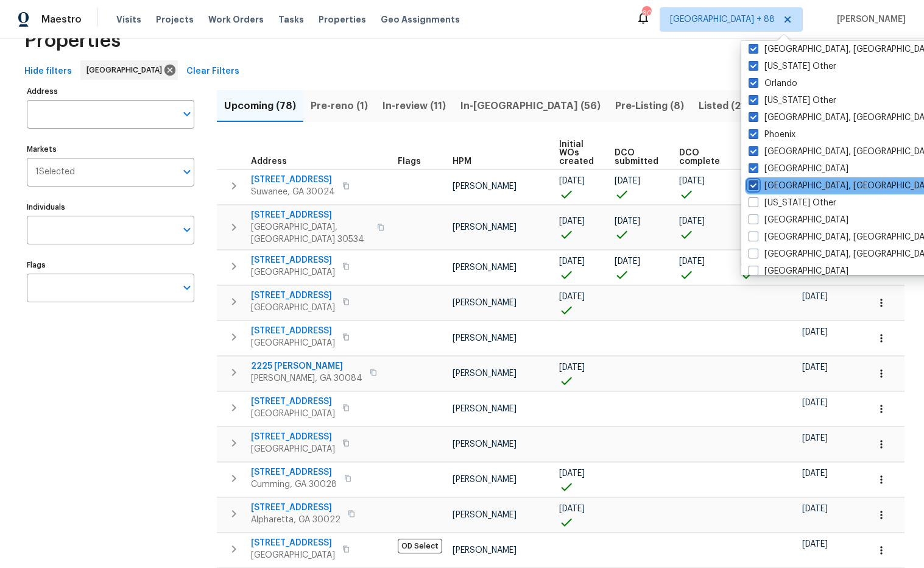
scroll to position [1387, 0]
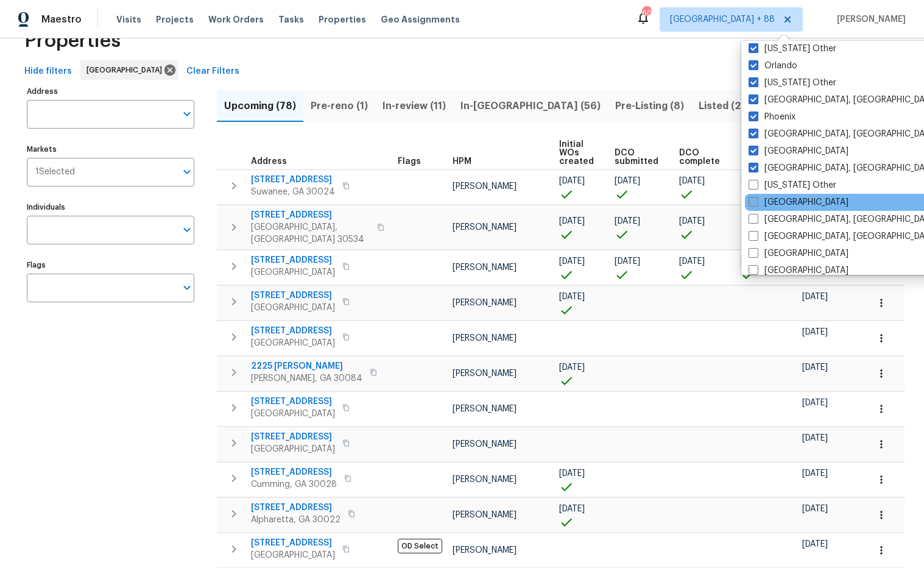
click at [754, 186] on span at bounding box center [753, 185] width 10 height 10
click at [754, 186] on input "Puerto Rico Other" at bounding box center [752, 183] width 8 height 8
checkbox input "true"
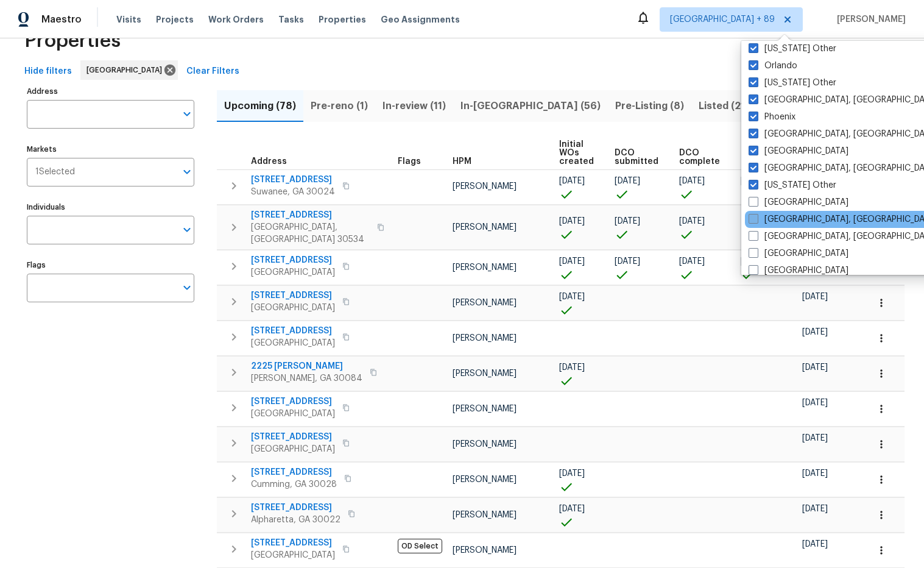
click at [752, 199] on span at bounding box center [753, 202] width 10 height 10
click at [752, 199] on input "Raleigh" at bounding box center [752, 200] width 8 height 8
checkbox input "true"
click at [754, 219] on span at bounding box center [753, 219] width 10 height 10
click at [754, 219] on input "Reno, NV" at bounding box center [752, 217] width 8 height 8
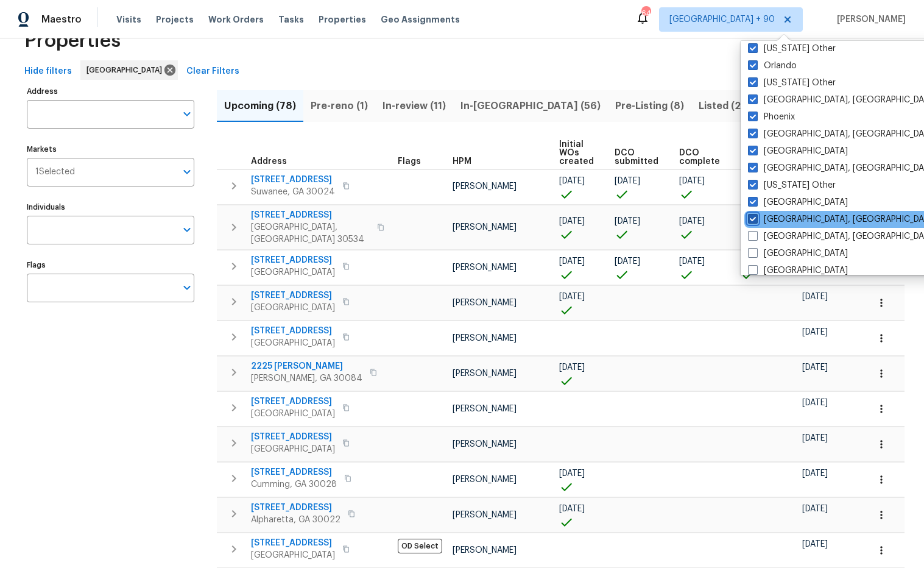
checkbox input "true"
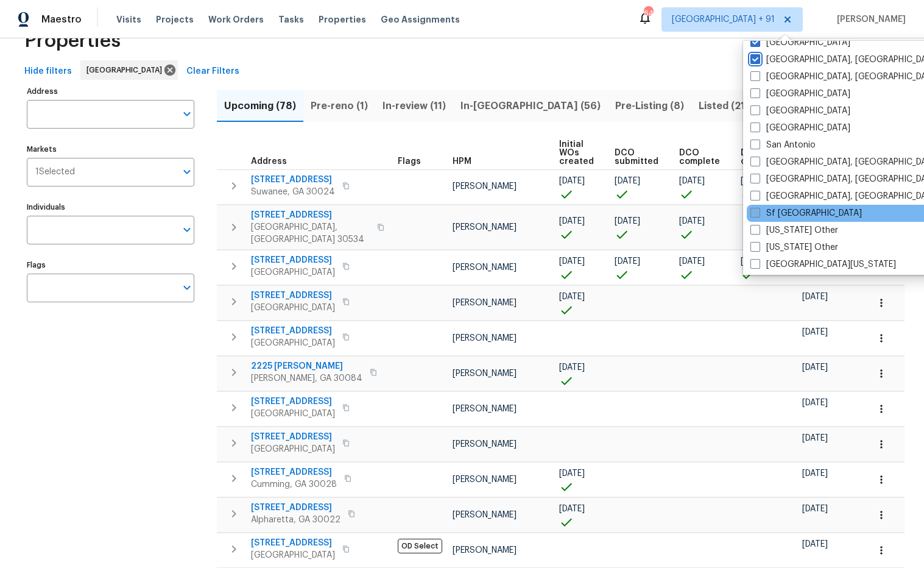
scroll to position [1553, 0]
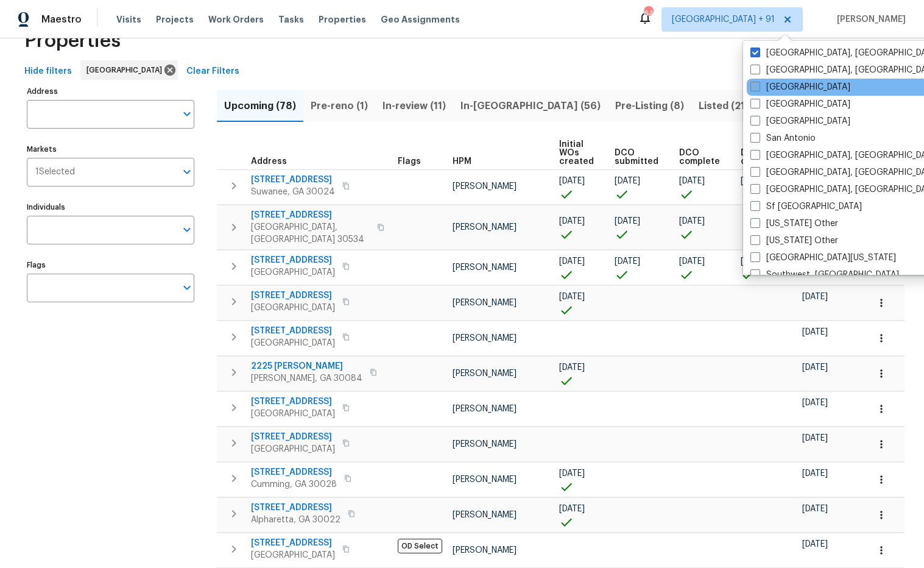
click at [758, 69] on span at bounding box center [755, 70] width 10 height 10
click at [758, 69] on input "Richmond, VA" at bounding box center [754, 68] width 8 height 8
checkbox input "true"
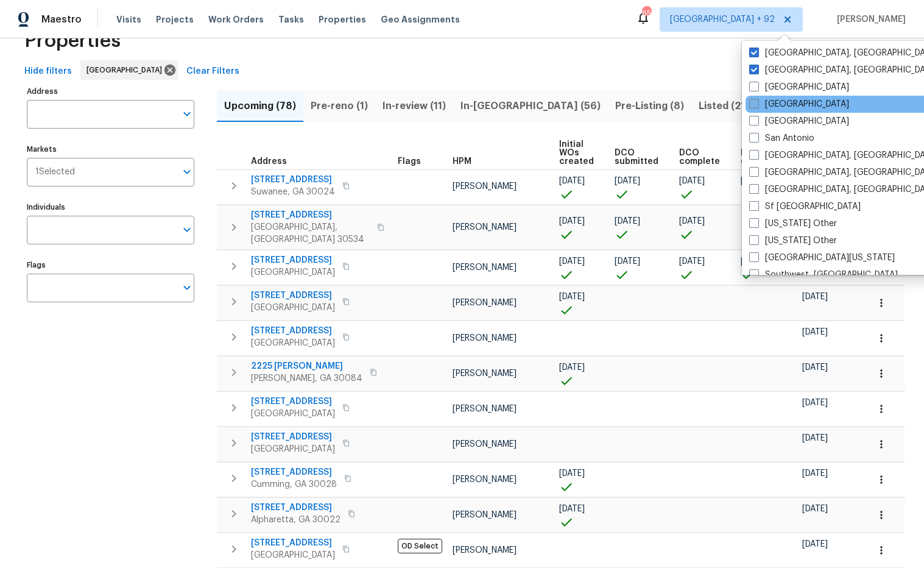
click at [756, 87] on span at bounding box center [754, 87] width 10 height 10
click at [756, 87] on input "Riverside" at bounding box center [753, 85] width 8 height 8
checkbox input "true"
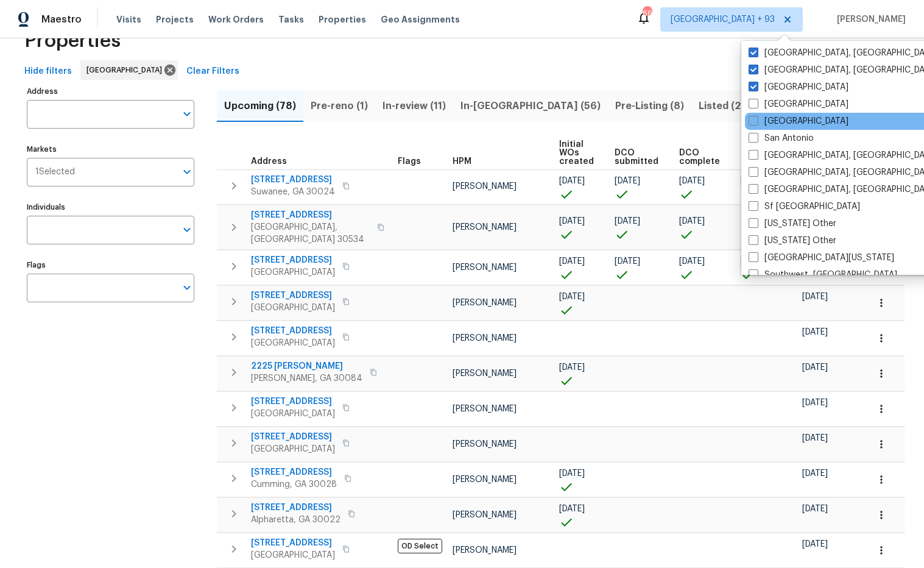
click at [752, 107] on span at bounding box center [753, 104] width 10 height 10
click at [752, 106] on input "Sacramento" at bounding box center [752, 102] width 8 height 8
checkbox input "true"
click at [756, 122] on span at bounding box center [753, 121] width 10 height 10
click at [756, 122] on input "Salt Lake City" at bounding box center [752, 119] width 8 height 8
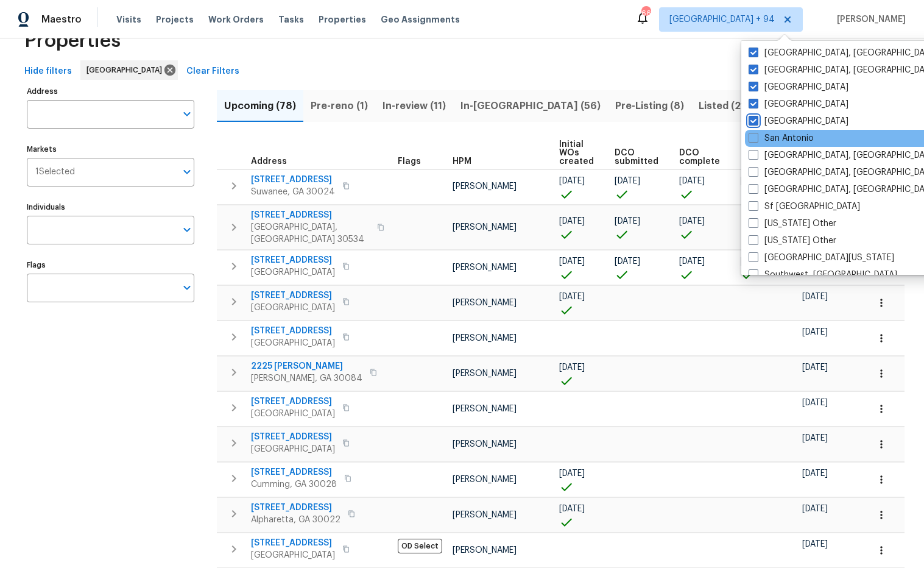
checkbox input "true"
click at [755, 135] on span at bounding box center [753, 138] width 10 height 10
click at [755, 135] on input "San Antonio" at bounding box center [752, 136] width 8 height 8
checkbox input "true"
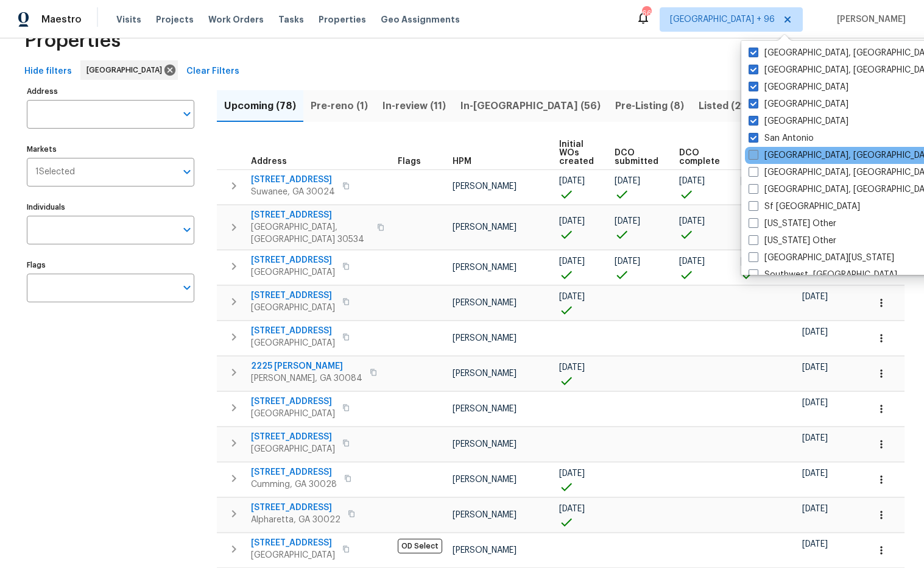
click at [753, 150] on span at bounding box center [753, 155] width 10 height 10
click at [753, 150] on input "San Diego, CA" at bounding box center [752, 153] width 8 height 8
checkbox input "true"
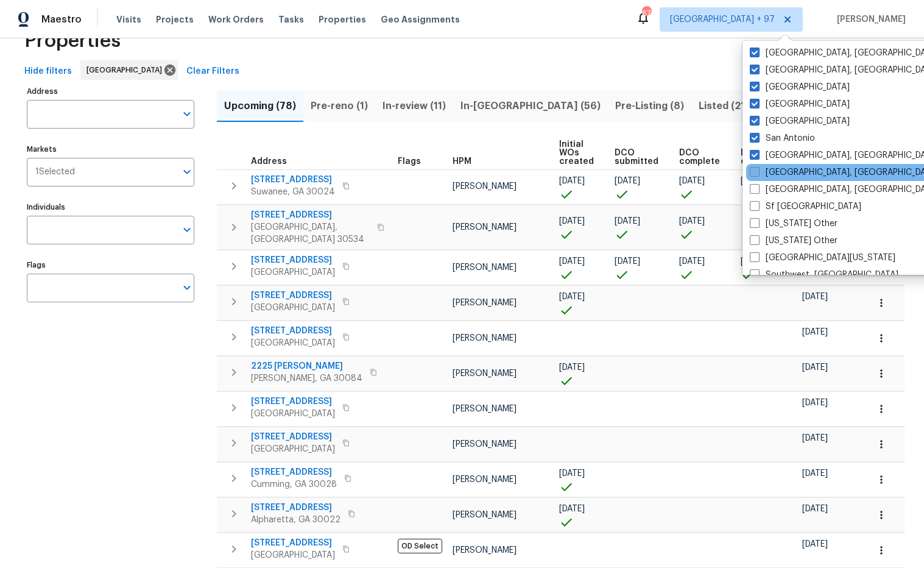
click at [751, 171] on span at bounding box center [755, 172] width 10 height 10
click at [751, 171] on input "Savannah, GA" at bounding box center [754, 170] width 8 height 8
checkbox input "true"
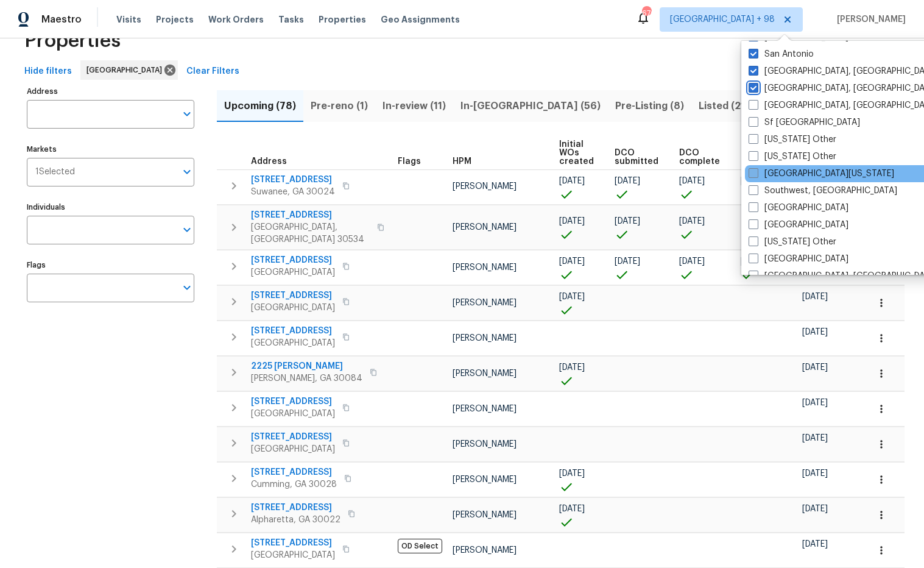
scroll to position [1639, 0]
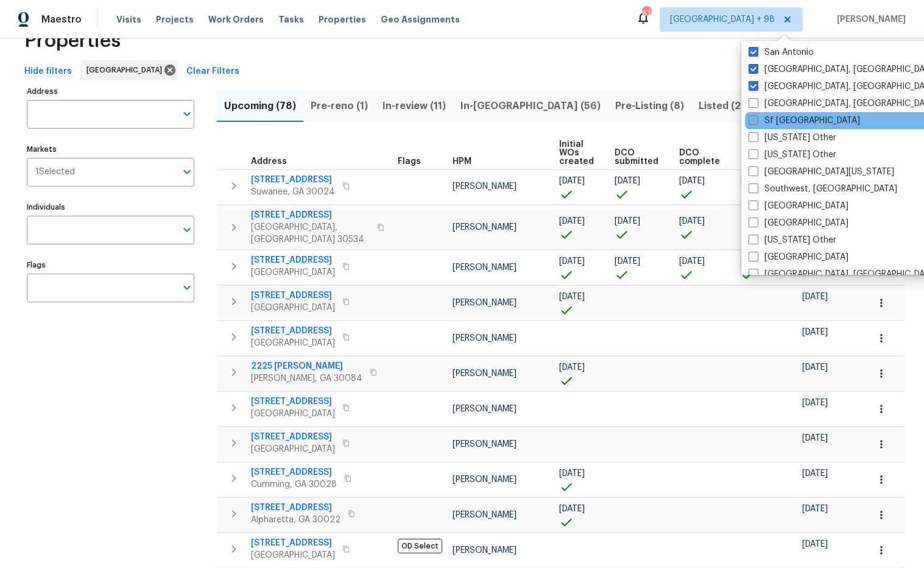
click at [755, 102] on span at bounding box center [753, 103] width 10 height 10
click at [755, 102] on input "Seattle, WA" at bounding box center [752, 101] width 8 height 8
checkbox input "true"
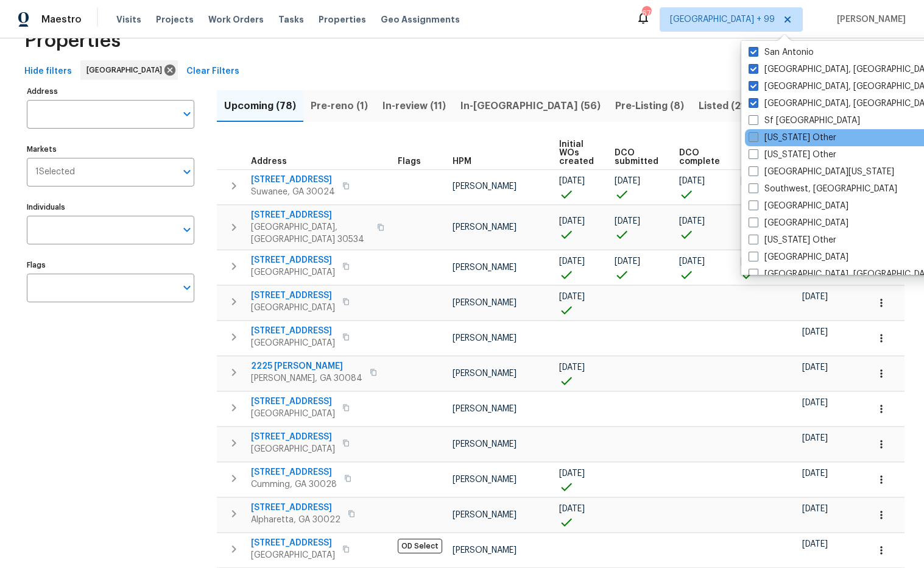
click at [753, 118] on span at bounding box center [753, 120] width 10 height 10
click at [753, 118] on input "Sf Bay Area" at bounding box center [752, 118] width 8 height 8
checkbox input "true"
click at [752, 138] on span at bounding box center [749, 137] width 10 height 10
click at [752, 138] on input "South Carolina Other" at bounding box center [748, 136] width 8 height 8
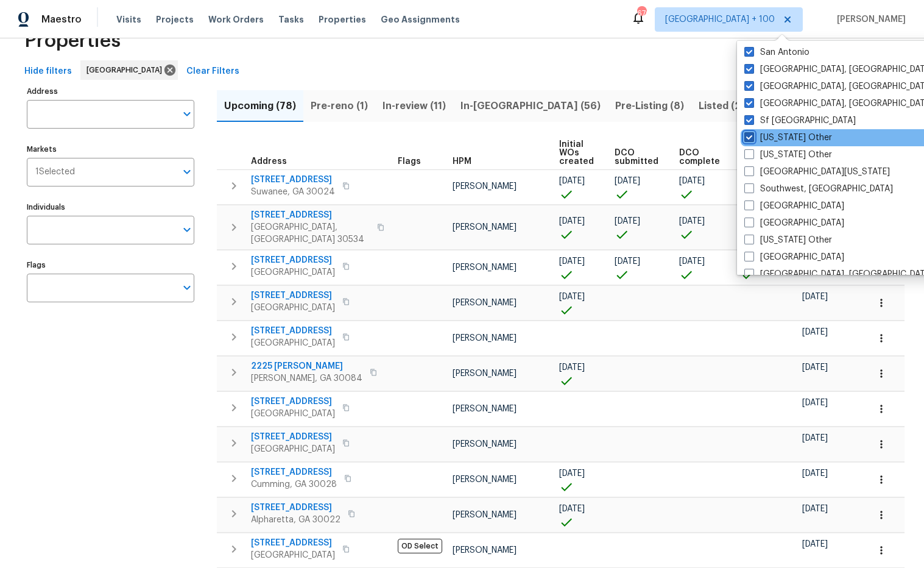
checkbox input "true"
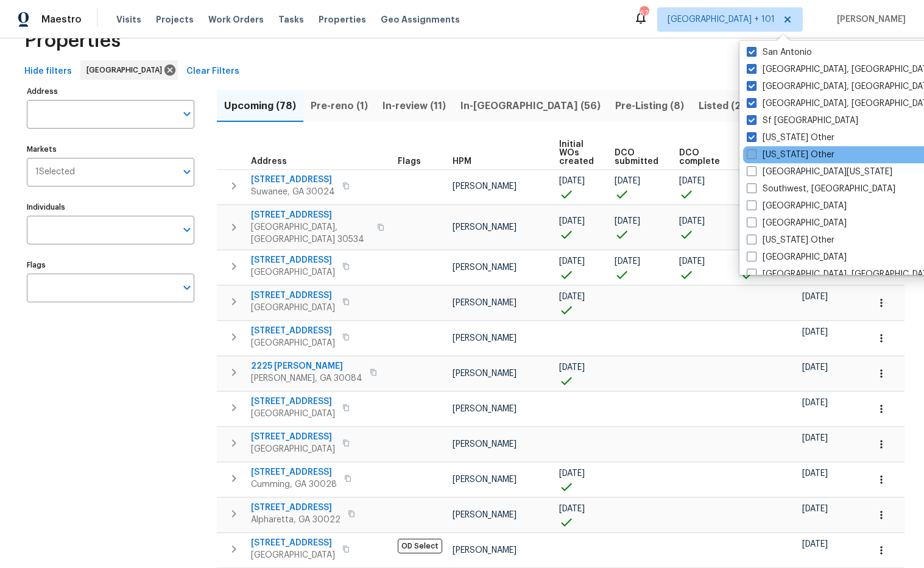
click at [753, 150] on span at bounding box center [752, 154] width 10 height 10
click at [753, 150] on input "South Dakota Other" at bounding box center [751, 153] width 8 height 8
checkbox input "true"
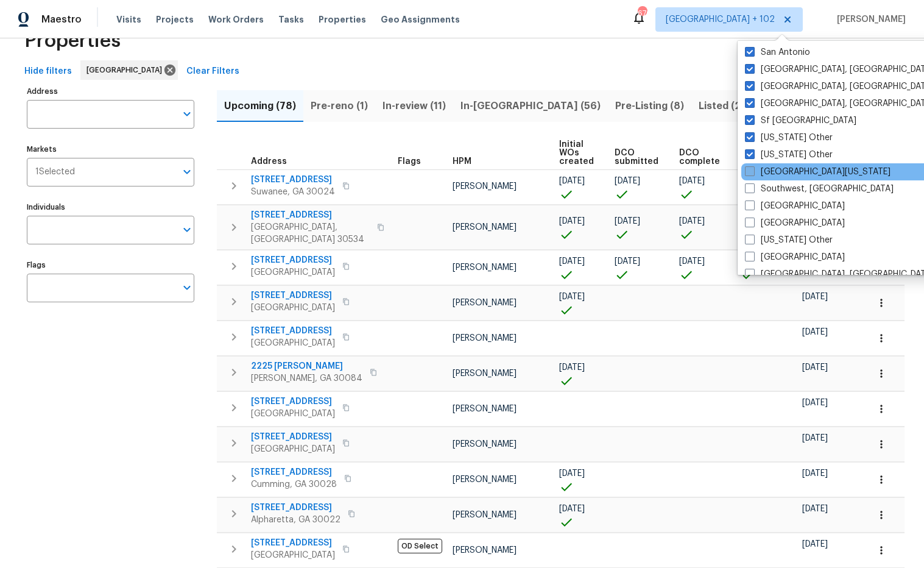
click at [752, 164] on div "South Texas" at bounding box center [863, 171] width 245 height 17
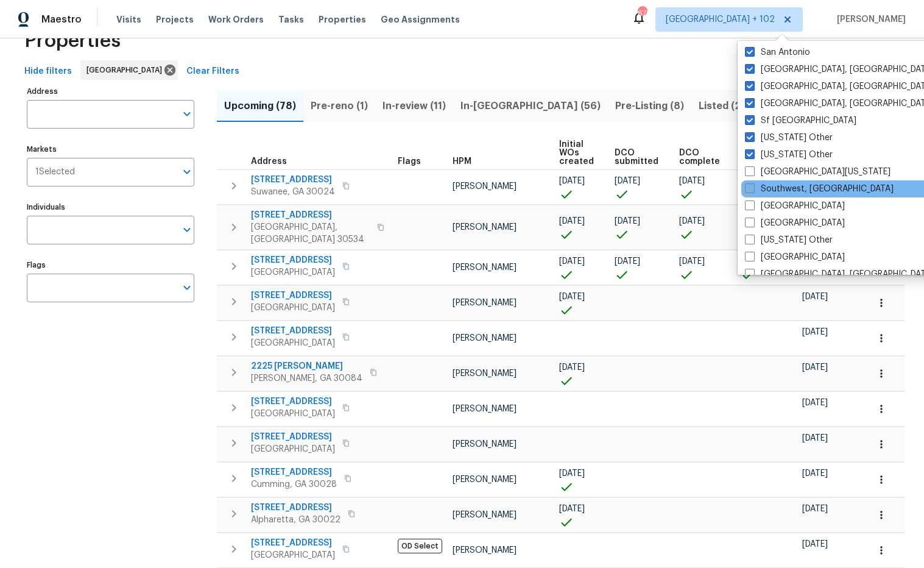
click at [750, 172] on span at bounding box center [750, 171] width 10 height 10
click at [750, 172] on input "South Texas" at bounding box center [749, 170] width 8 height 8
checkbox input "true"
click at [752, 186] on span at bounding box center [750, 188] width 10 height 10
click at [752, 186] on input "Southwest, FL" at bounding box center [749, 187] width 8 height 8
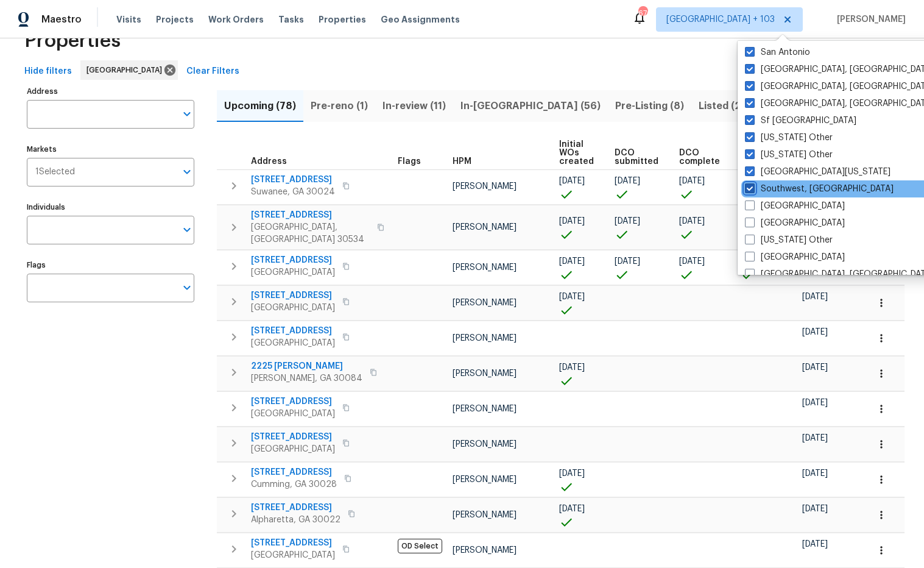
checkbox input "true"
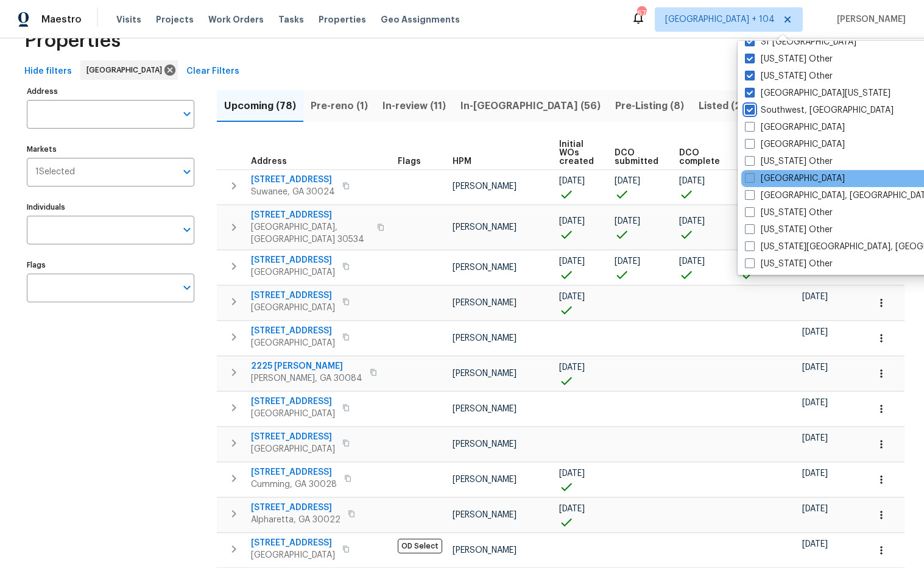
scroll to position [1723, 0]
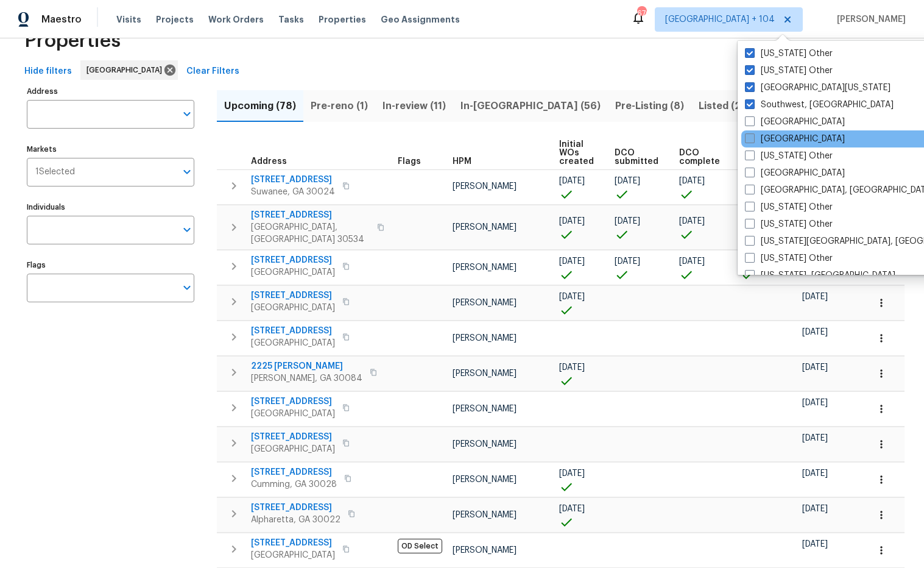
click at [748, 125] on span at bounding box center [750, 121] width 10 height 10
click at [748, 124] on input "St Louis" at bounding box center [749, 120] width 8 height 8
checkbox input "true"
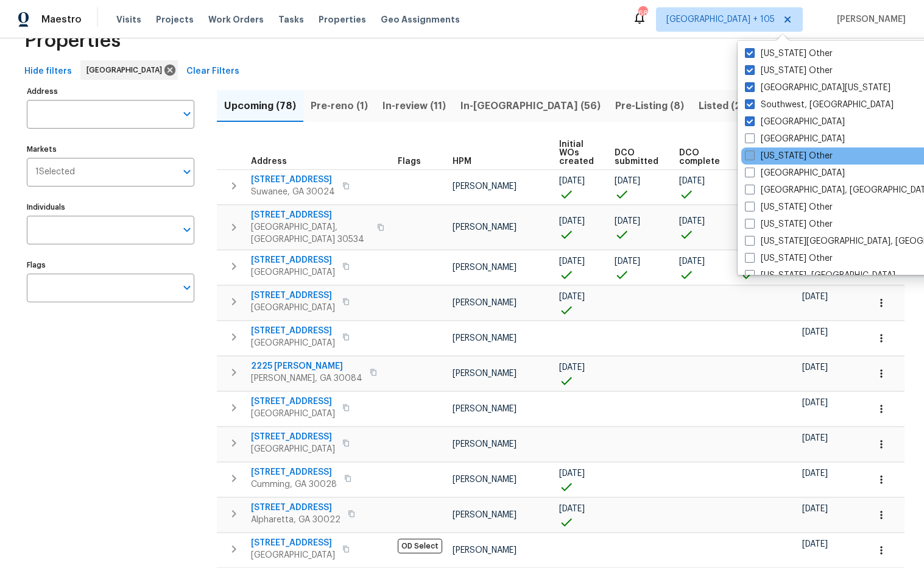
click at [748, 138] on span at bounding box center [750, 138] width 10 height 10
click at [748, 138] on input "Tampa" at bounding box center [749, 137] width 8 height 8
checkbox input "true"
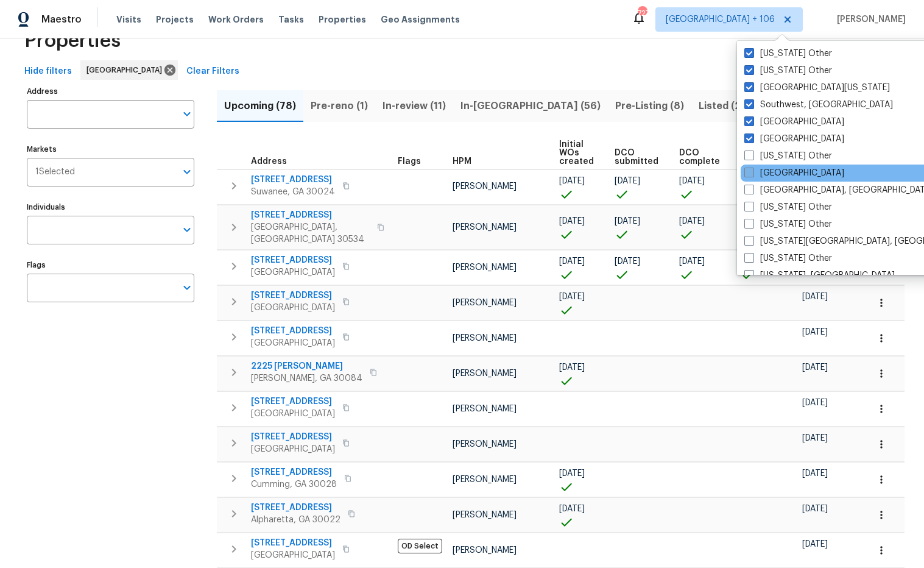
click at [749, 155] on span at bounding box center [749, 155] width 10 height 10
click at [749, 155] on input "Tennessee Other" at bounding box center [748, 154] width 8 height 8
checkbox input "true"
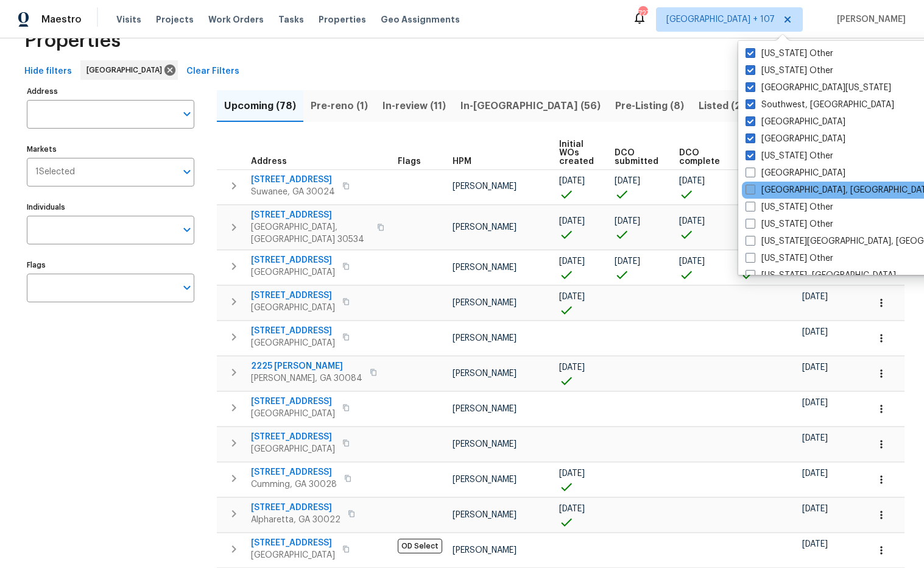
click at [754, 172] on span at bounding box center [750, 172] width 10 height 10
click at [753, 172] on input "Tucson" at bounding box center [749, 171] width 8 height 8
checkbox input "true"
click at [753, 187] on span at bounding box center [750, 190] width 10 height 10
click at [753, 187] on input "Tulsa, OK" at bounding box center [749, 188] width 8 height 8
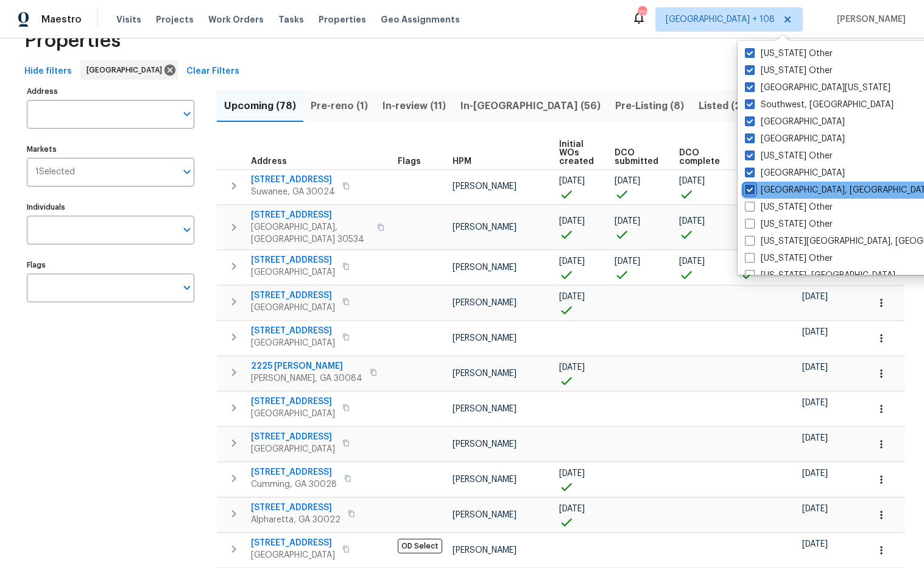
checkbox input "true"
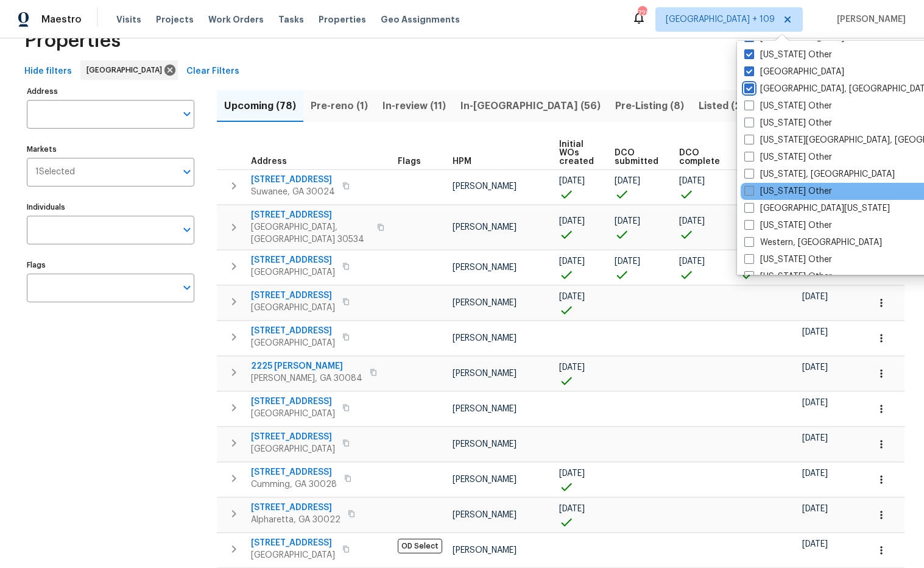
scroll to position [1826, 0]
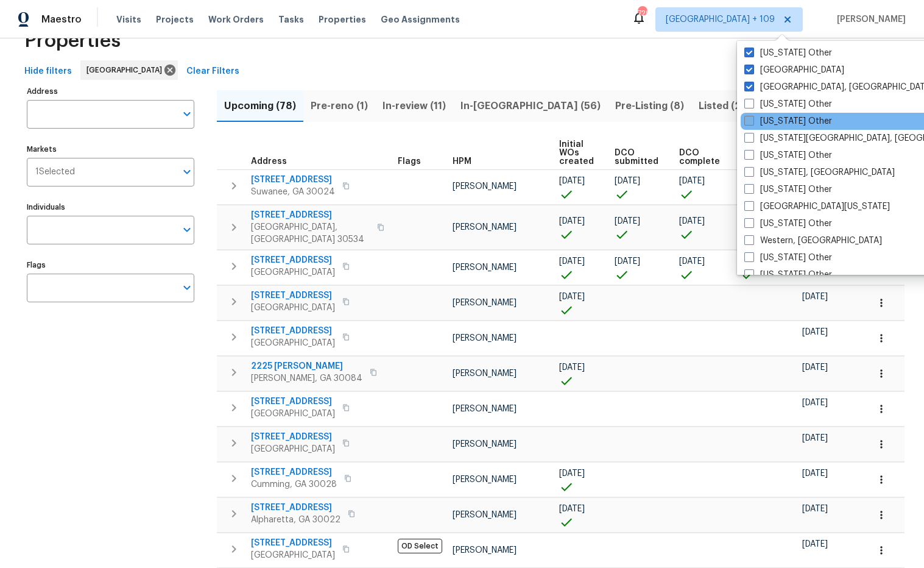
click at [748, 107] on span at bounding box center [749, 104] width 10 height 10
click at [748, 106] on input "Utah Other" at bounding box center [748, 102] width 8 height 8
checkbox input "true"
click at [747, 120] on span at bounding box center [752, 121] width 10 height 10
click at [747, 120] on input "Vermont Other" at bounding box center [751, 119] width 8 height 8
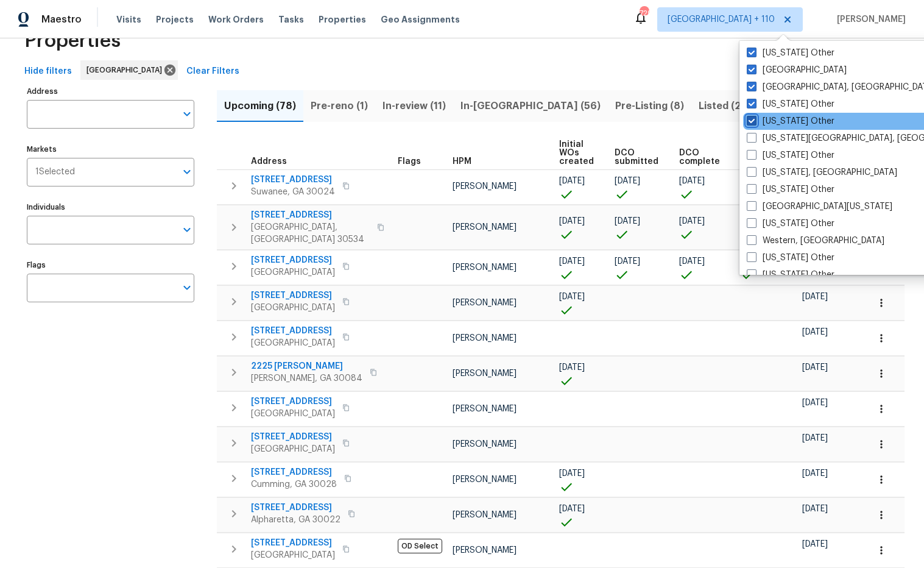
checkbox input "true"
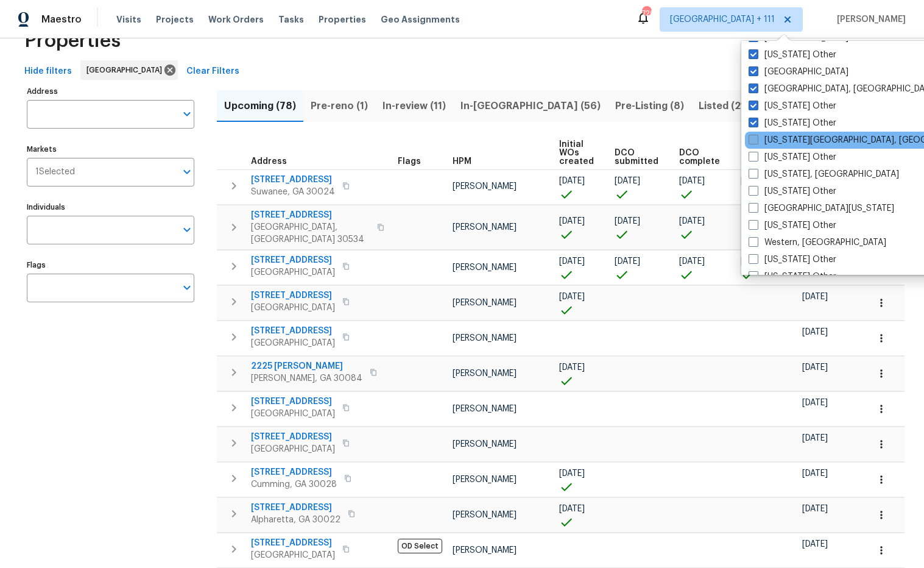
click at [755, 137] on span at bounding box center [753, 140] width 10 height 10
click at [755, 137] on input "Virginia Beach, VA" at bounding box center [752, 138] width 8 height 8
checkbox input "true"
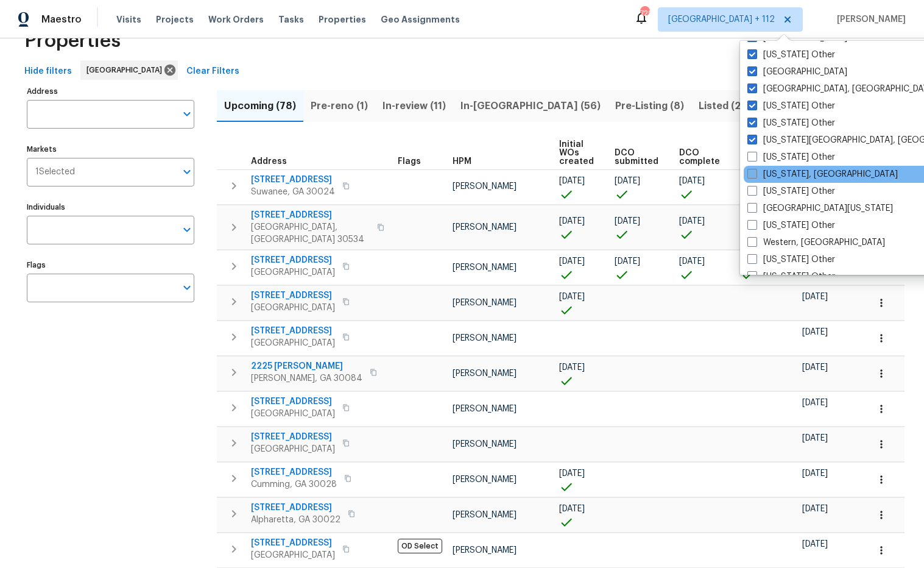
click at [753, 153] on span at bounding box center [752, 157] width 10 height 10
click at [753, 153] on input "Virginia Other" at bounding box center [751, 155] width 8 height 8
checkbox input "true"
click at [755, 171] on span at bounding box center [752, 174] width 10 height 10
click at [755, 171] on input "Washington, DC" at bounding box center [751, 172] width 8 height 8
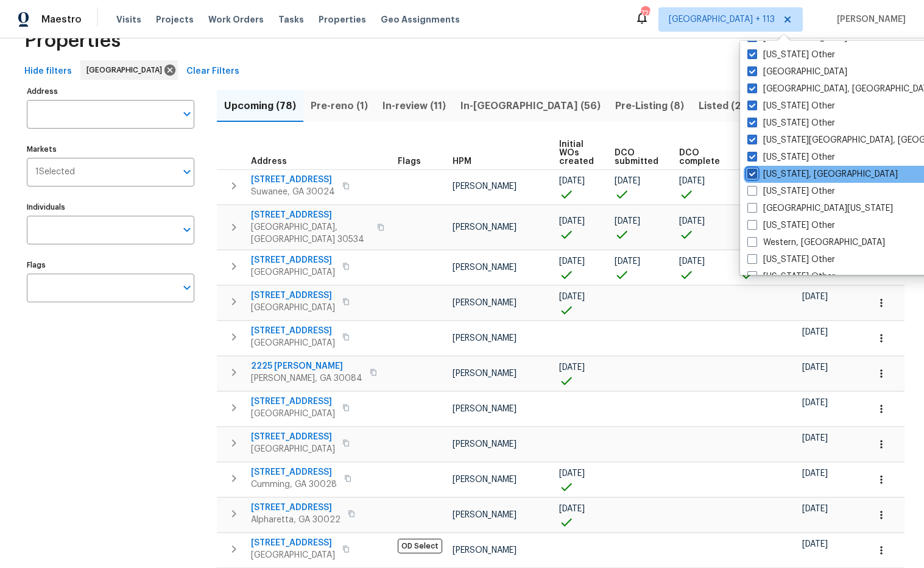
checkbox input "true"
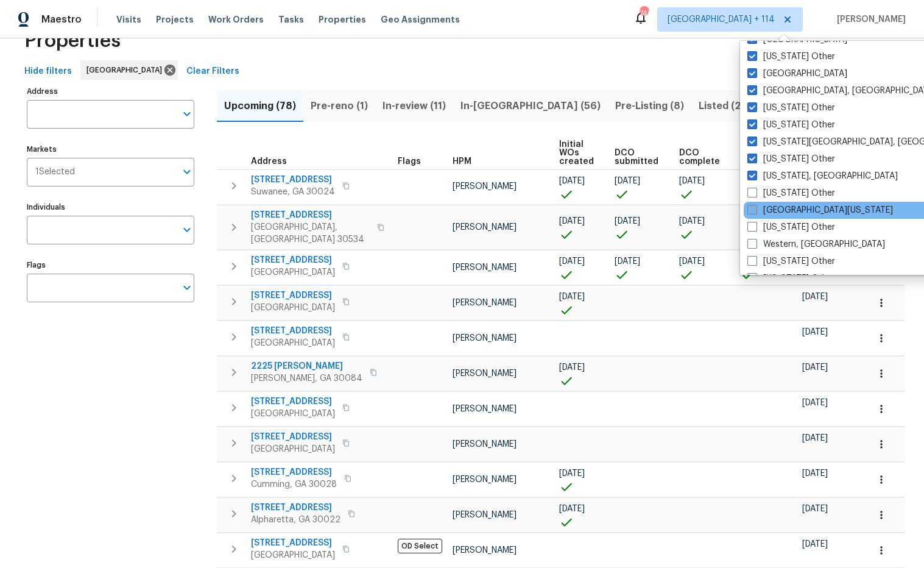
click at [755, 189] on span at bounding box center [752, 193] width 10 height 10
click at [755, 189] on input "Washington Other" at bounding box center [751, 191] width 8 height 8
checkbox input "true"
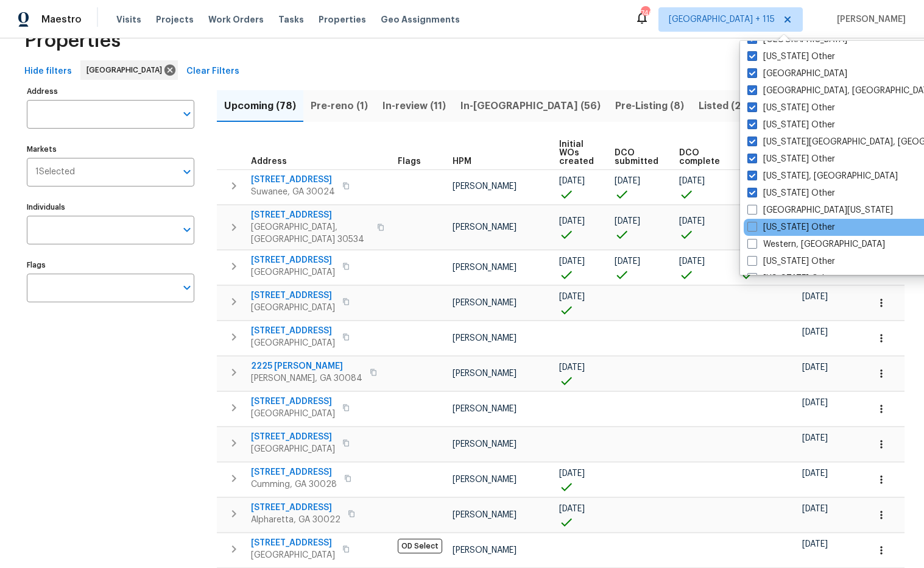
click at [755, 212] on span at bounding box center [752, 210] width 10 height 10
click at [755, 212] on input "West Texas" at bounding box center [751, 208] width 8 height 8
checkbox input "true"
click at [755, 221] on label "West Virginia Other" at bounding box center [791, 227] width 88 height 12
click at [755, 221] on input "West Virginia Other" at bounding box center [751, 225] width 8 height 8
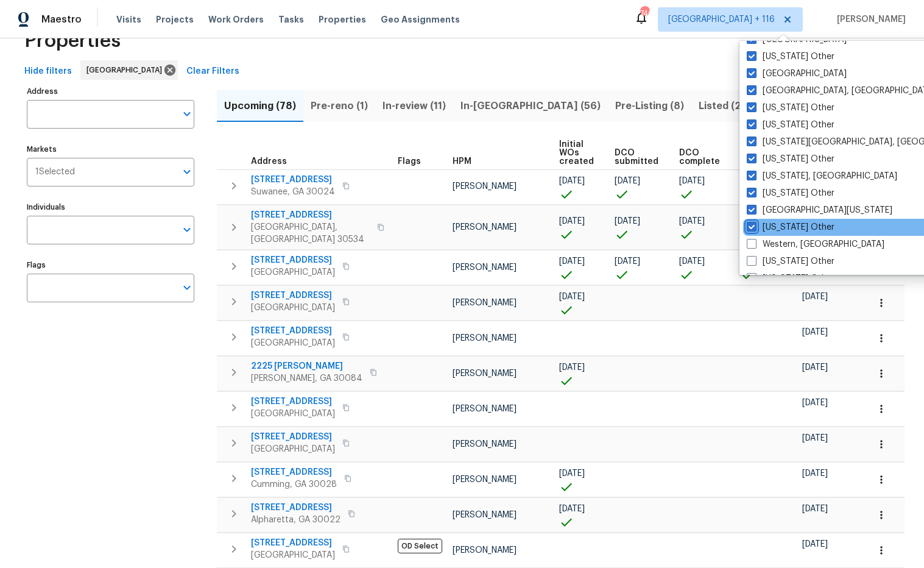
checkbox input "true"
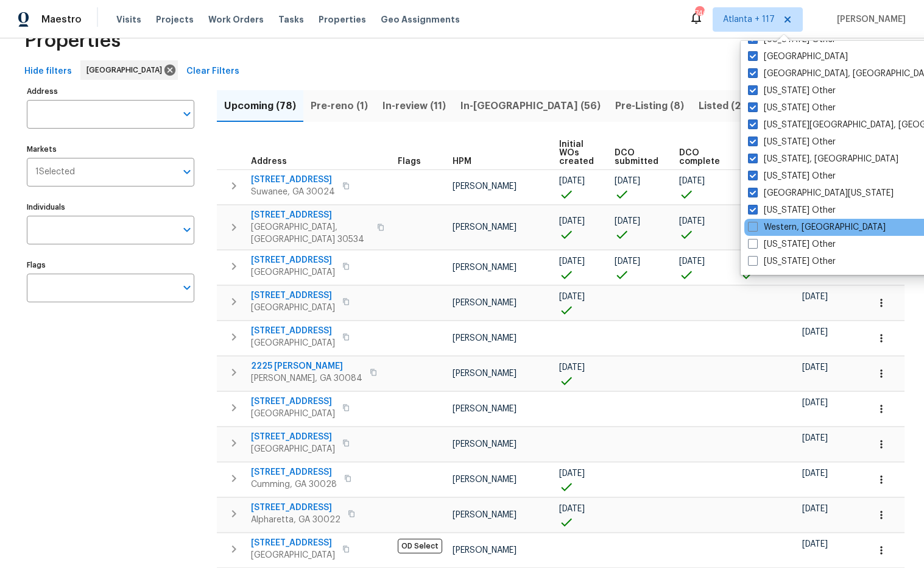
click at [758, 221] on label "Western, NY" at bounding box center [817, 227] width 138 height 12
click at [756, 221] on input "Western, NY" at bounding box center [752, 225] width 8 height 8
checkbox input "true"
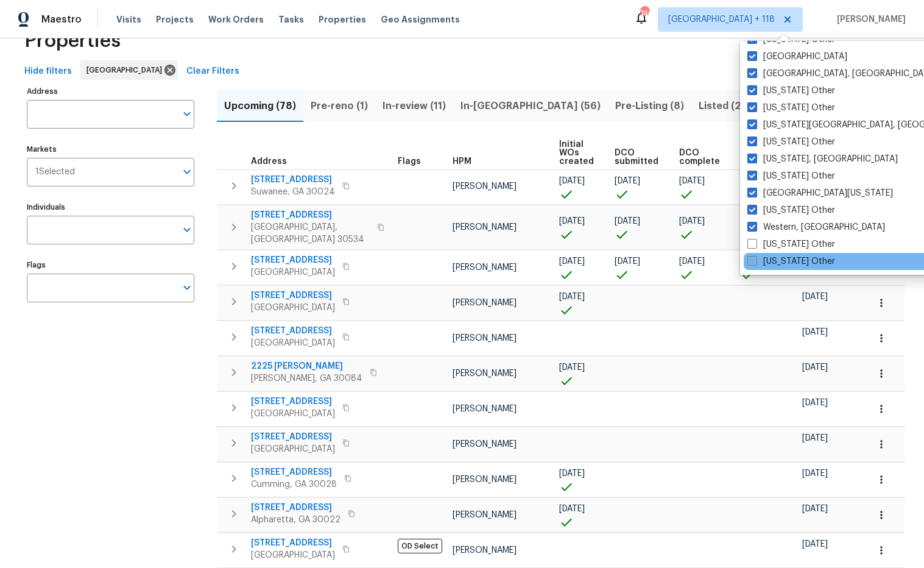
click at [750, 244] on span at bounding box center [752, 244] width 10 height 10
click at [750, 244] on input "Wisconsin Other" at bounding box center [751, 242] width 8 height 8
checkbox input "true"
click at [752, 258] on span at bounding box center [752, 261] width 10 height 10
click at [752, 258] on input "Wyoming Other" at bounding box center [751, 259] width 8 height 8
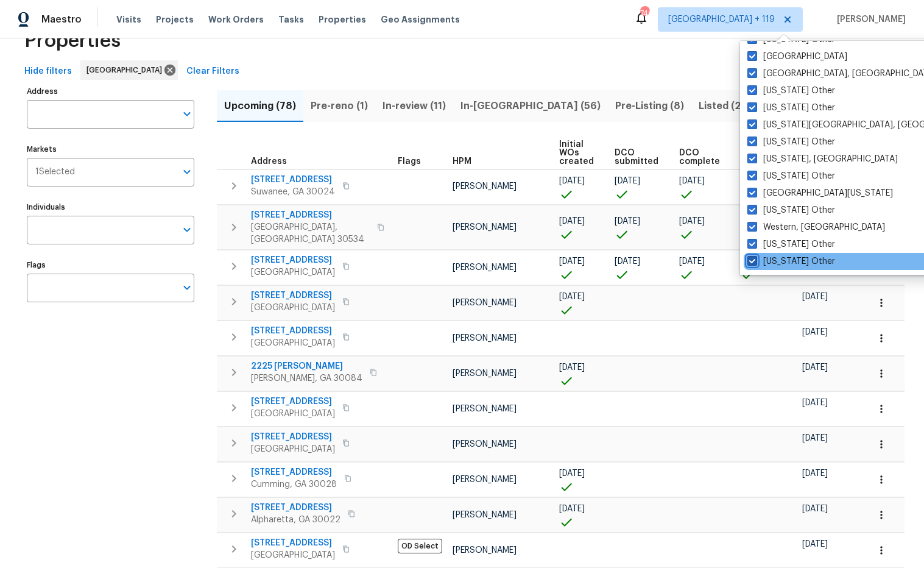
checkbox input "true"
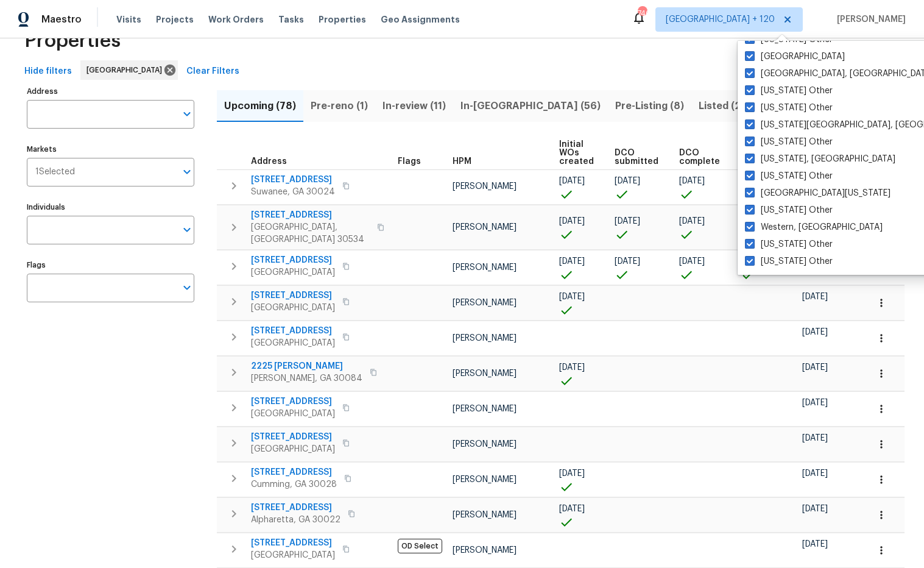
click at [661, 23] on div "Maestro Visits Projects Work Orders Tasks Properties Geo Assignments 746 Atlant…" at bounding box center [462, 19] width 924 height 38
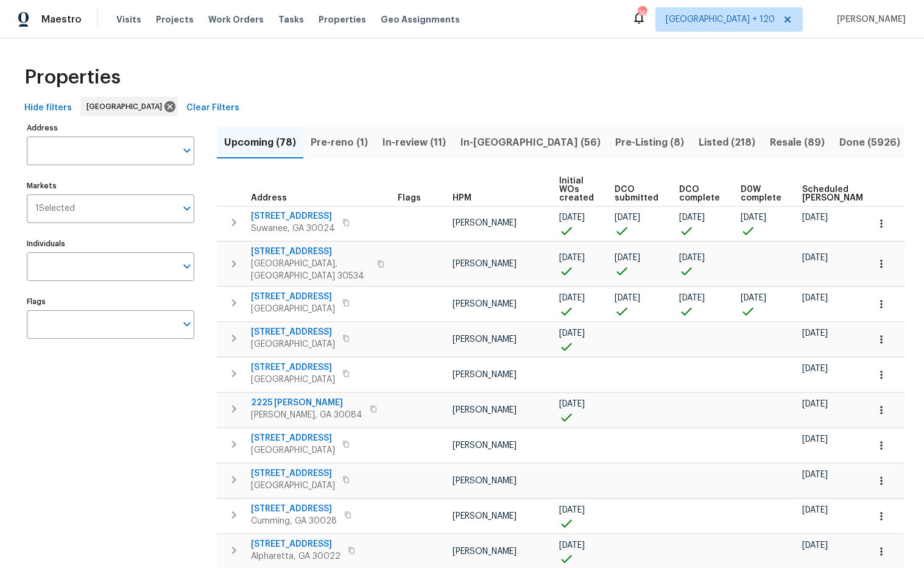
click at [186, 106] on span "Clear Filters" at bounding box center [212, 107] width 53 height 15
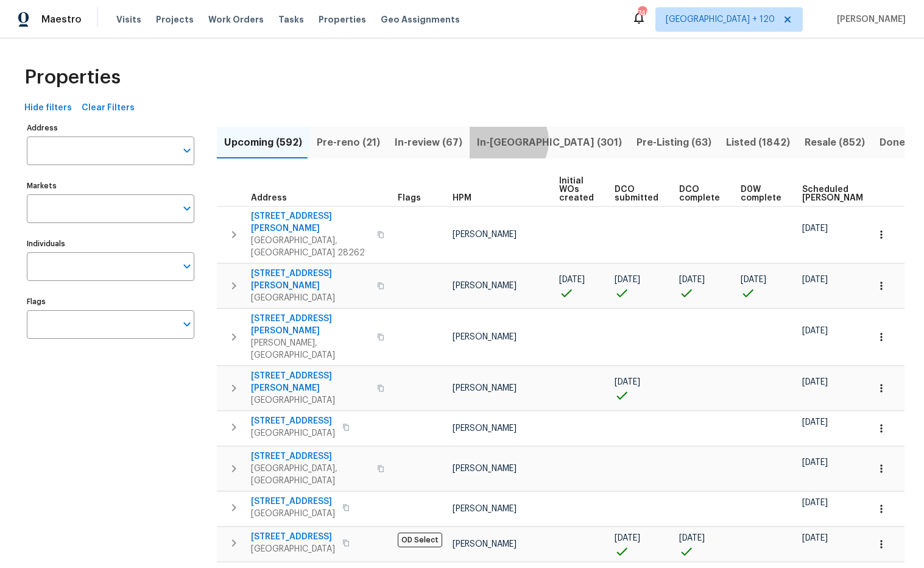
click at [498, 141] on span "In-reno (301)" at bounding box center [549, 142] width 145 height 17
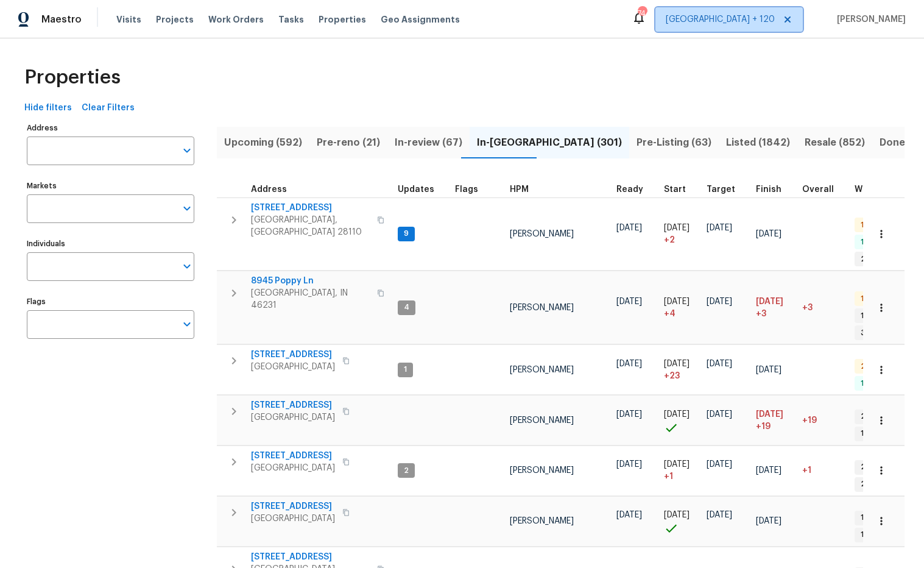
click at [770, 18] on span "Atlanta + 120" at bounding box center [720, 19] width 109 height 12
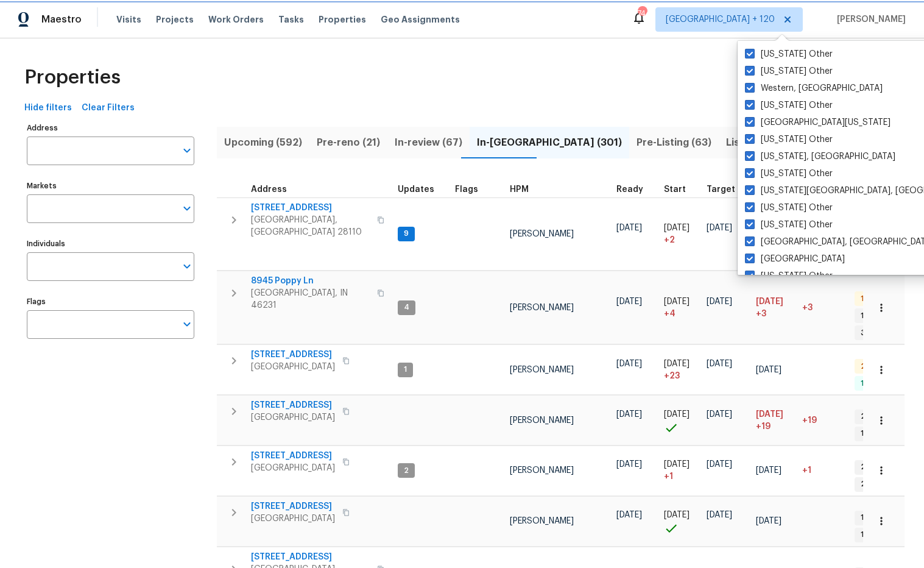
click at [775, 21] on span "Atlanta + 120" at bounding box center [720, 19] width 109 height 12
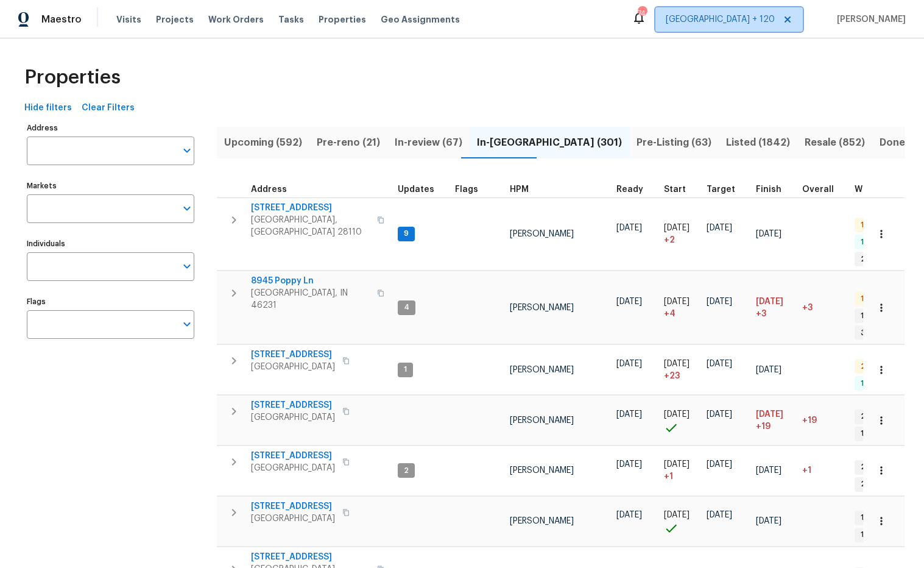
drag, startPoint x: 811, startPoint y: 20, endPoint x: 807, endPoint y: 73, distance: 53.1
click at [790, 20] on icon at bounding box center [787, 19] width 6 height 6
click at [804, 73] on div "Properties" at bounding box center [461, 77] width 885 height 39
click at [775, 21] on span "Alabama Other" at bounding box center [739, 19] width 72 height 12
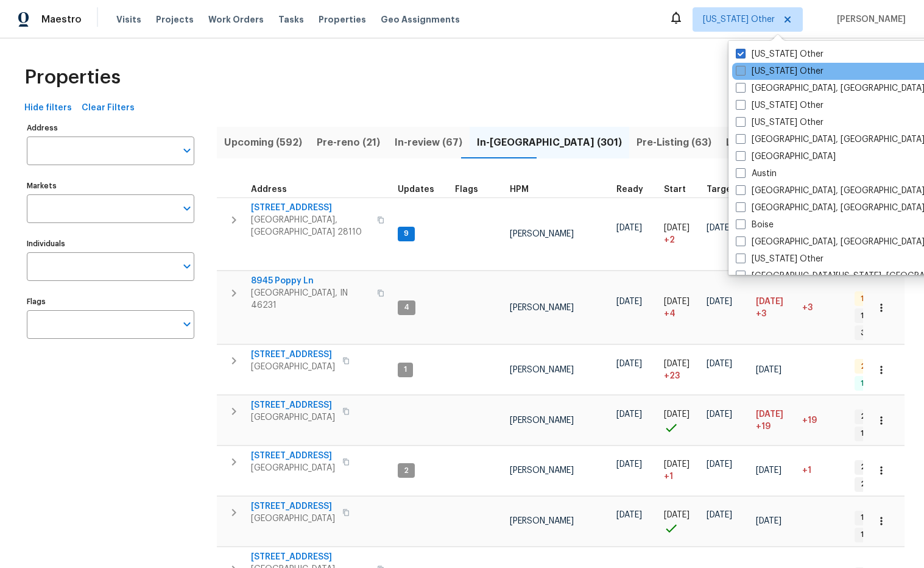
drag, startPoint x: 773, startPoint y: 155, endPoint x: 746, endPoint y: 74, distance: 85.5
click at [773, 155] on label "Atlanta" at bounding box center [786, 156] width 100 height 12
click at [744, 155] on input "Atlanta" at bounding box center [740, 154] width 8 height 8
checkbox input "true"
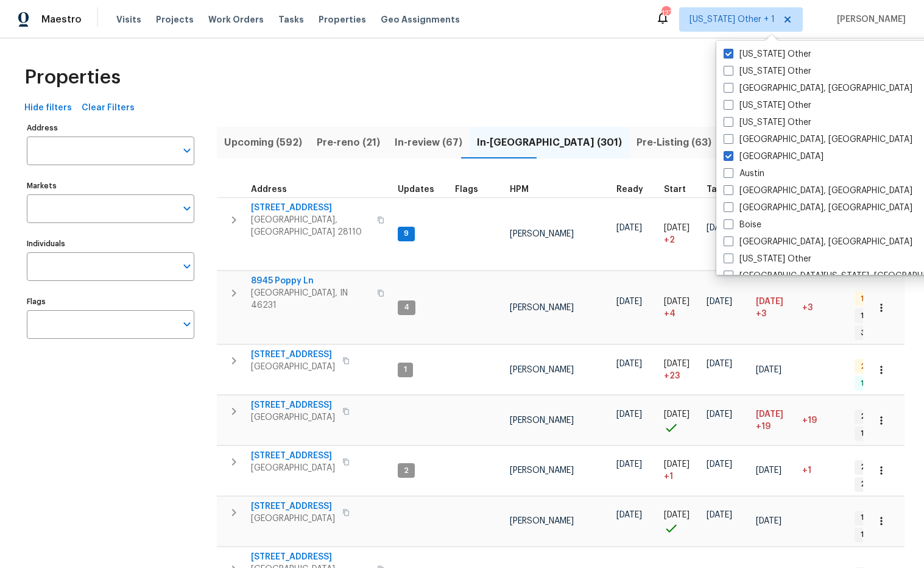
drag, startPoint x: 731, startPoint y: 55, endPoint x: 686, endPoint y: 52, distance: 45.2
click at [731, 55] on span at bounding box center [728, 54] width 10 height 10
click at [731, 55] on input "Alabama Other" at bounding box center [727, 52] width 8 height 8
checkbox input "false"
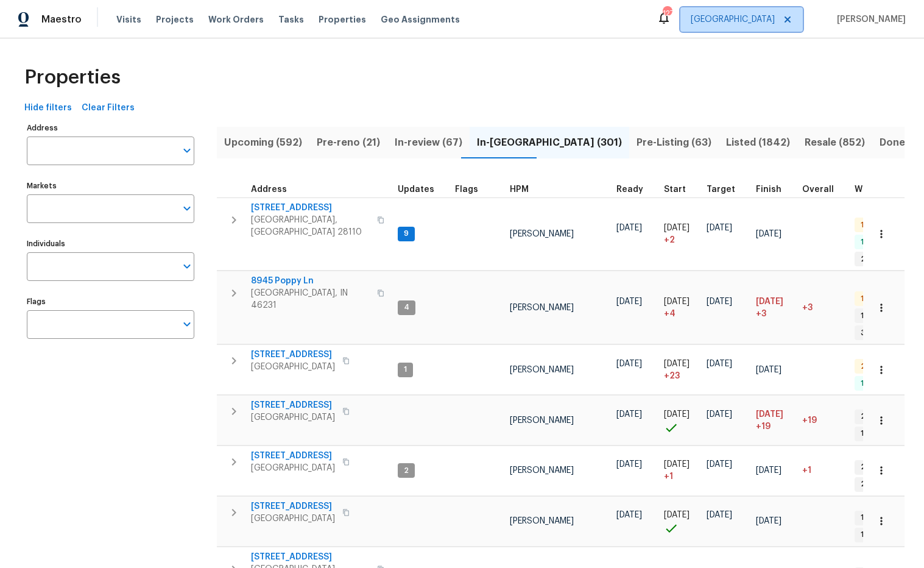
click at [775, 20] on span "Atlanta" at bounding box center [733, 19] width 84 height 12
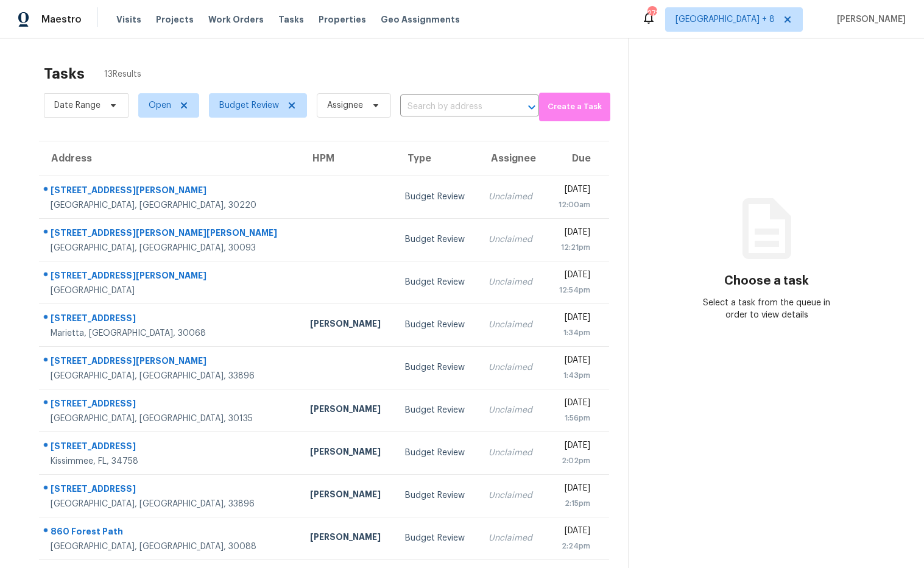
scroll to position [67, 0]
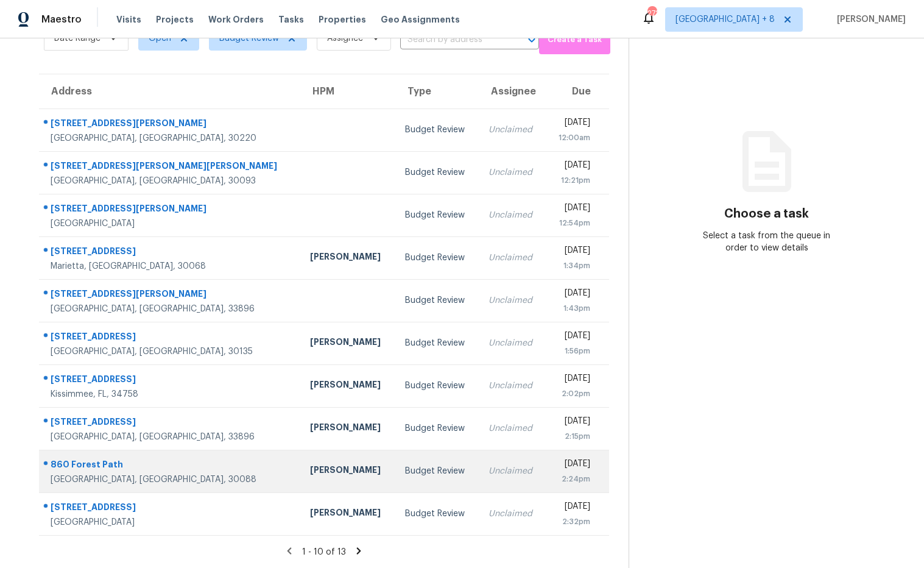
click at [97, 466] on div "860 Forest Path" at bounding box center [171, 465] width 240 height 15
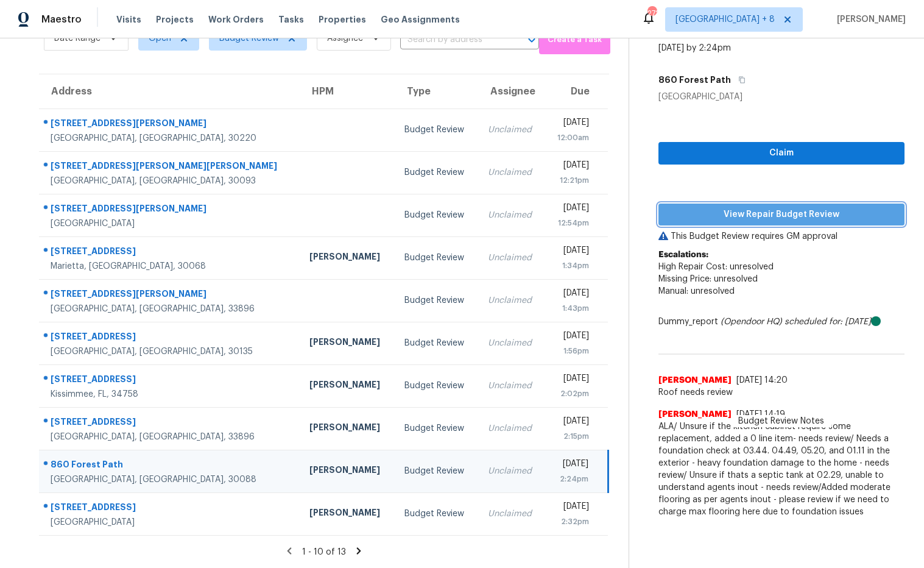
click at [683, 219] on span "View Repair Budget Review" at bounding box center [781, 214] width 227 height 15
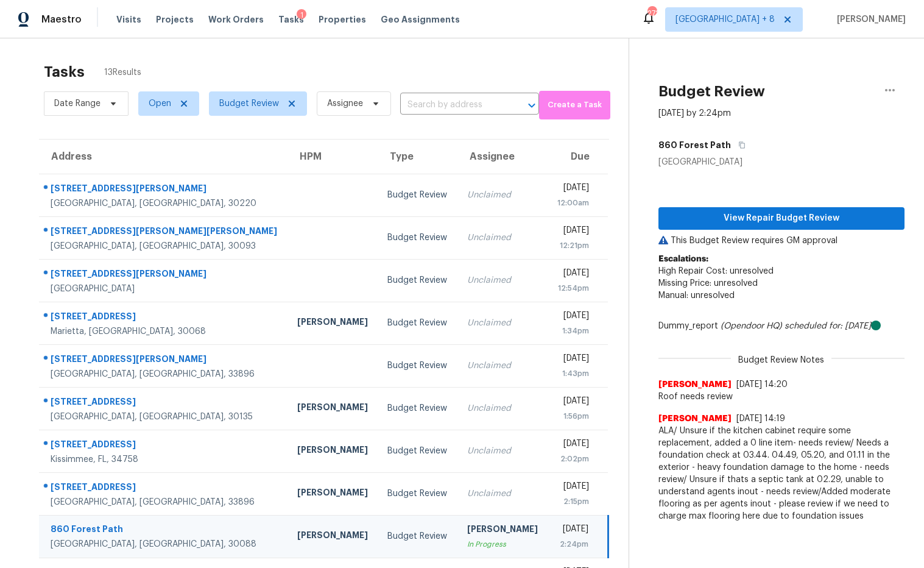
scroll to position [0, 0]
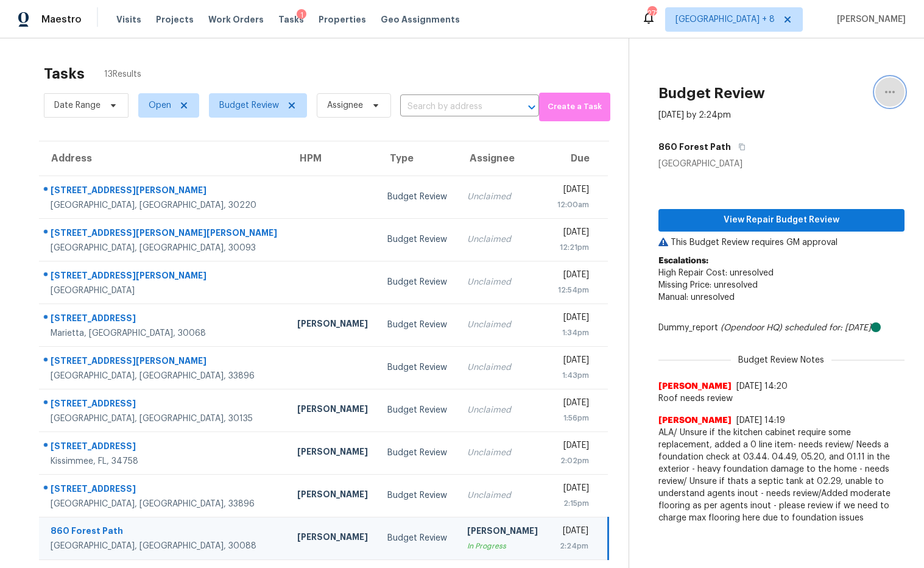
click at [895, 93] on icon "button" at bounding box center [889, 92] width 15 height 15
click at [824, 93] on div "Unclaim this task" at bounding box center [820, 94] width 95 height 12
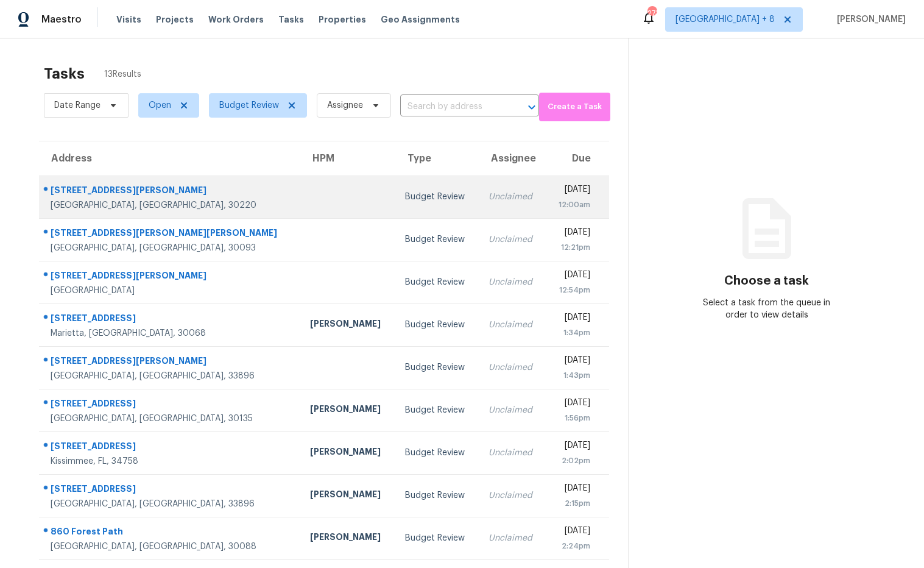
scroll to position [67, 0]
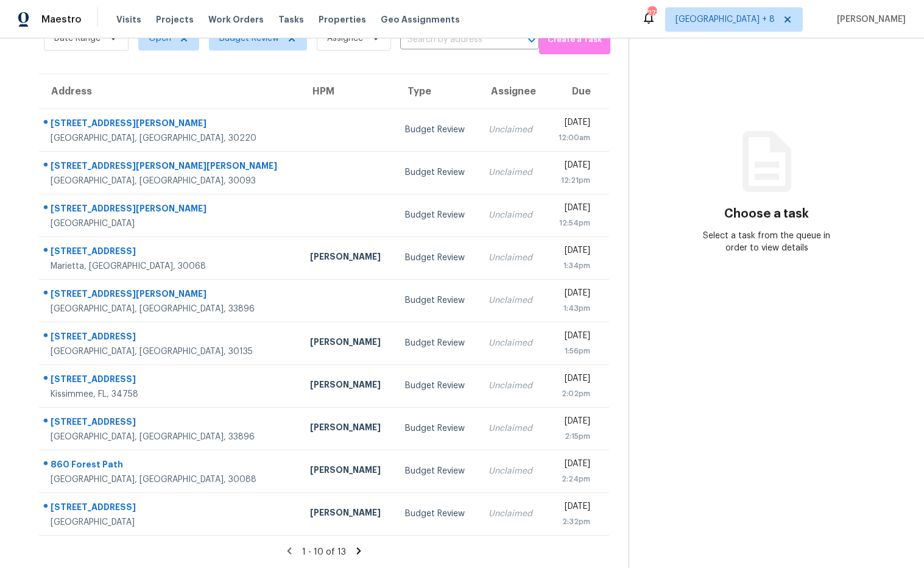
click at [357, 552] on icon at bounding box center [359, 550] width 4 height 7
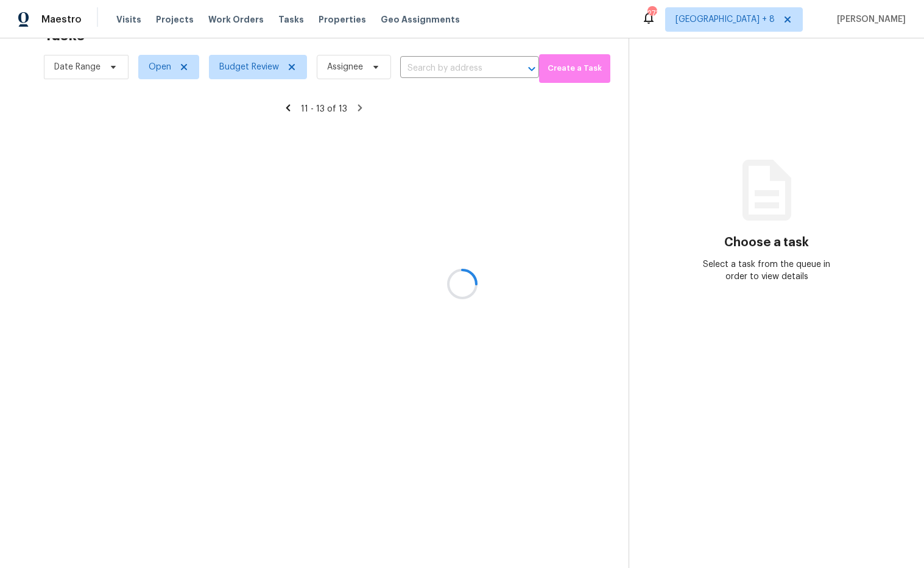
scroll to position [38, 0]
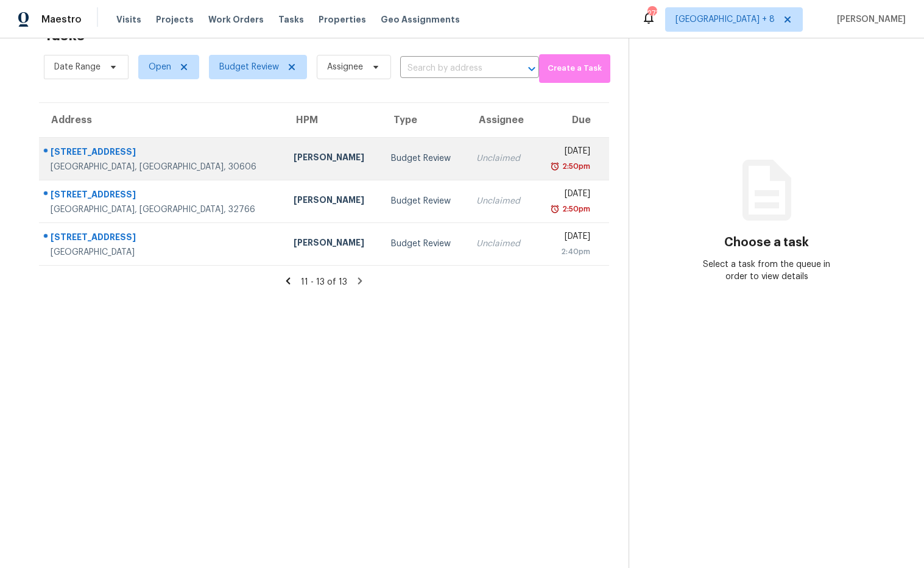
click at [108, 149] on div "[STREET_ADDRESS]" at bounding box center [163, 153] width 224 height 15
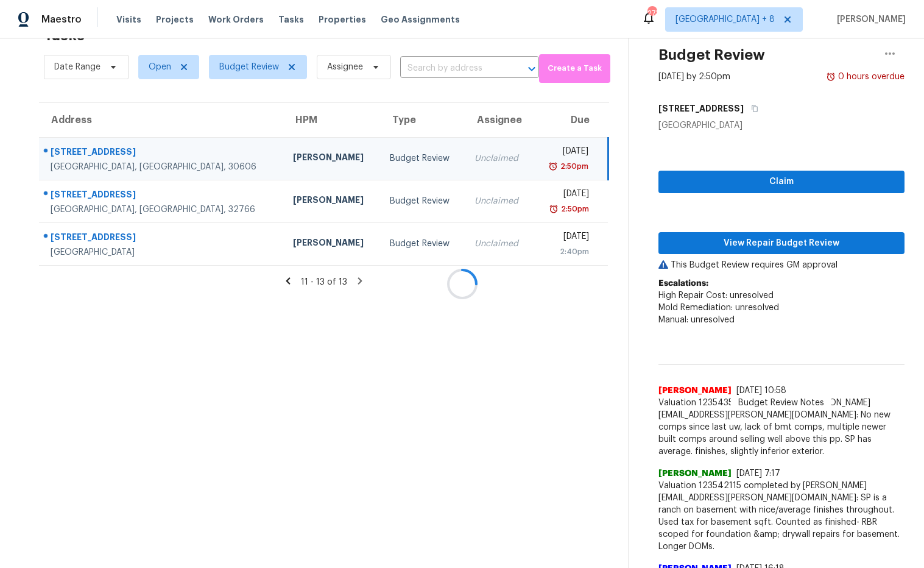
scroll to position [67, 0]
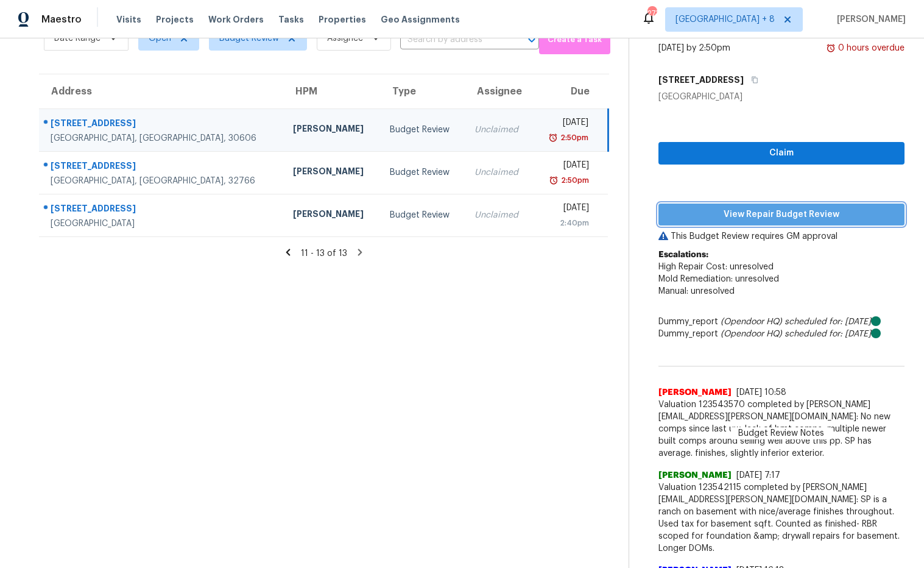
click at [716, 213] on span "View Repair Budget Review" at bounding box center [781, 214] width 227 height 15
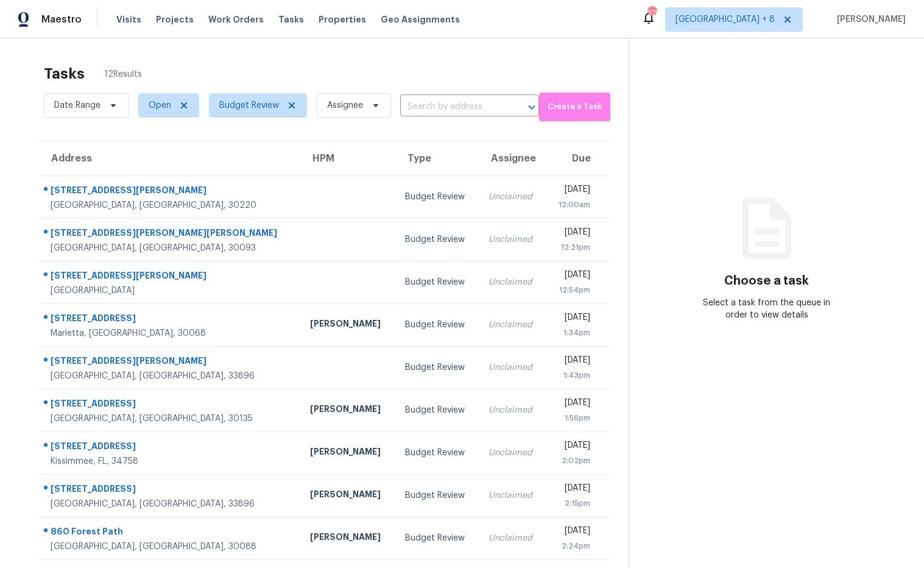
scroll to position [67, 0]
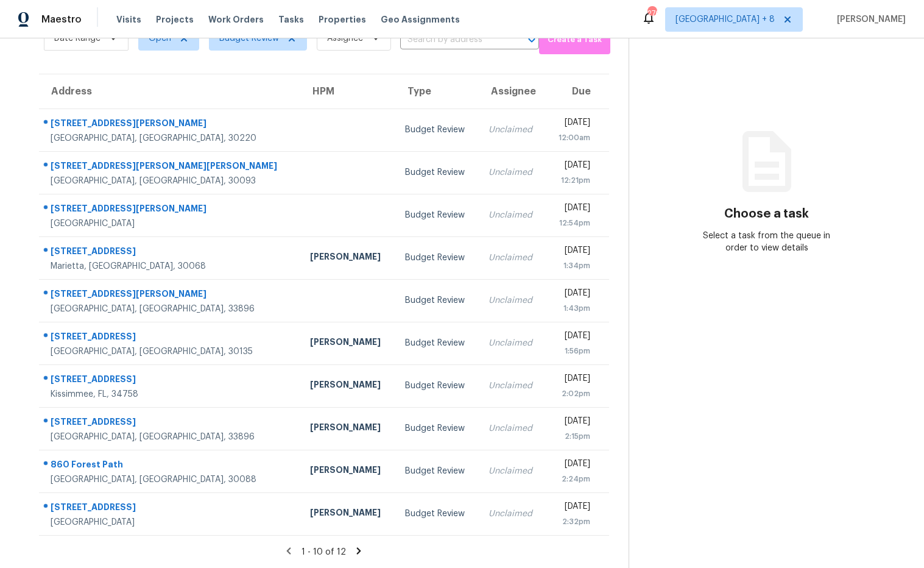
click at [357, 551] on icon at bounding box center [359, 550] width 4 height 7
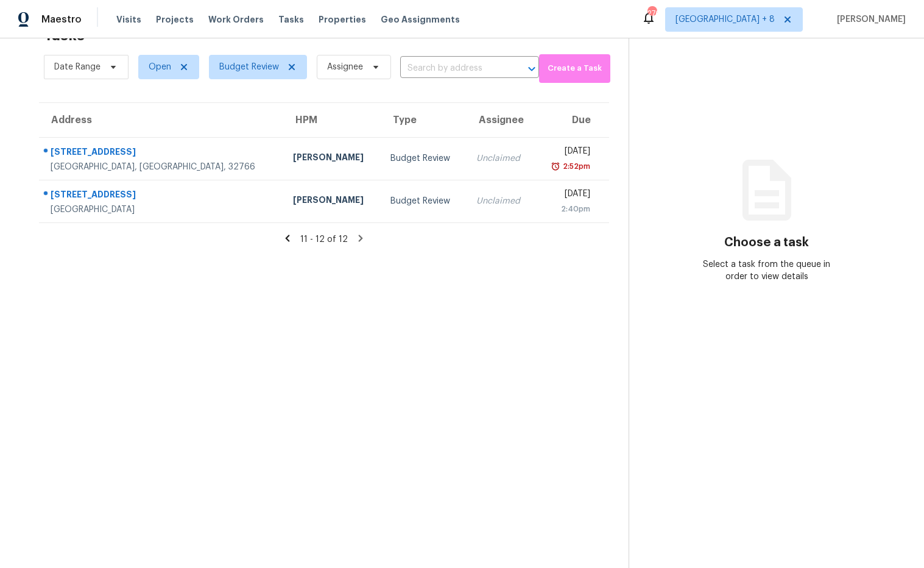
scroll to position [0, 0]
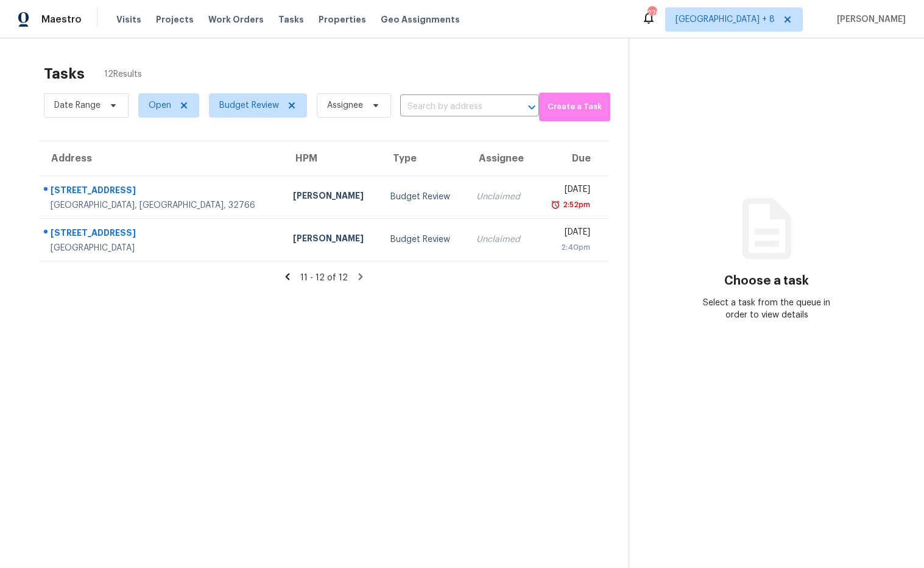
click at [287, 276] on icon at bounding box center [287, 276] width 11 height 11
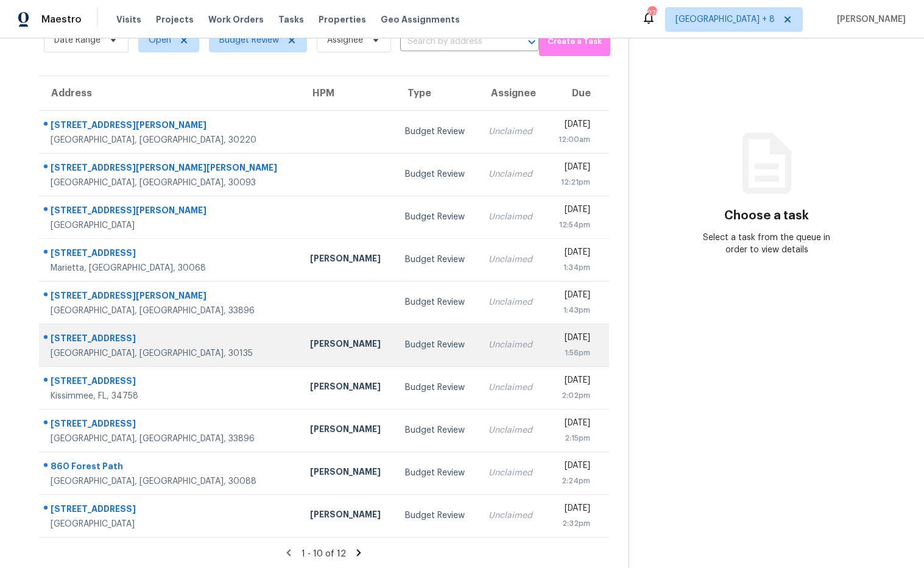
scroll to position [63, 0]
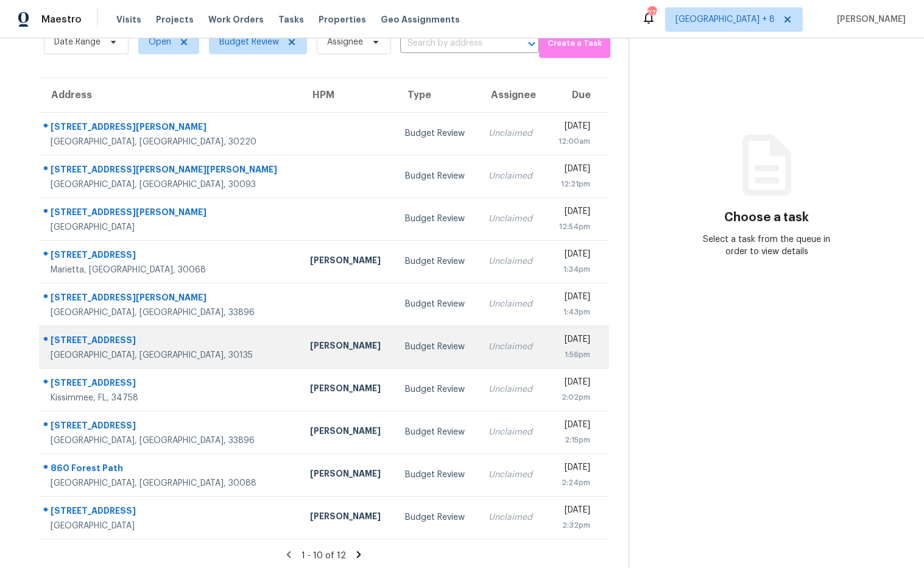
click at [111, 337] on div "[STREET_ADDRESS]" at bounding box center [171, 341] width 240 height 15
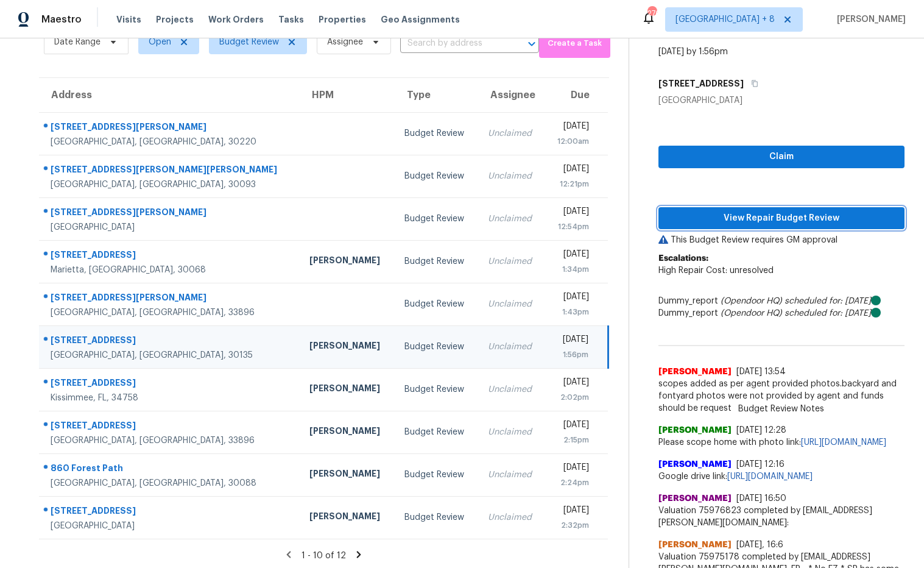
click at [728, 217] on span "View Repair Budget Review" at bounding box center [781, 218] width 227 height 15
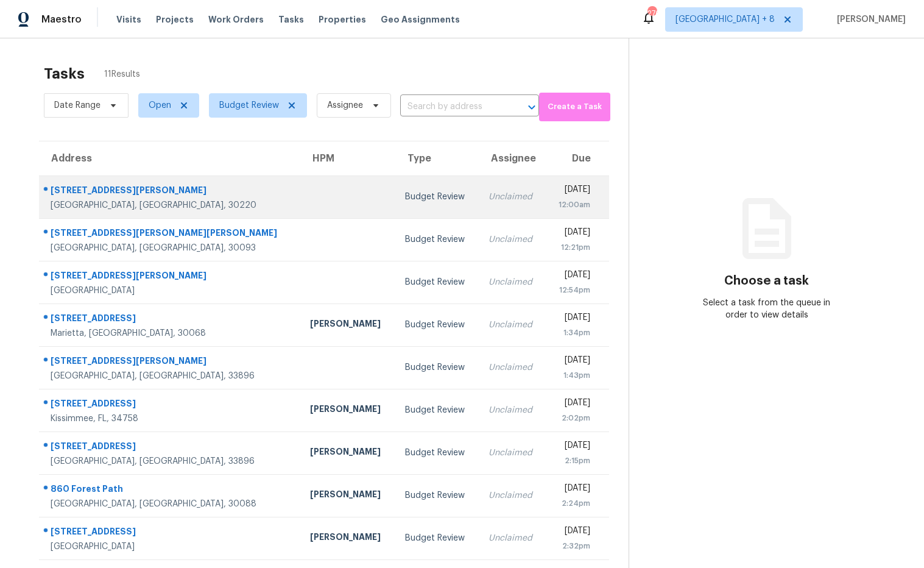
scroll to position [67, 0]
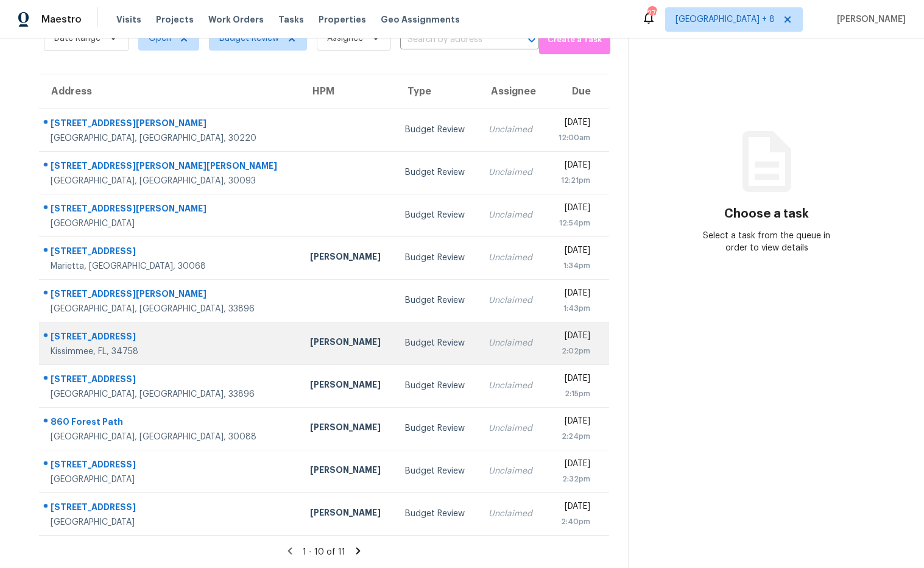
click at [111, 340] on div "[STREET_ADDRESS]" at bounding box center [171, 337] width 240 height 15
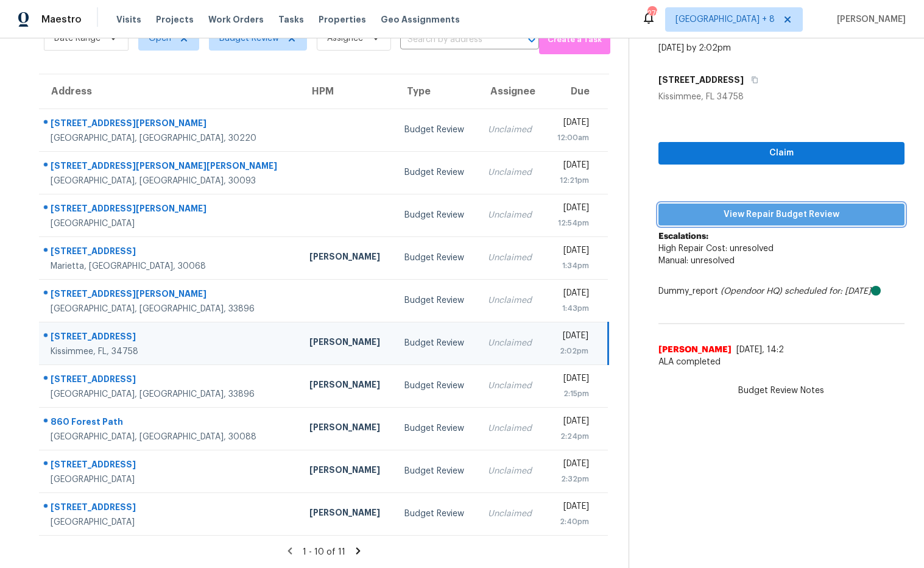
click at [733, 216] on span "View Repair Budget Review" at bounding box center [781, 214] width 227 height 15
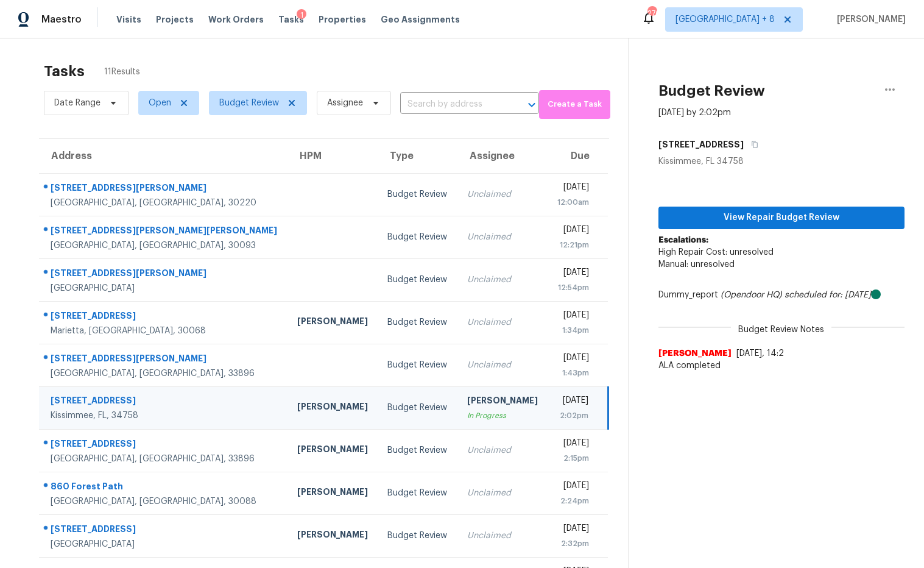
scroll to position [0, 0]
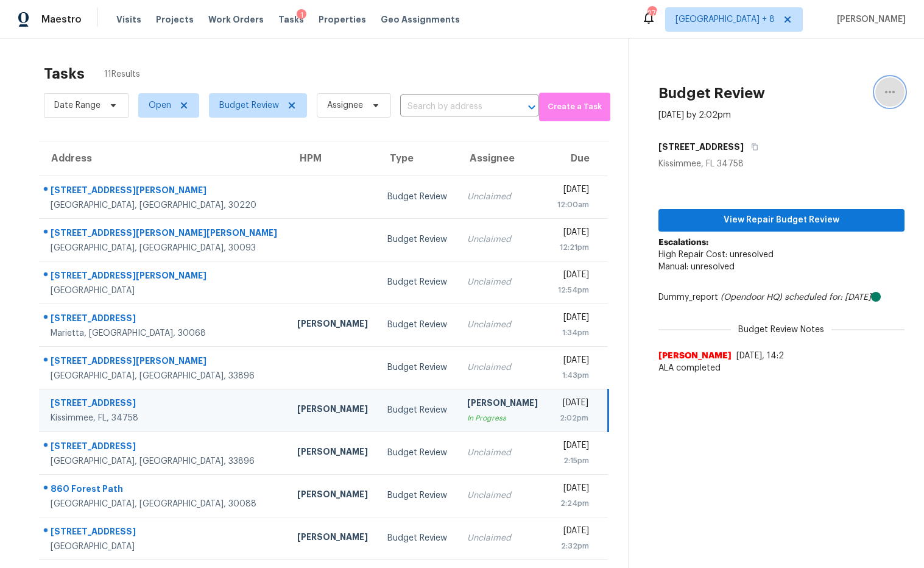
click at [886, 91] on icon "button" at bounding box center [890, 92] width 10 height 2
click at [811, 96] on div "Unclaim this task" at bounding box center [820, 94] width 95 height 12
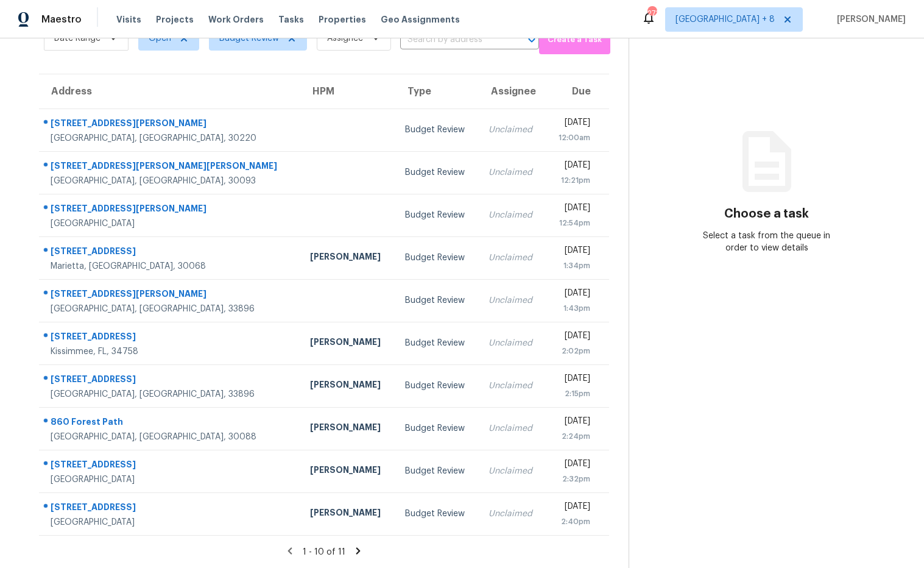
scroll to position [7, 0]
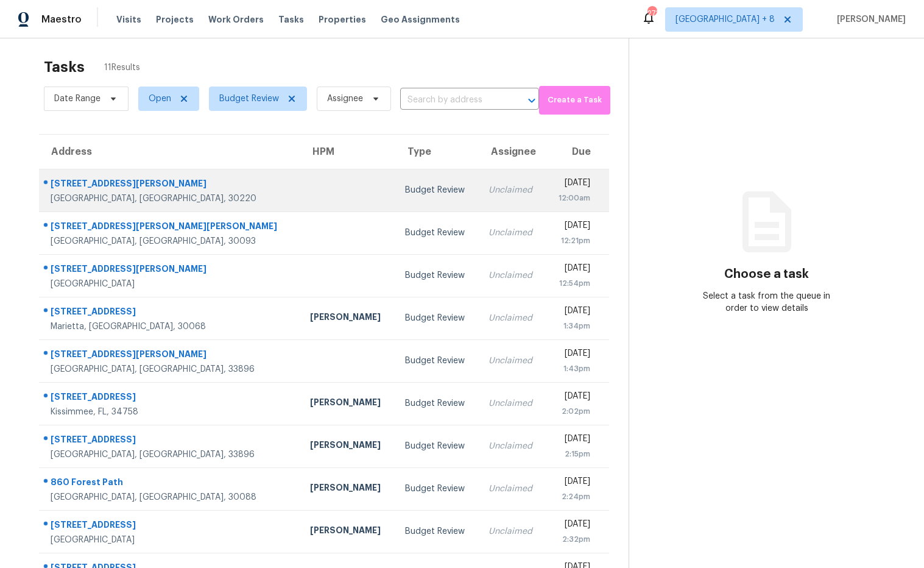
click at [103, 181] on div "[STREET_ADDRESS][PERSON_NAME]" at bounding box center [171, 184] width 240 height 15
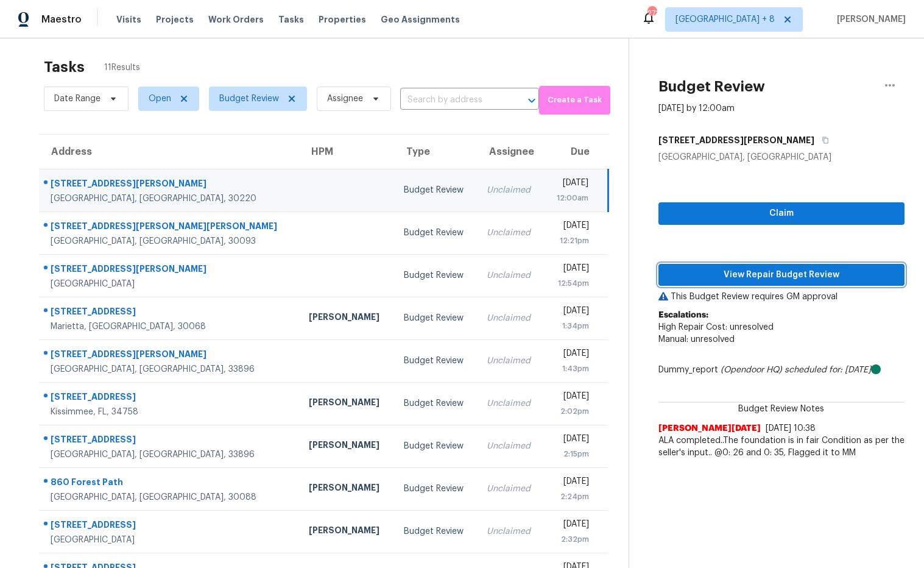
click at [741, 273] on span "View Repair Budget Review" at bounding box center [781, 274] width 227 height 15
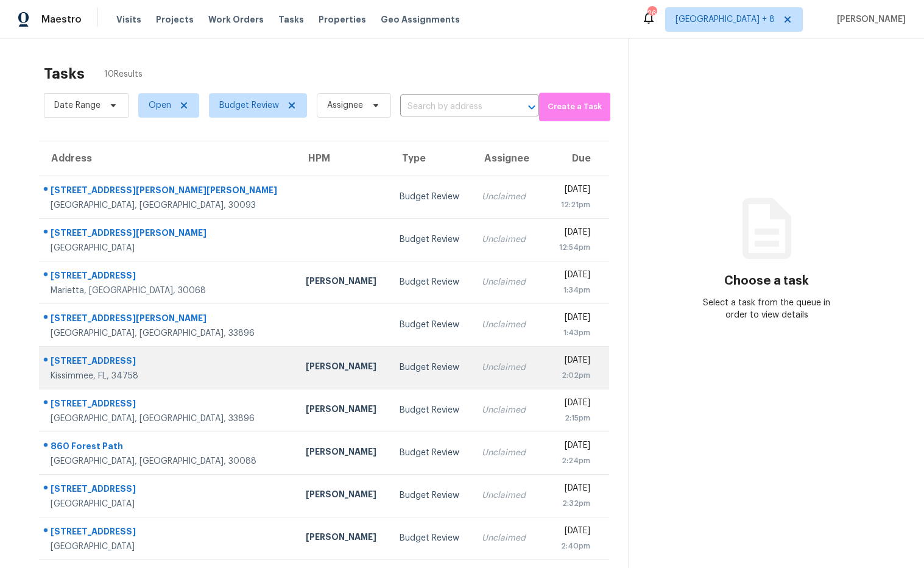
scroll to position [44, 0]
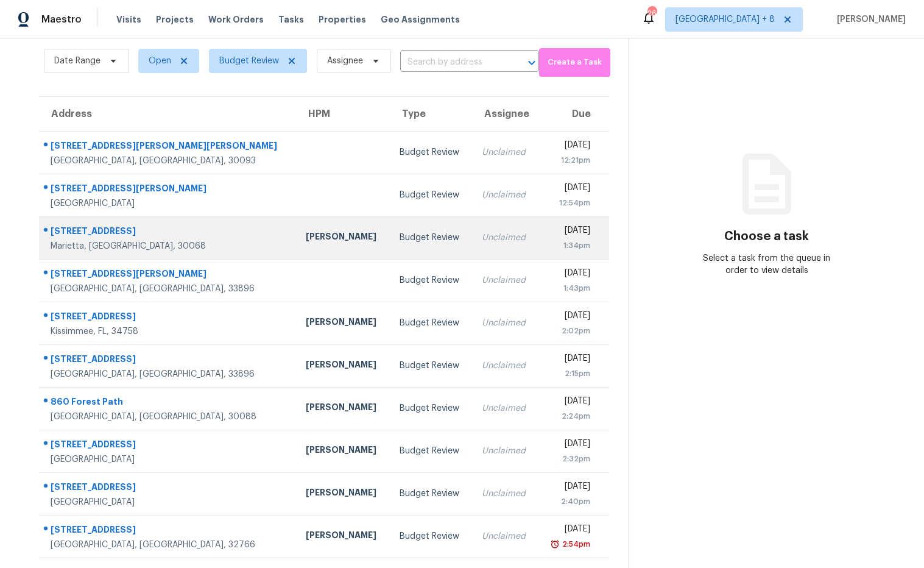
click at [127, 230] on div "[STREET_ADDRESS]" at bounding box center [169, 232] width 236 height 15
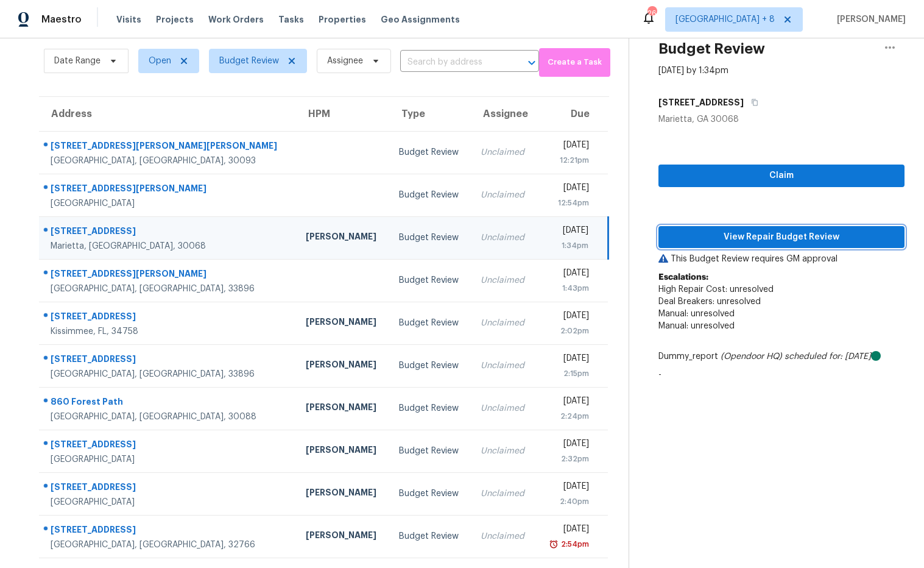
click at [709, 232] on span "View Repair Budget Review" at bounding box center [781, 237] width 227 height 15
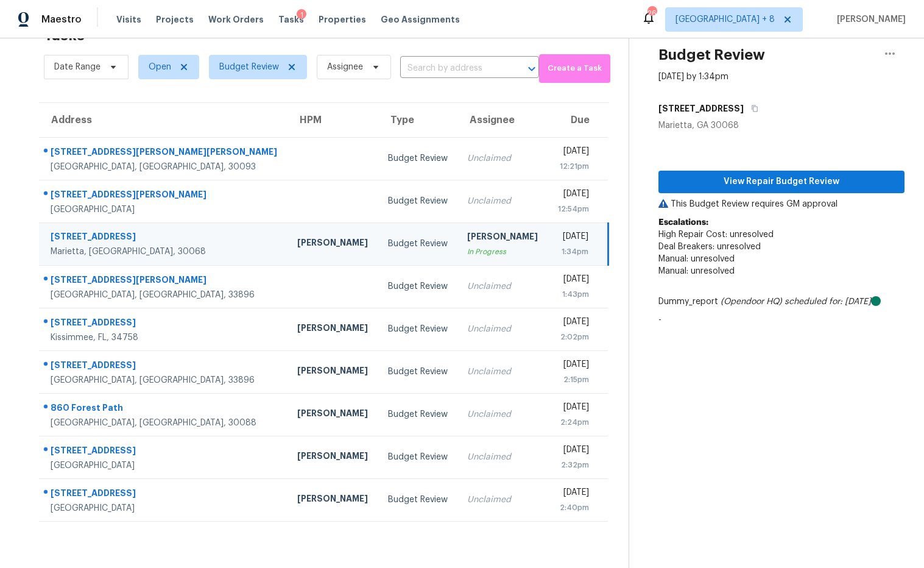
scroll to position [38, 0]
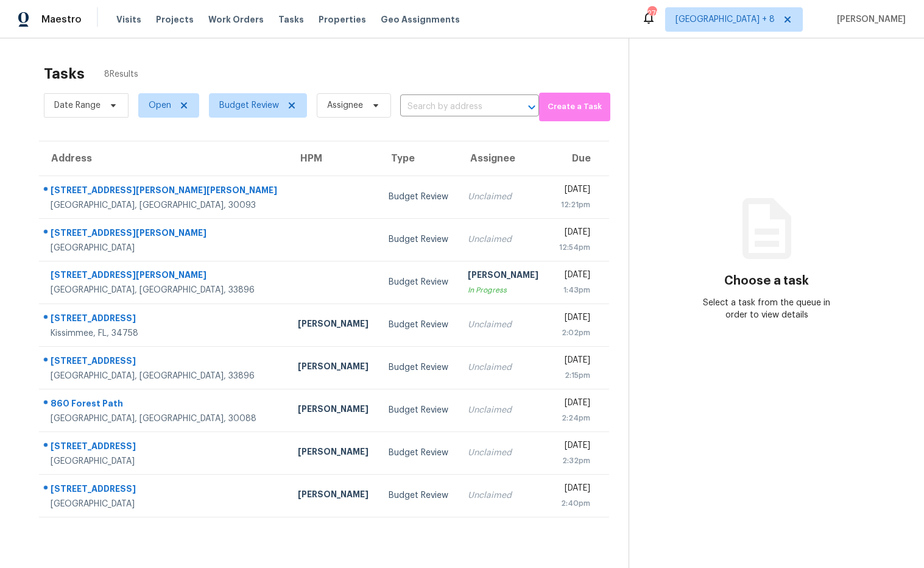
scroll to position [38, 0]
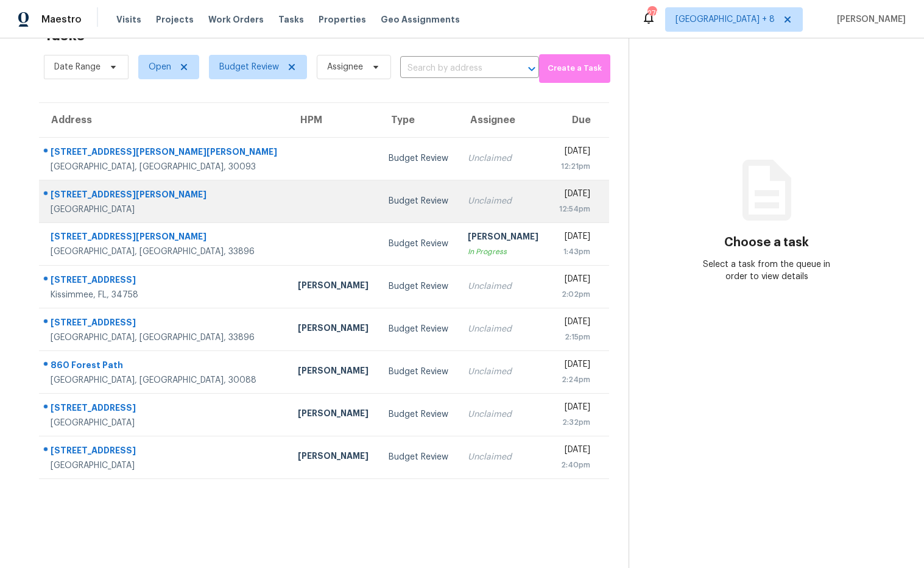
click at [118, 196] on div "[STREET_ADDRESS][PERSON_NAME]" at bounding box center [165, 195] width 228 height 15
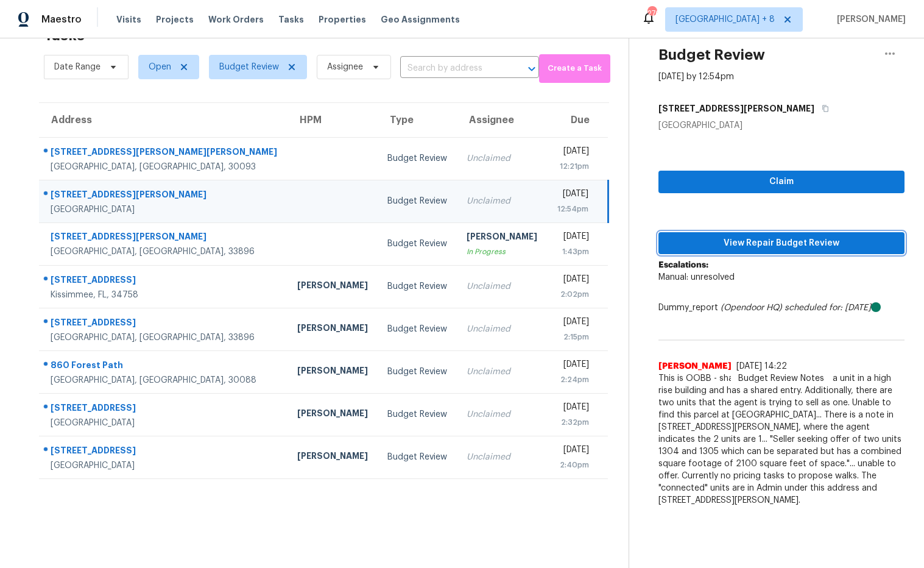
click at [687, 244] on span "View Repair Budget Review" at bounding box center [781, 243] width 227 height 15
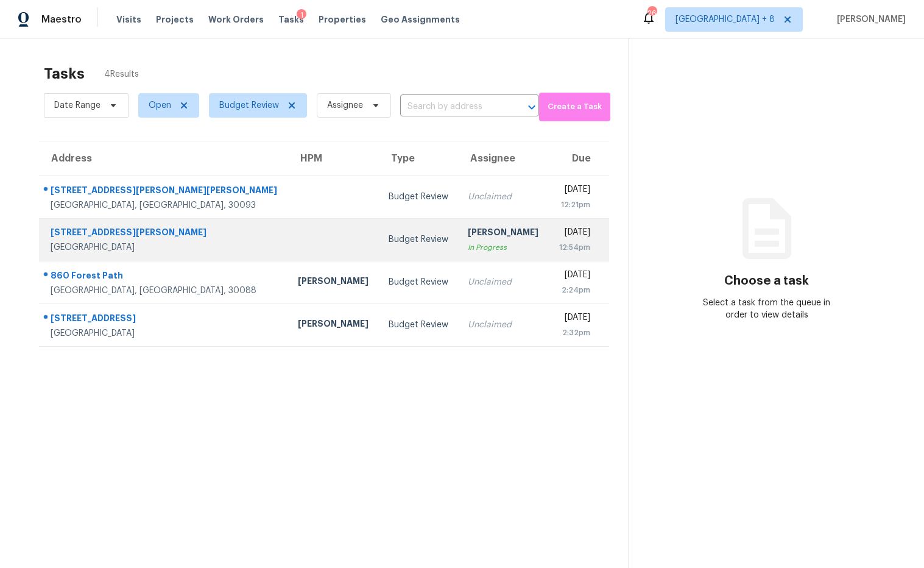
click at [190, 234] on div "[STREET_ADDRESS][PERSON_NAME]" at bounding box center [165, 233] width 228 height 15
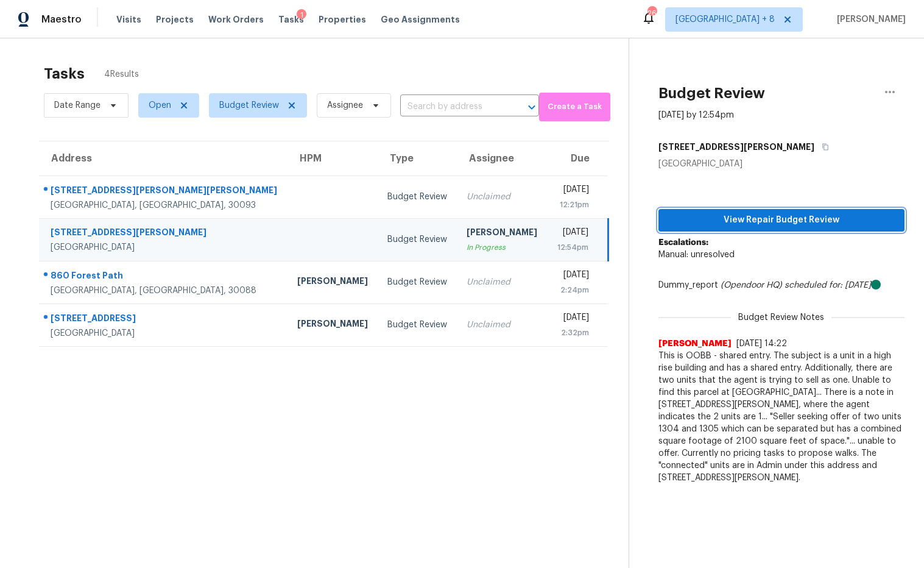
click at [747, 222] on span "View Repair Budget Review" at bounding box center [781, 220] width 227 height 15
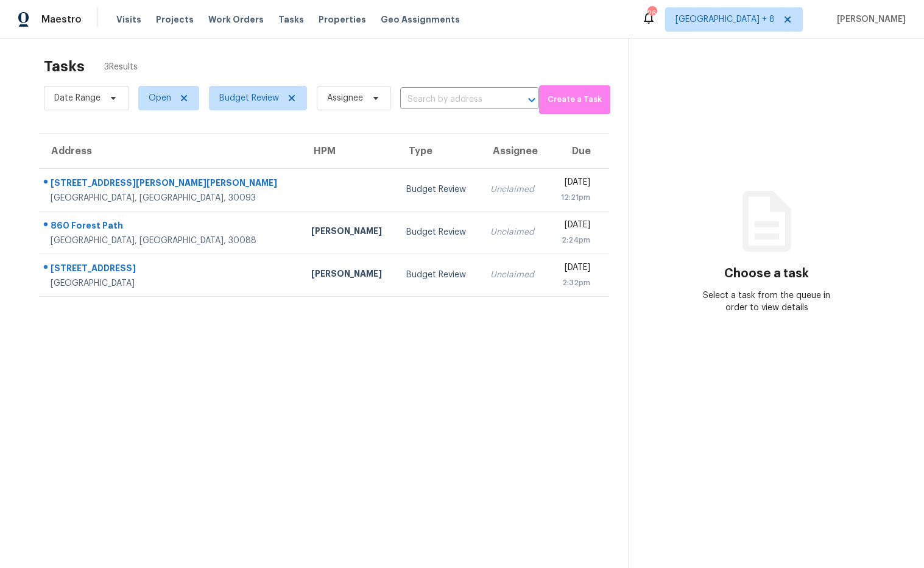
scroll to position [10, 0]
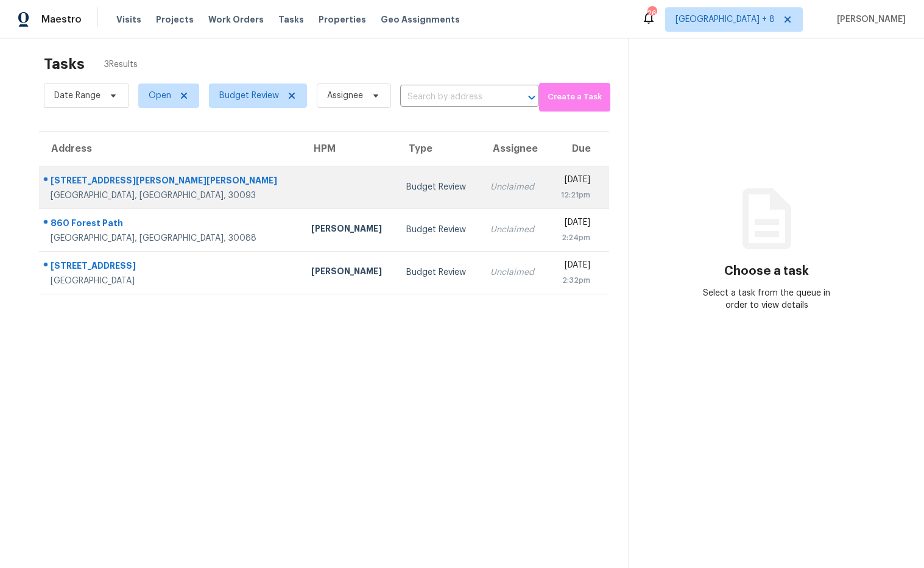
click at [133, 183] on div "[STREET_ADDRESS][PERSON_NAME][PERSON_NAME]" at bounding box center [171, 181] width 241 height 15
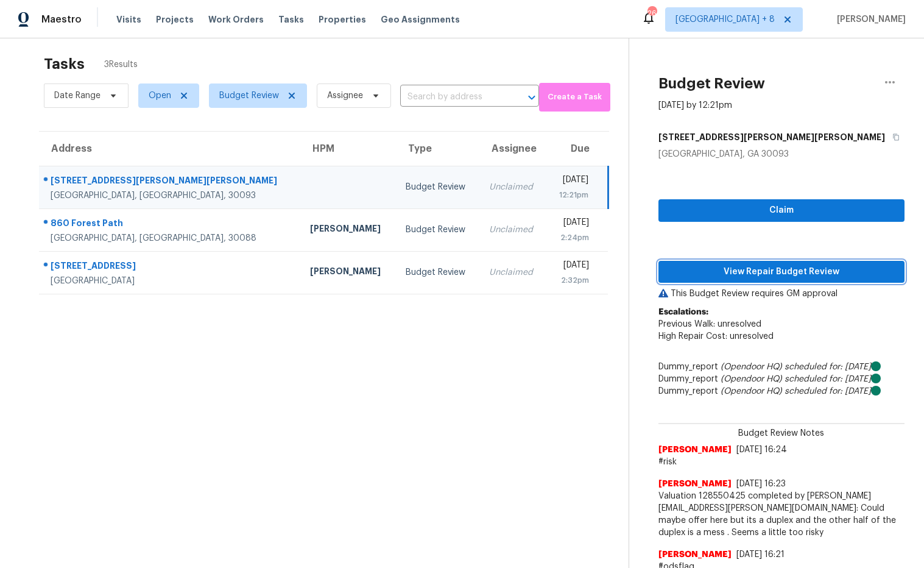
click at [729, 276] on span "View Repair Budget Review" at bounding box center [781, 271] width 227 height 15
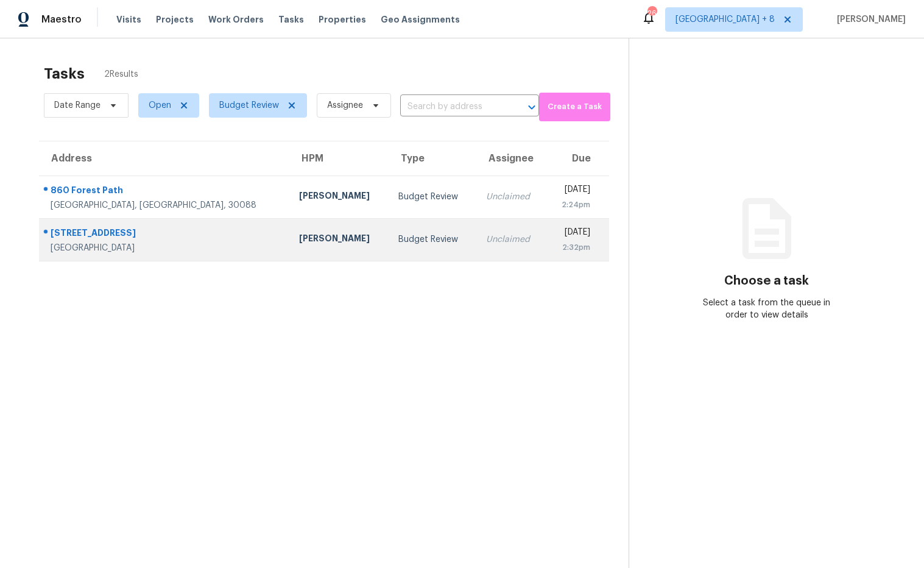
click at [108, 238] on div "3911 Brianna Dr" at bounding box center [165, 234] width 229 height 15
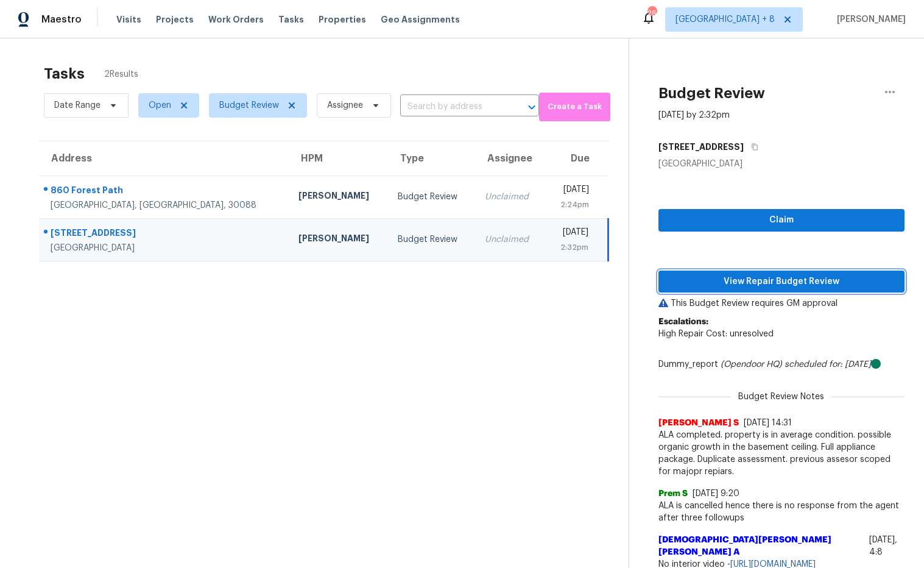
click at [726, 282] on span "View Repair Budget Review" at bounding box center [781, 281] width 227 height 15
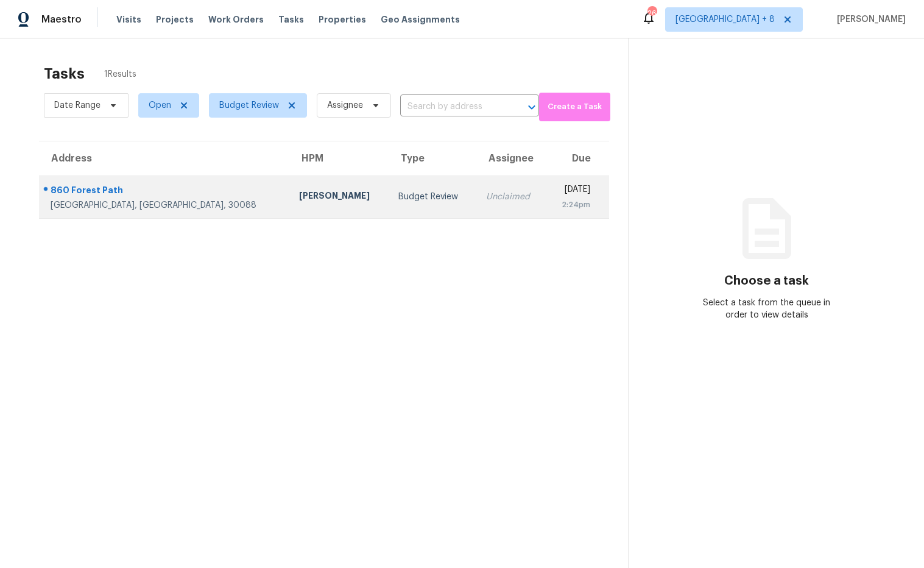
click at [99, 189] on div "860 Forest Path" at bounding box center [165, 191] width 229 height 15
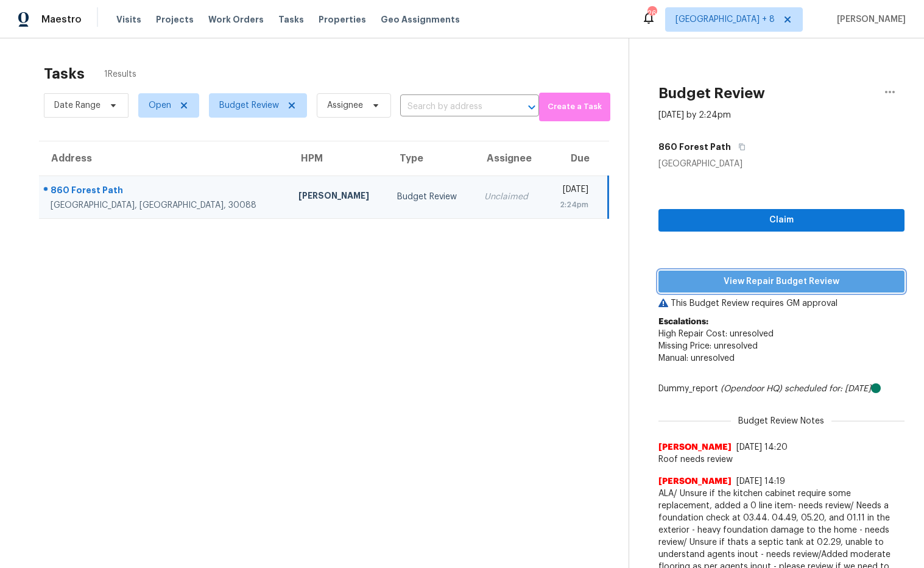
click at [715, 275] on span "View Repair Budget Review" at bounding box center [781, 281] width 227 height 15
